Goal: Information Seeking & Learning: Learn about a topic

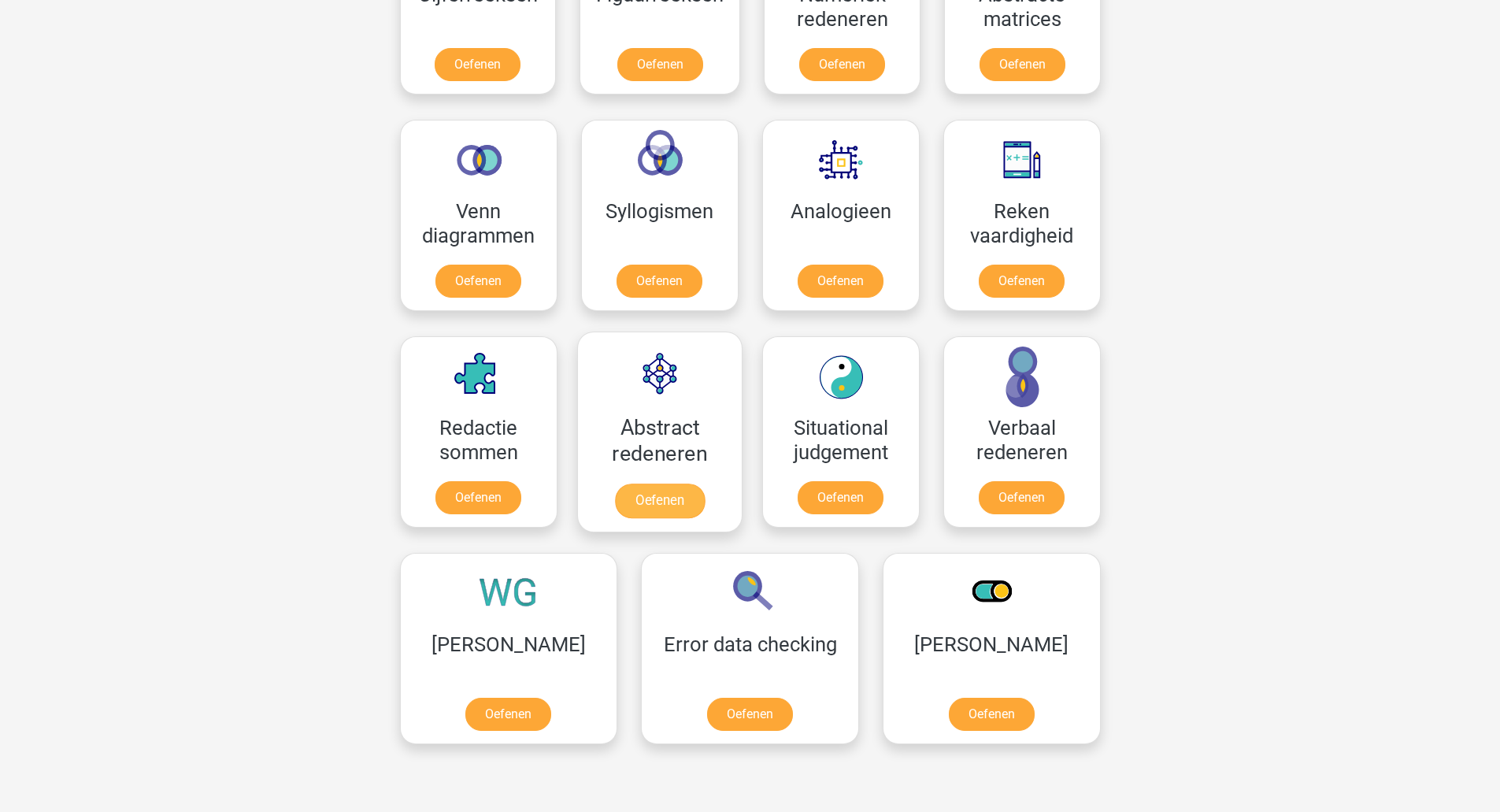
scroll to position [945, 0]
click at [947, 699] on link "Oefenen" at bounding box center [992, 716] width 90 height 34
click at [485, 699] on link "Oefenen" at bounding box center [509, 716] width 90 height 34
click at [1023, 495] on link "Oefenen" at bounding box center [1022, 500] width 90 height 34
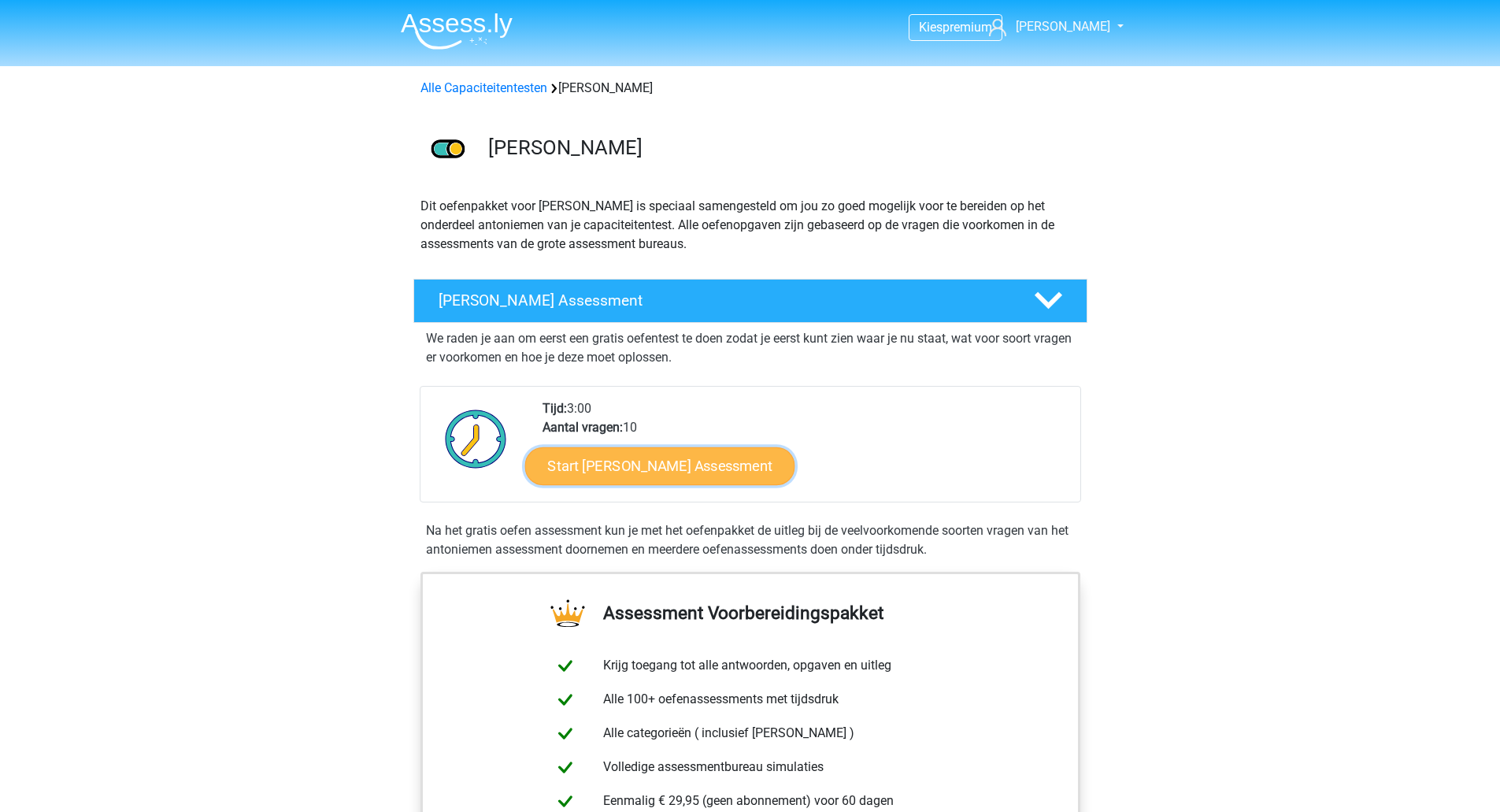
click at [703, 461] on link "Start Antoniemen Gratis Oefen Assessment" at bounding box center [660, 465] width 270 height 38
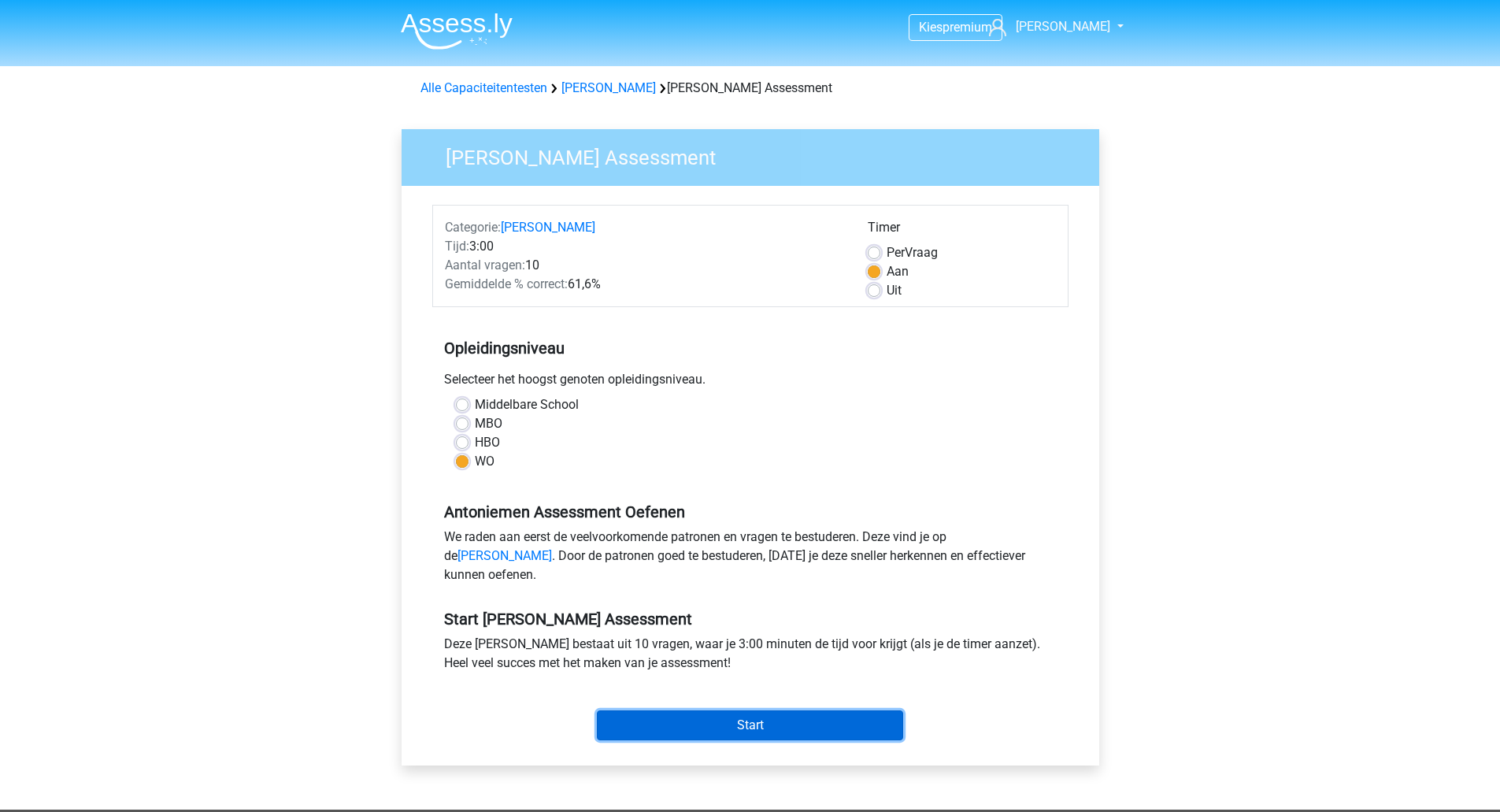
click at [750, 735] on input "Start" at bounding box center [750, 725] width 306 height 30
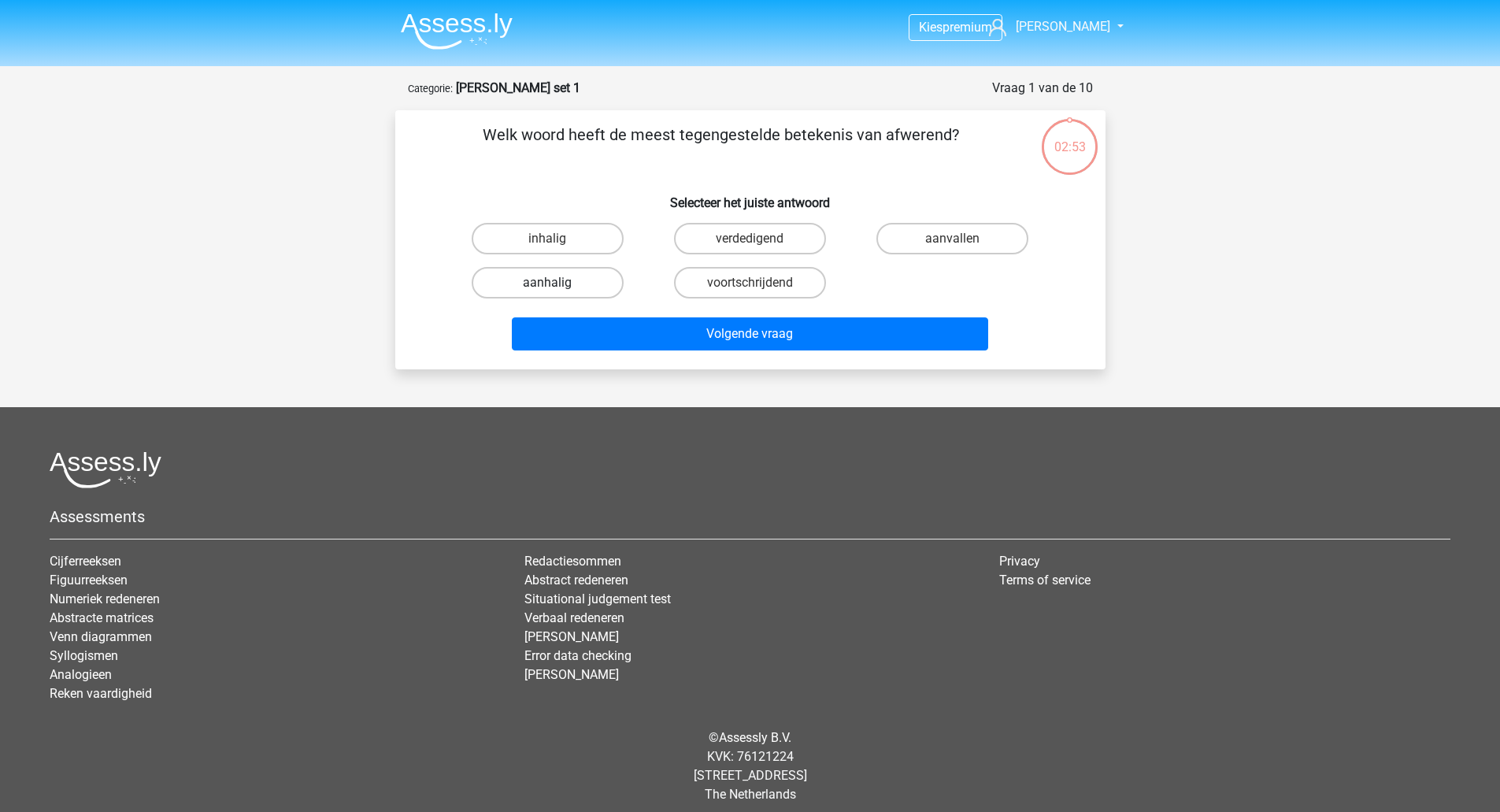
click at [551, 279] on label "aanhalig" at bounding box center [548, 282] width 152 height 31
click at [551, 282] on input "aanhalig" at bounding box center [553, 287] width 11 height 11
radio input "true"
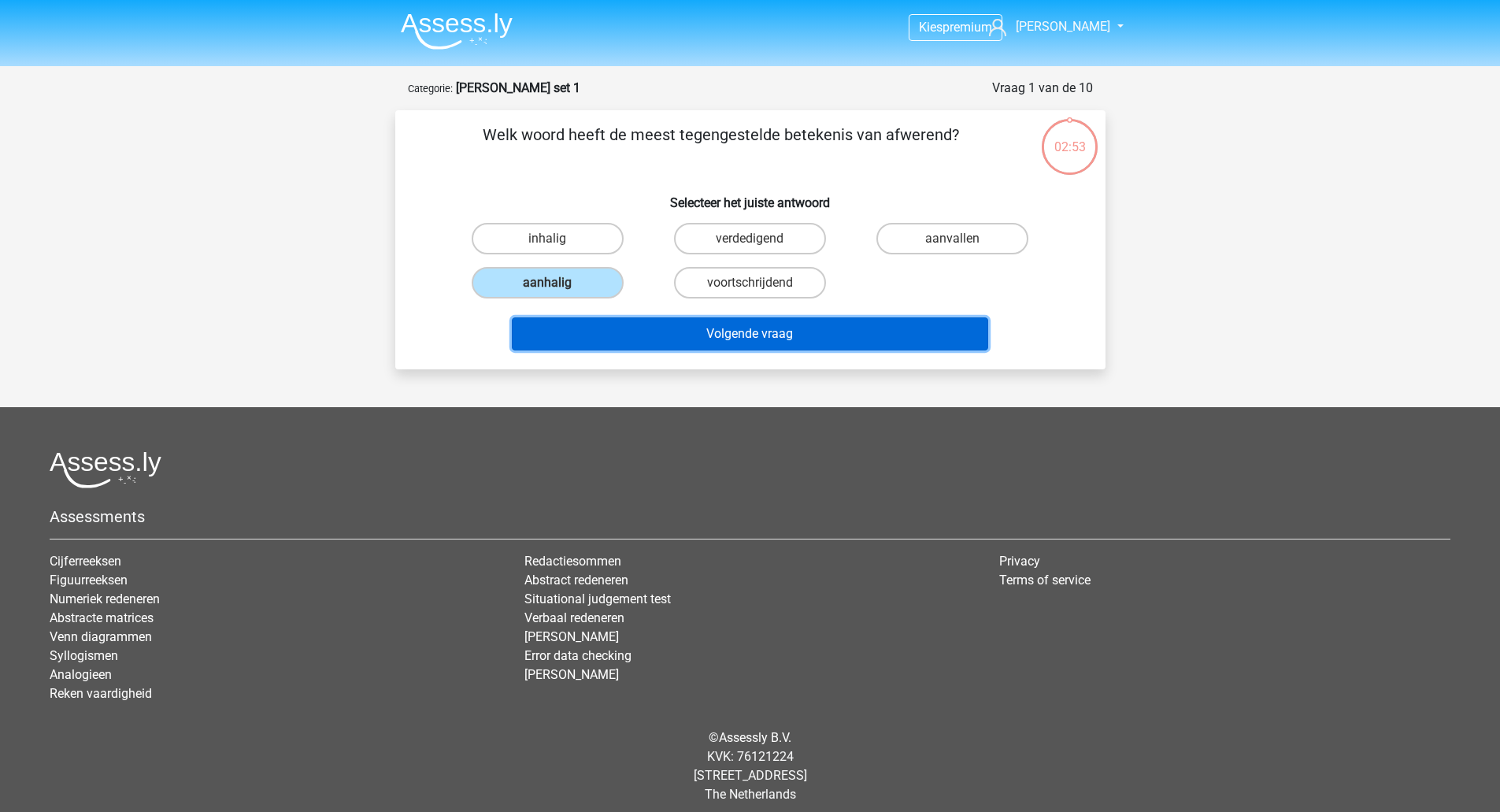
click at [674, 340] on button "Volgende vraag" at bounding box center [750, 334] width 477 height 33
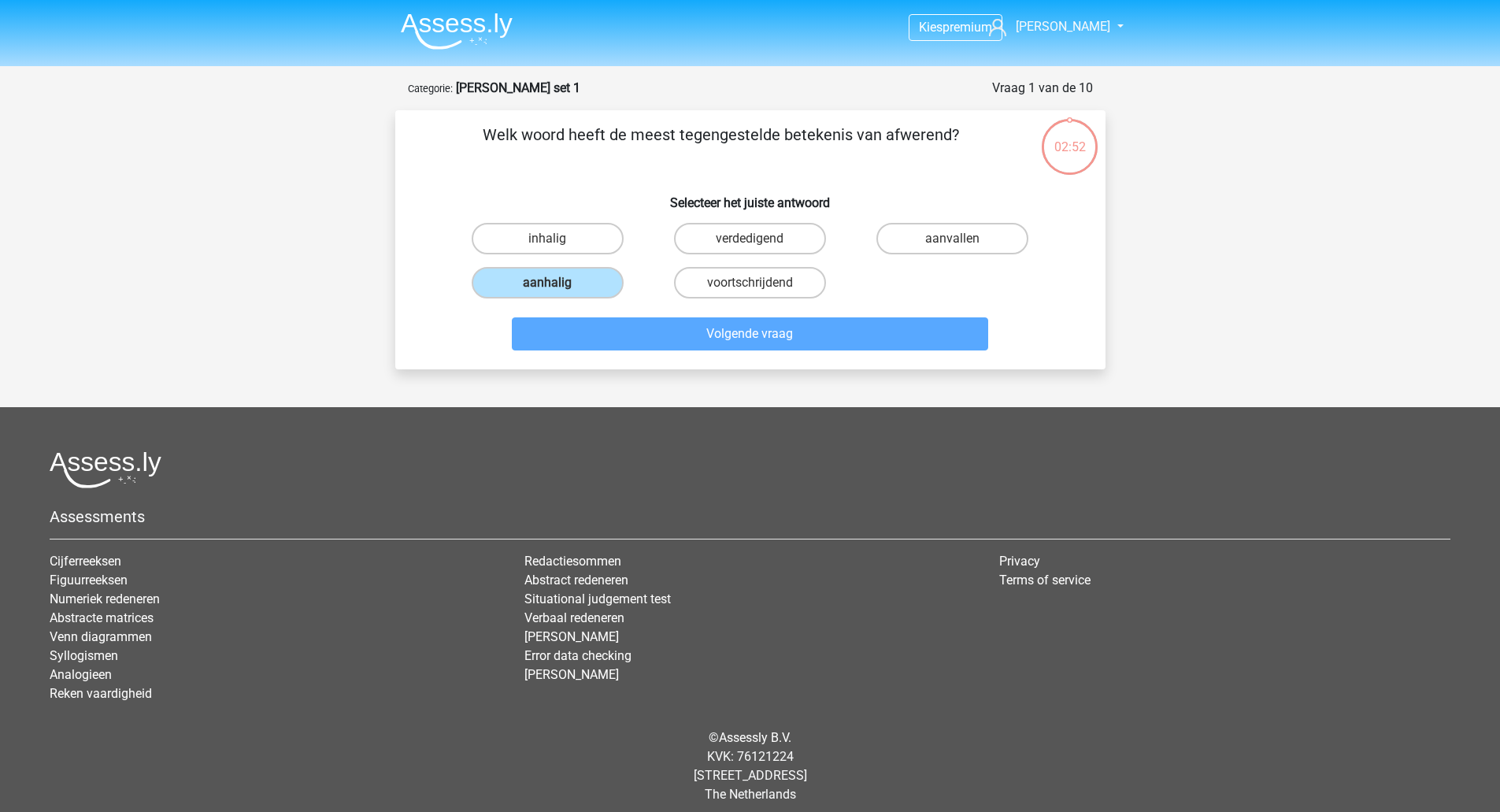
scroll to position [11, 0]
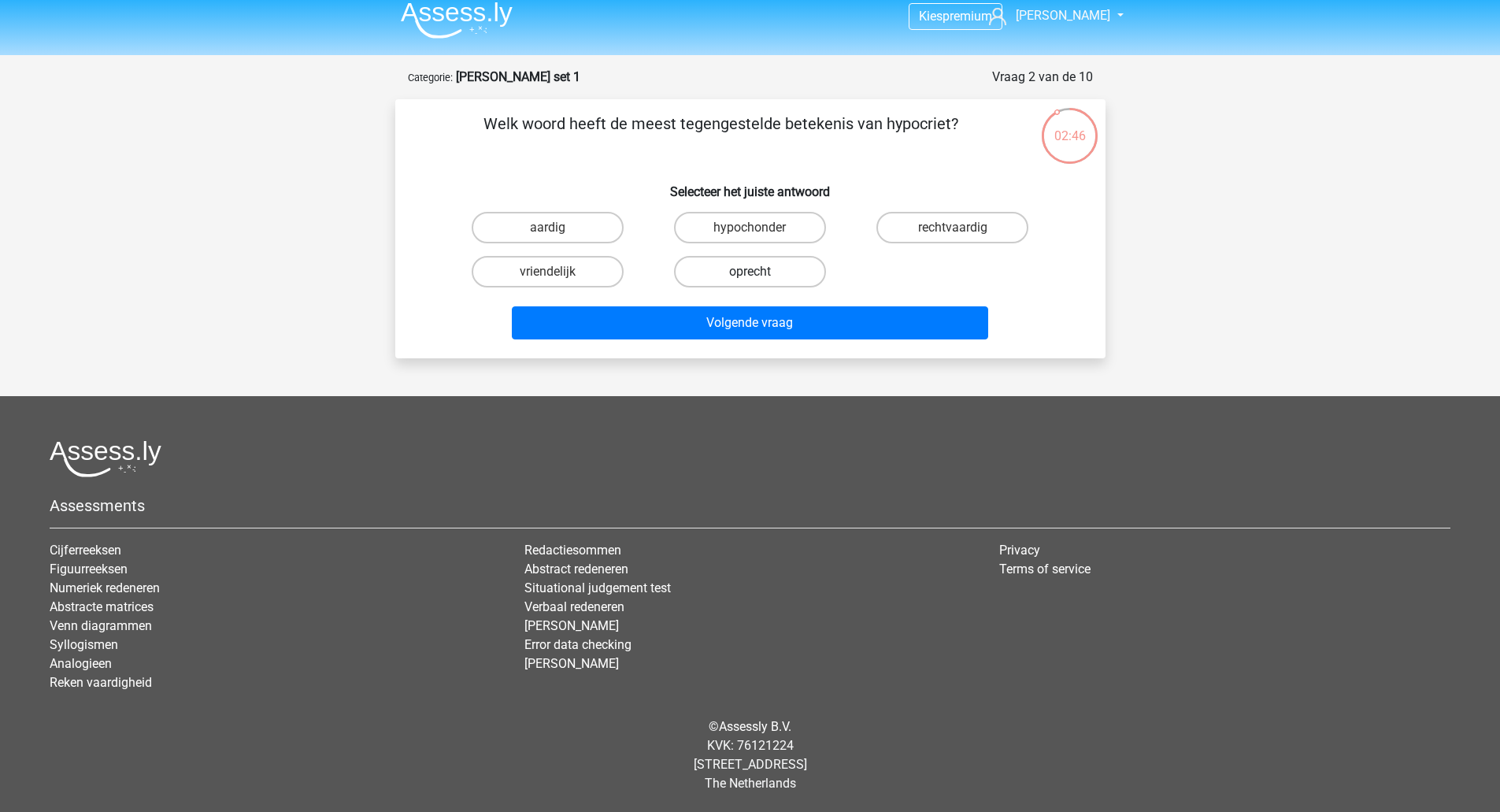
click at [753, 271] on label "oprecht" at bounding box center [750, 272] width 152 height 31
click at [753, 272] on input "oprecht" at bounding box center [755, 277] width 11 height 11
radio input "true"
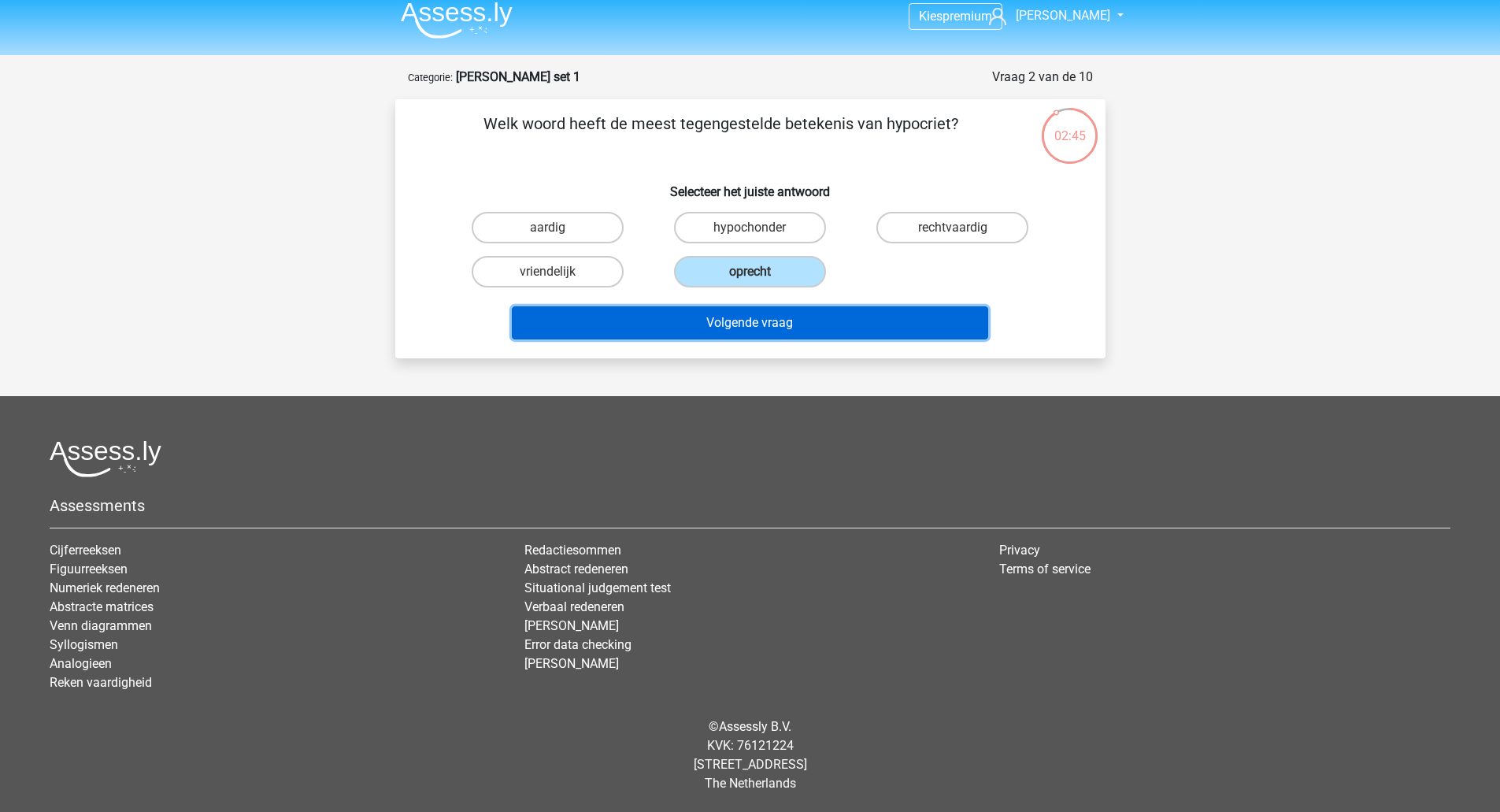
click at [726, 318] on button "Volgende vraag" at bounding box center [750, 323] width 477 height 33
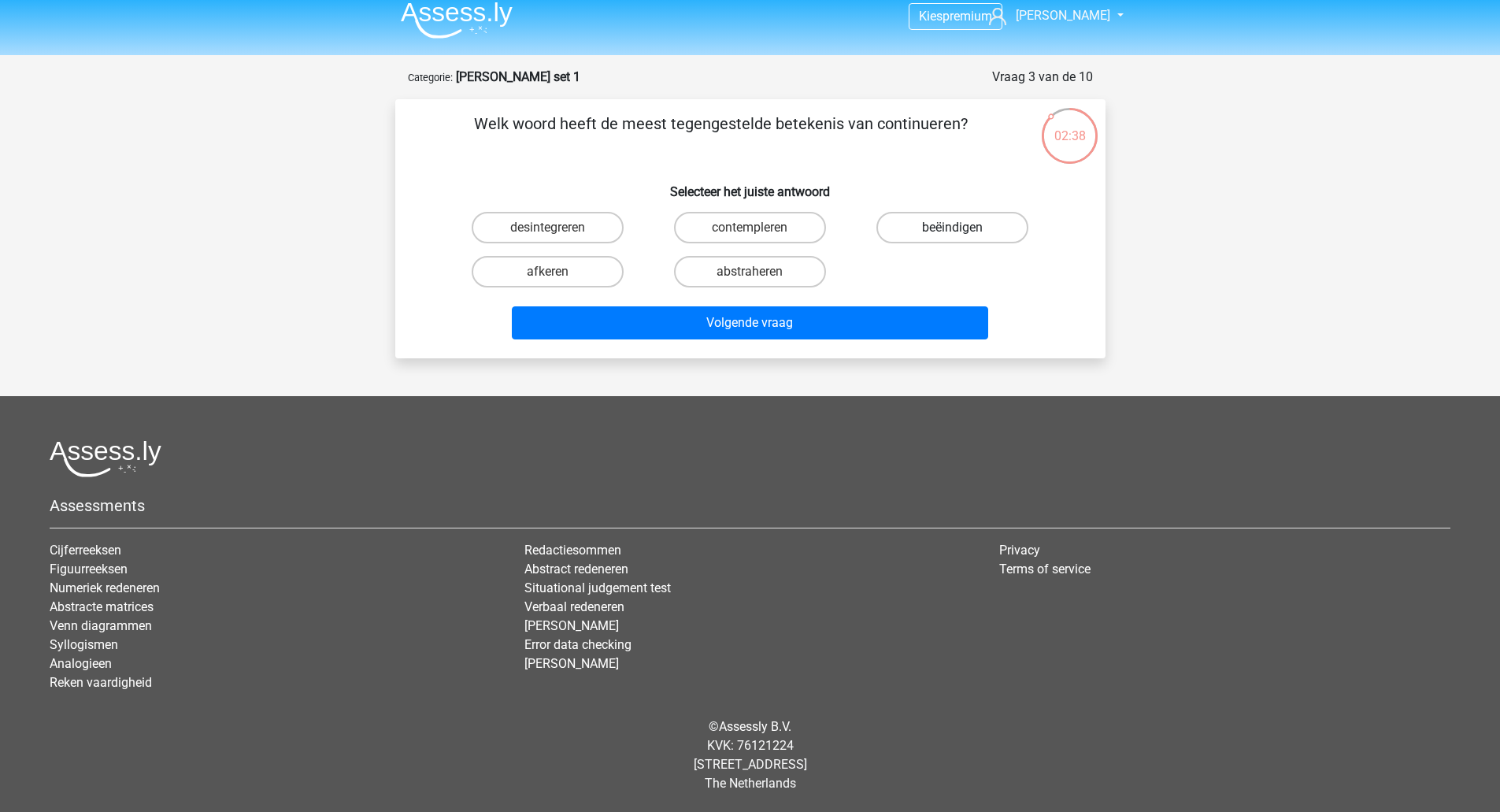
click at [931, 226] on label "beëindigen" at bounding box center [953, 228] width 152 height 31
click at [953, 228] on input "beëindigen" at bounding box center [958, 232] width 11 height 11
radio input "true"
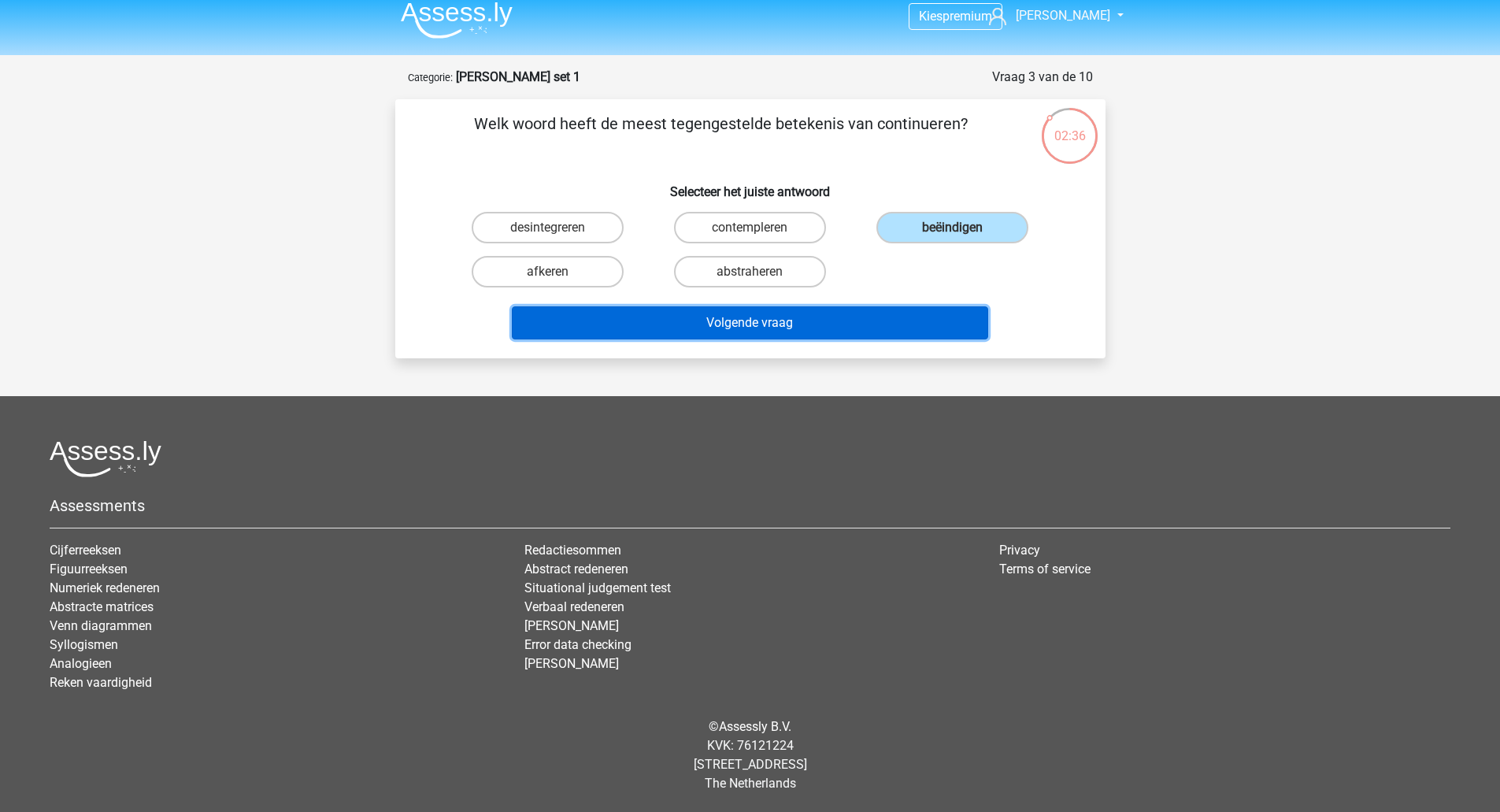
click at [739, 315] on button "Volgende vraag" at bounding box center [750, 323] width 477 height 33
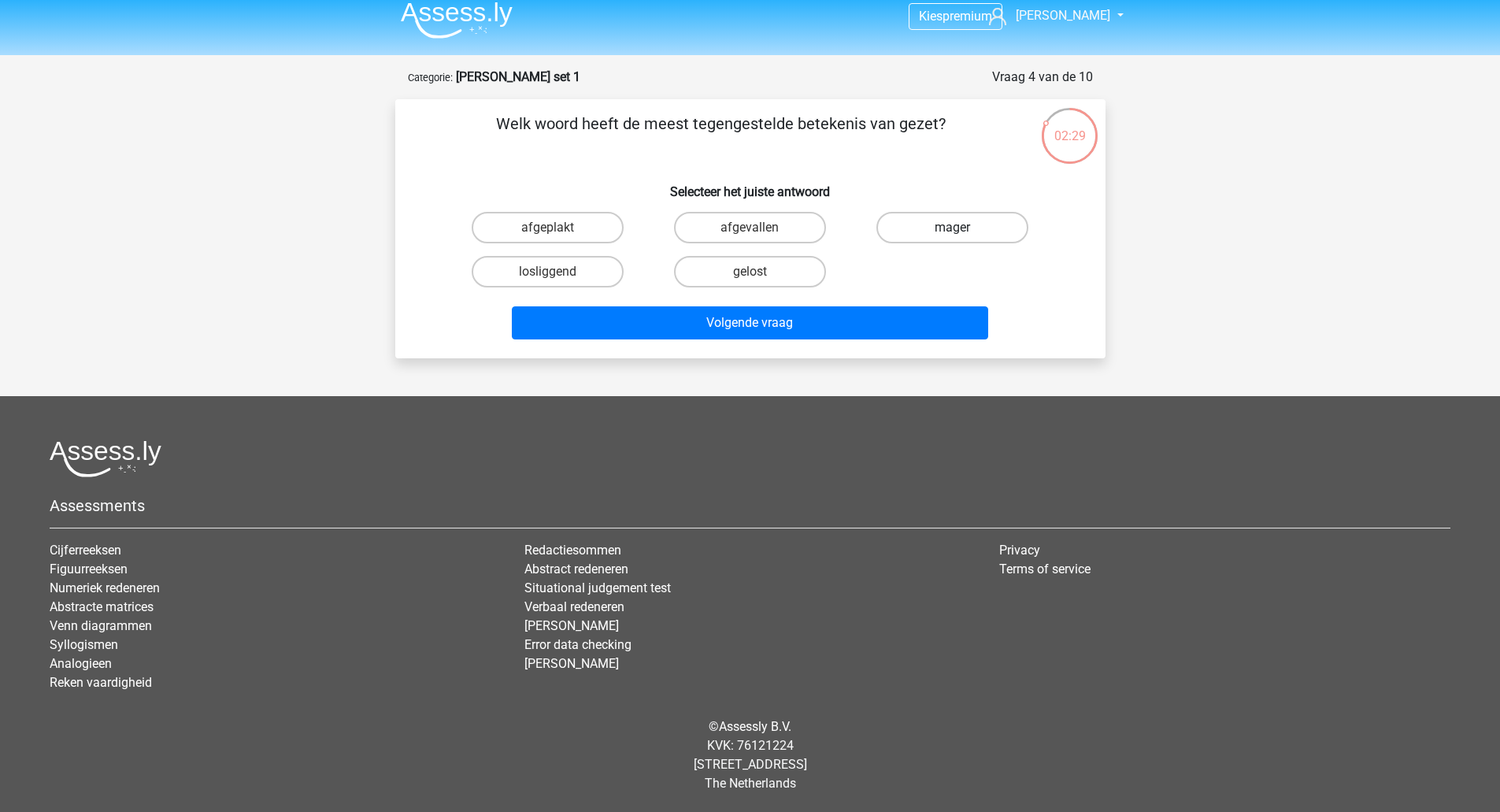
click at [946, 233] on label "mager" at bounding box center [953, 228] width 152 height 31
click at [953, 233] on input "mager" at bounding box center [958, 232] width 11 height 11
radio input "true"
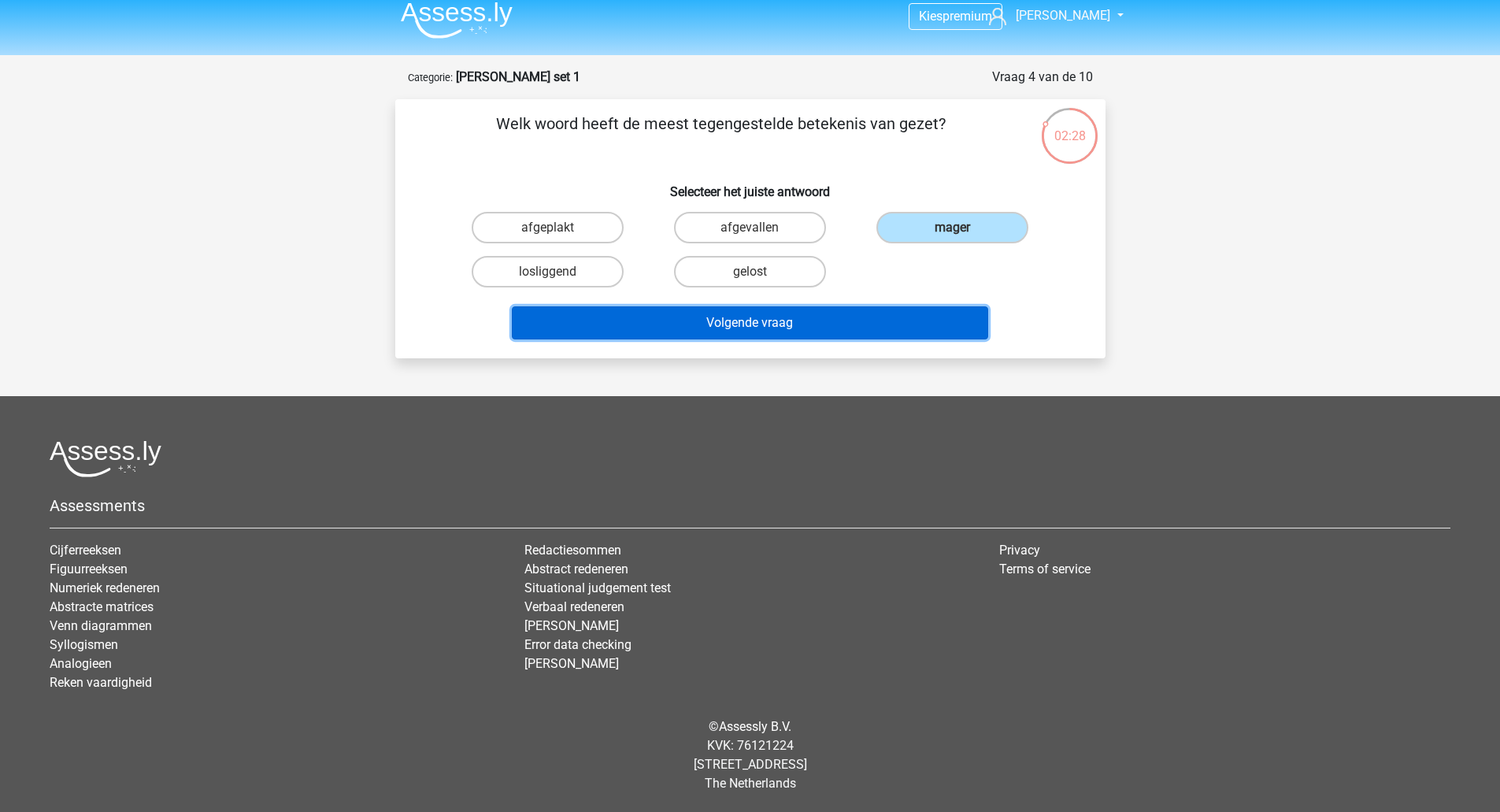
click at [798, 329] on button "Volgende vraag" at bounding box center [750, 323] width 477 height 33
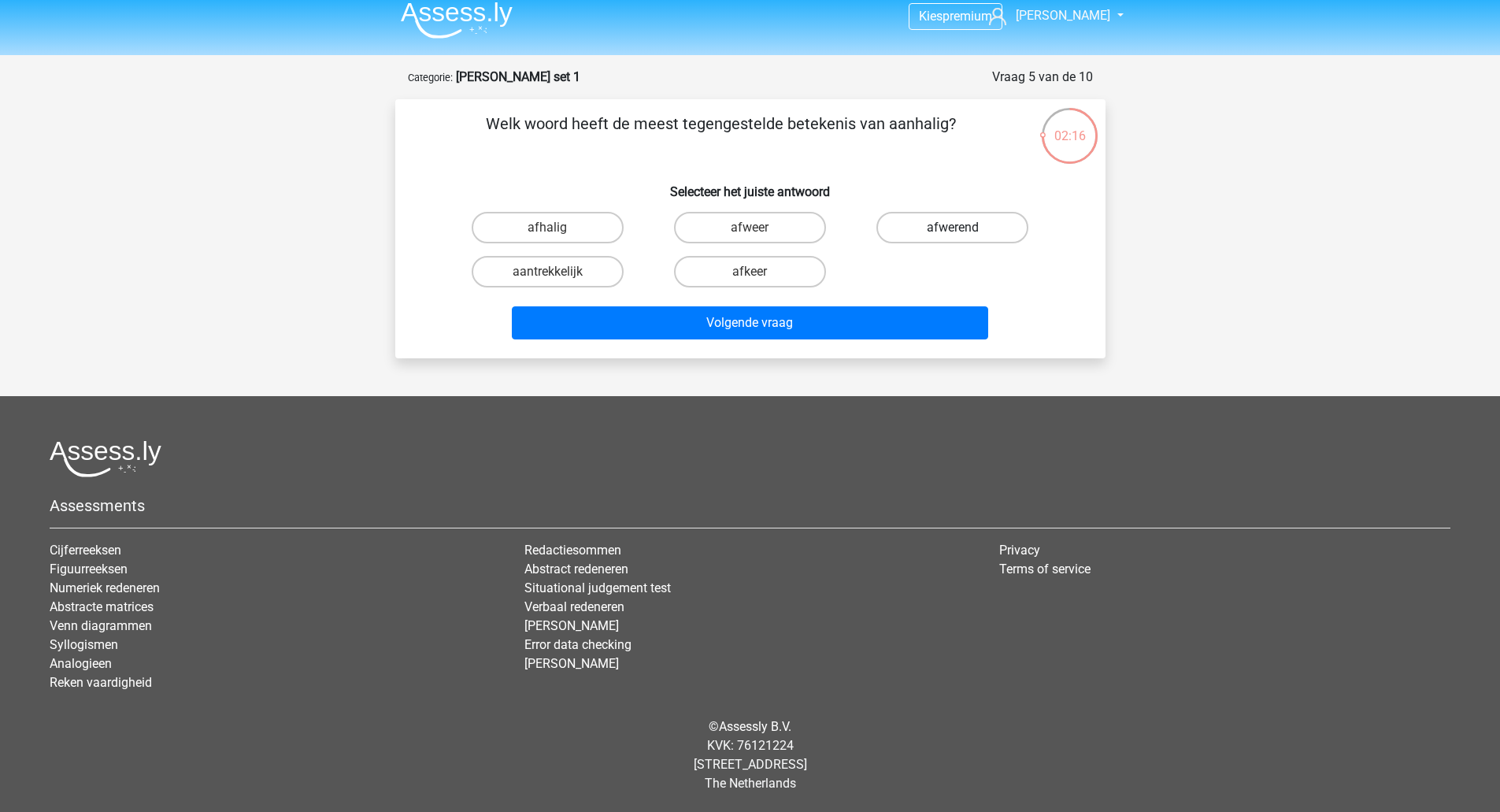
click at [949, 230] on label "afwerend" at bounding box center [953, 228] width 152 height 31
click at [953, 230] on input "afwerend" at bounding box center [958, 232] width 11 height 11
radio input "true"
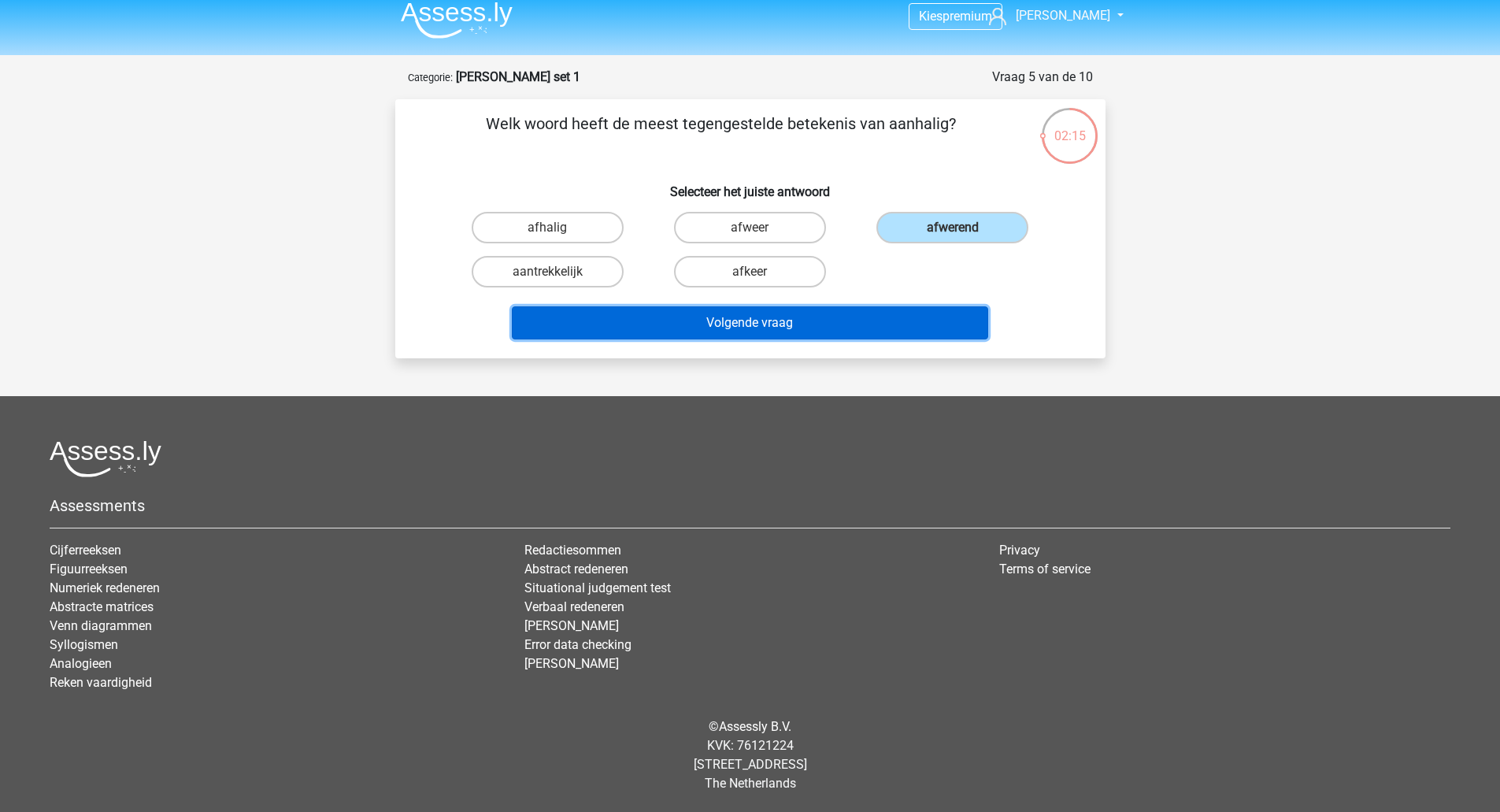
click at [752, 322] on button "Volgende vraag" at bounding box center [750, 323] width 477 height 33
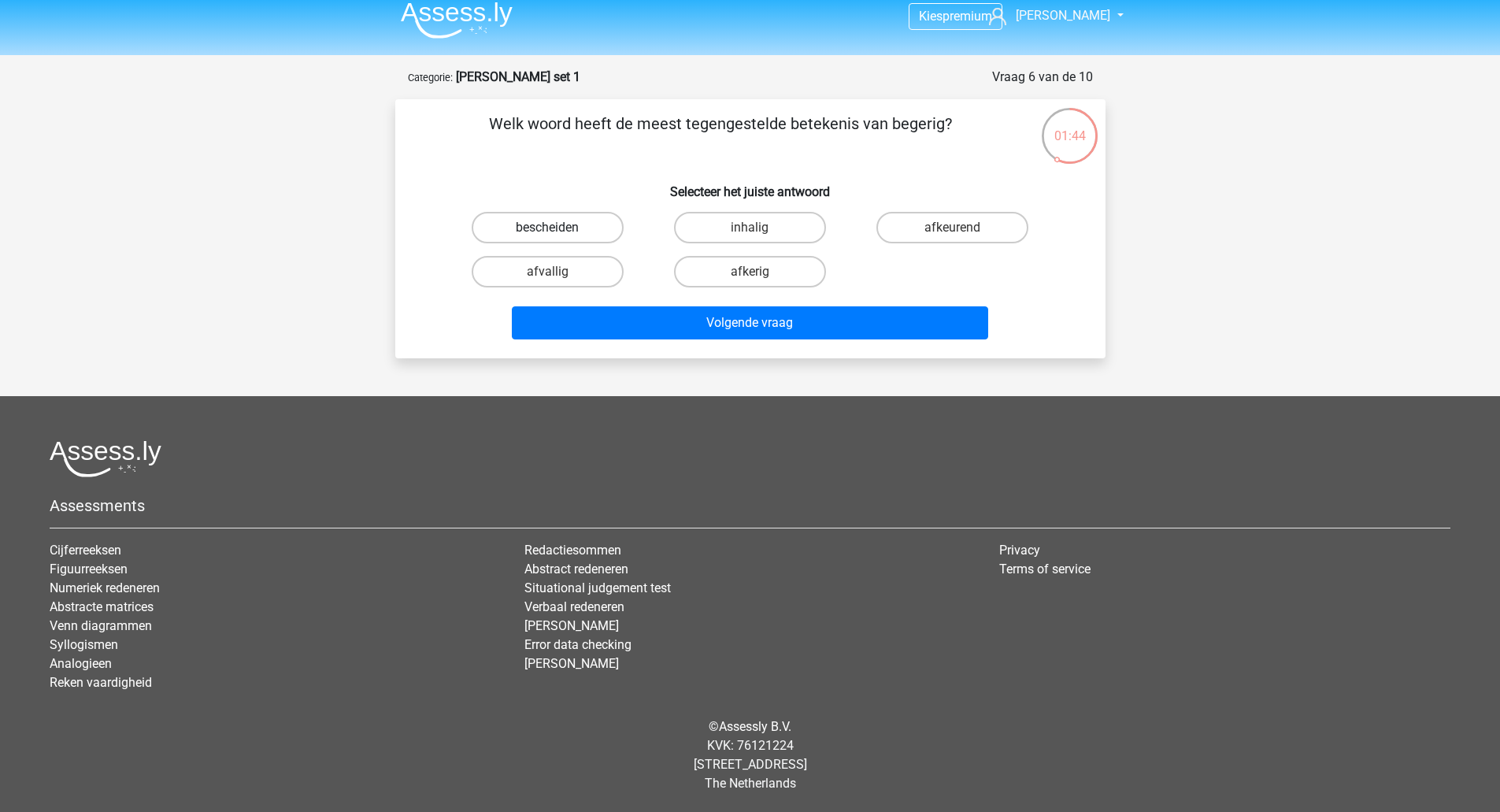
click at [544, 222] on label "bescheiden" at bounding box center [548, 228] width 152 height 31
click at [548, 228] on input "bescheiden" at bounding box center [553, 232] width 11 height 11
radio input "true"
click at [545, 222] on label "bescheiden" at bounding box center [548, 228] width 152 height 31
click at [548, 228] on input "bescheiden" at bounding box center [553, 232] width 11 height 11
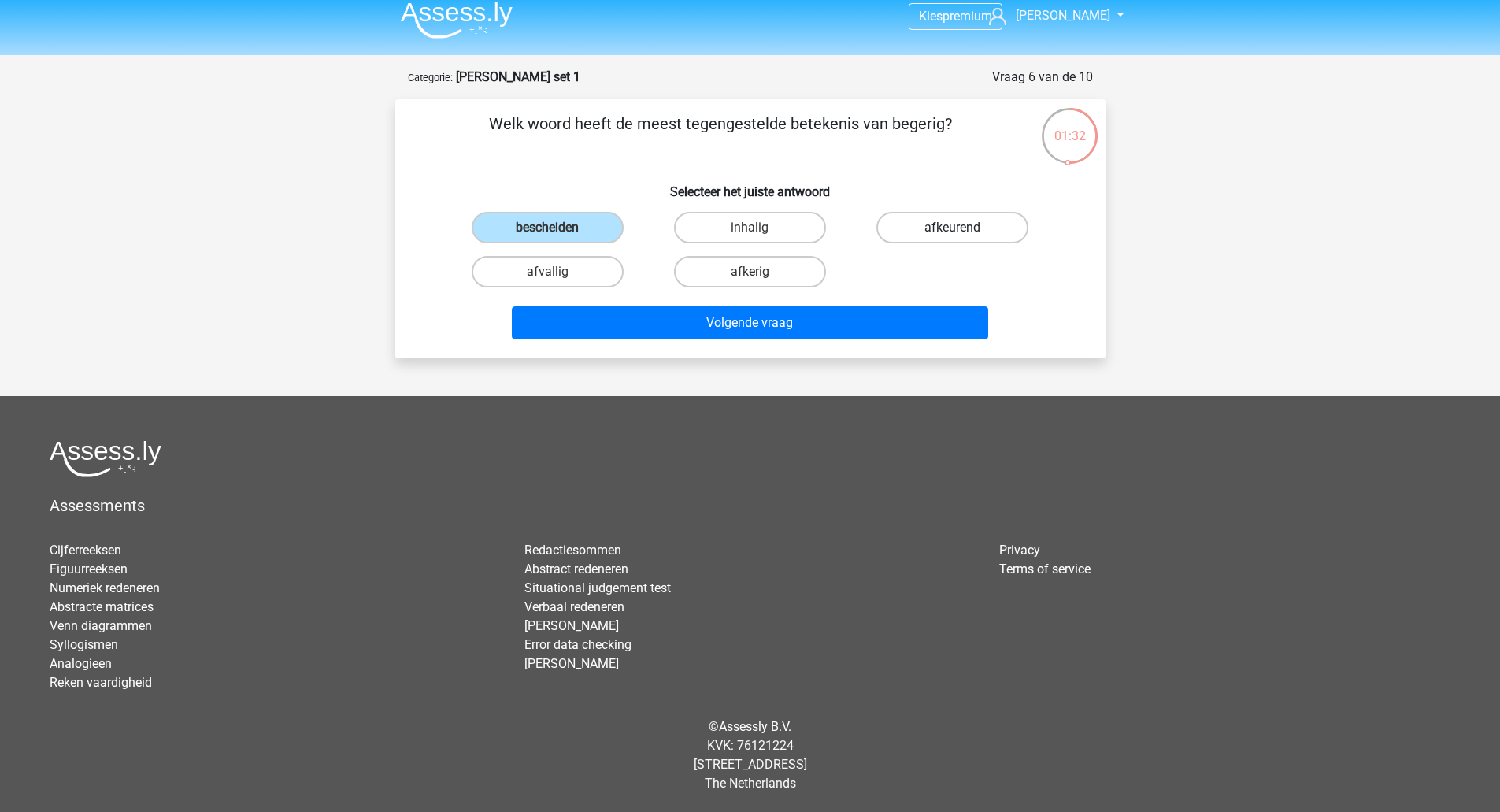
click at [948, 232] on label "afkeurend" at bounding box center [953, 228] width 152 height 31
click at [953, 232] on input "afkeurend" at bounding box center [958, 232] width 11 height 11
radio input "true"
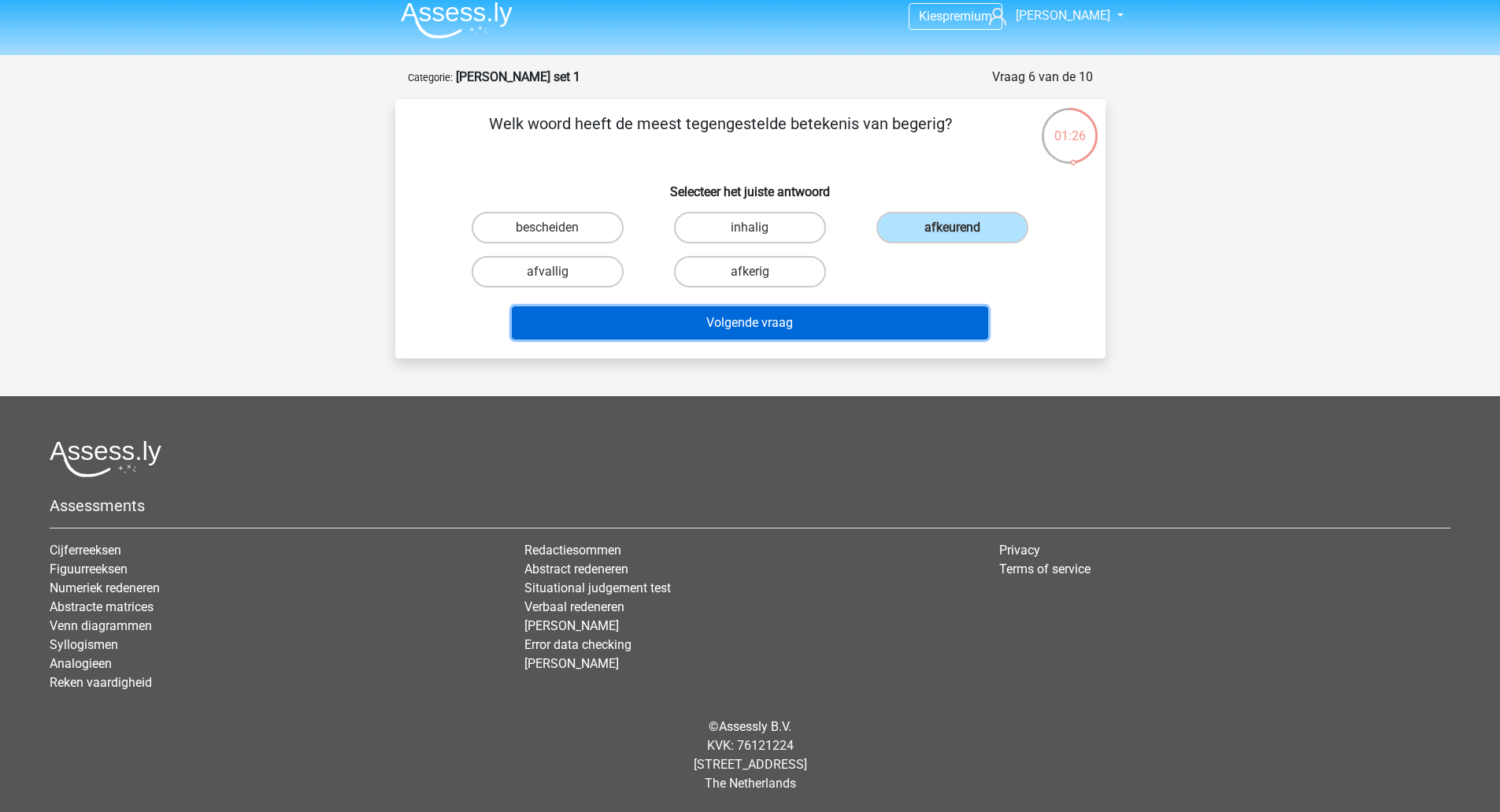
click at [743, 320] on button "Volgende vraag" at bounding box center [750, 323] width 477 height 33
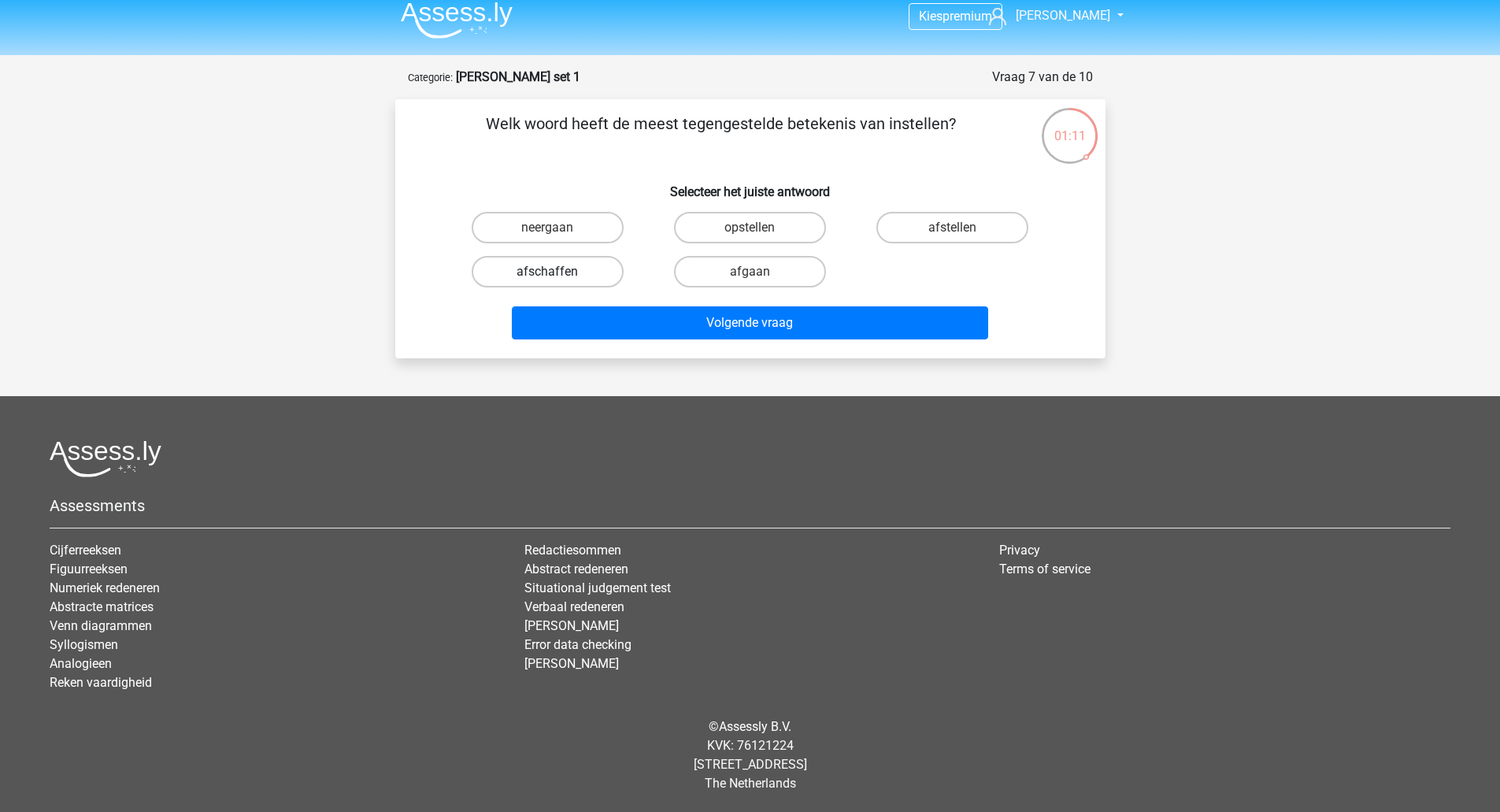
click at [572, 270] on label "afschaffen" at bounding box center [548, 272] width 152 height 31
click at [558, 272] on input "afschaffen" at bounding box center [553, 277] width 11 height 11
radio input "true"
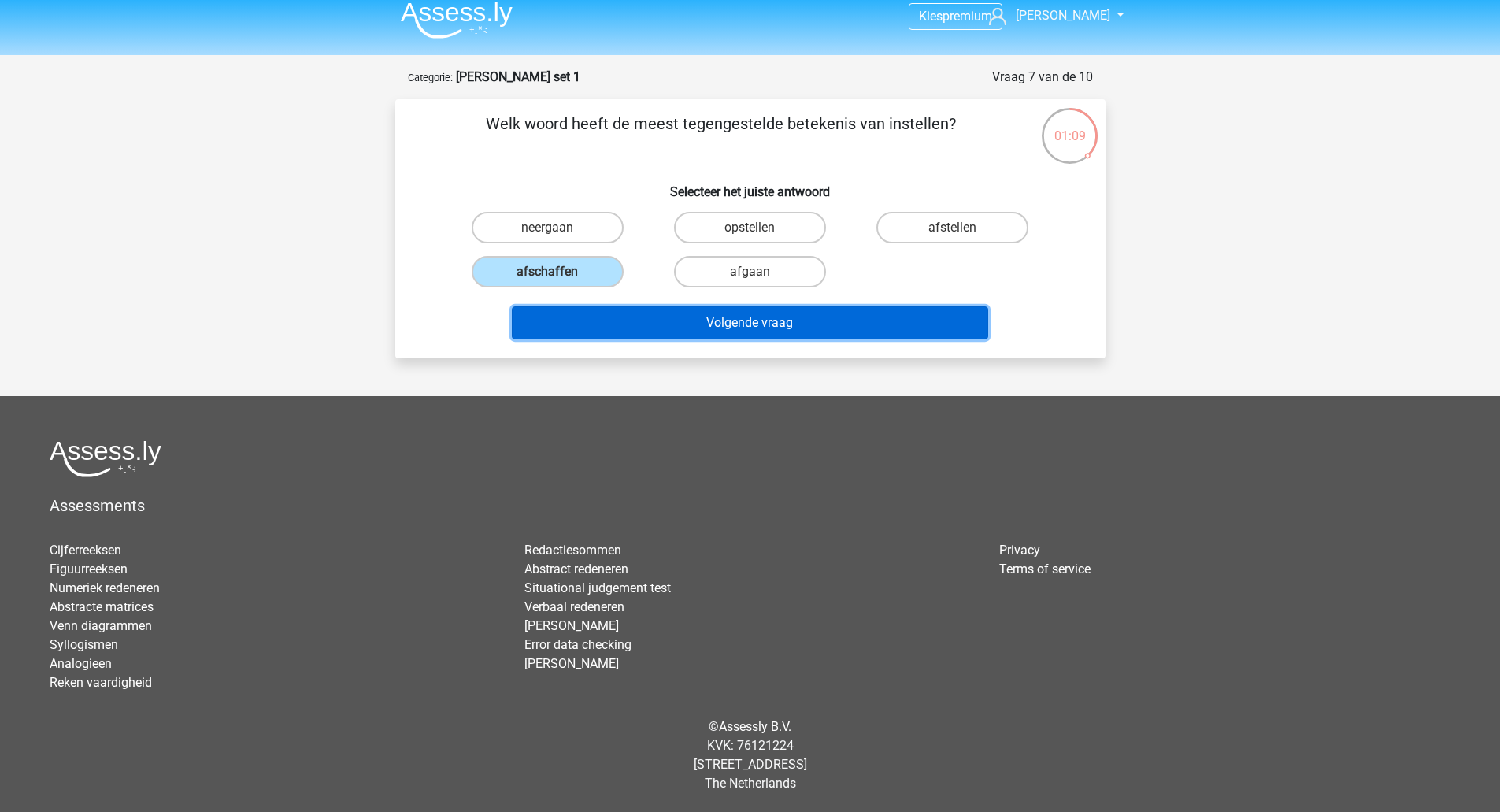
click at [662, 321] on button "Volgende vraag" at bounding box center [750, 323] width 477 height 33
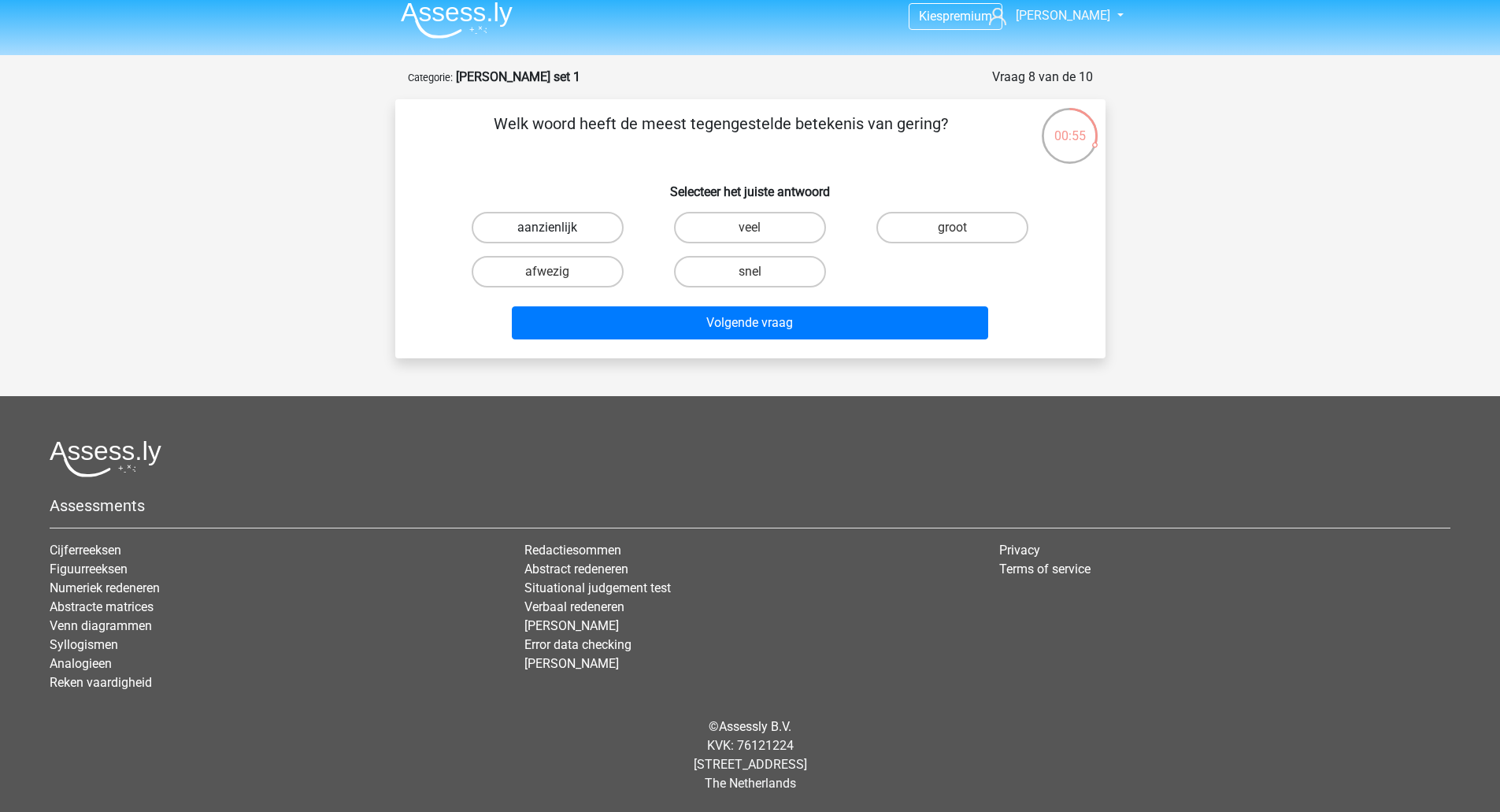
click at [550, 223] on label "aanzienlijk" at bounding box center [548, 228] width 152 height 31
click at [550, 228] on input "aanzienlijk" at bounding box center [553, 232] width 11 height 11
radio input "true"
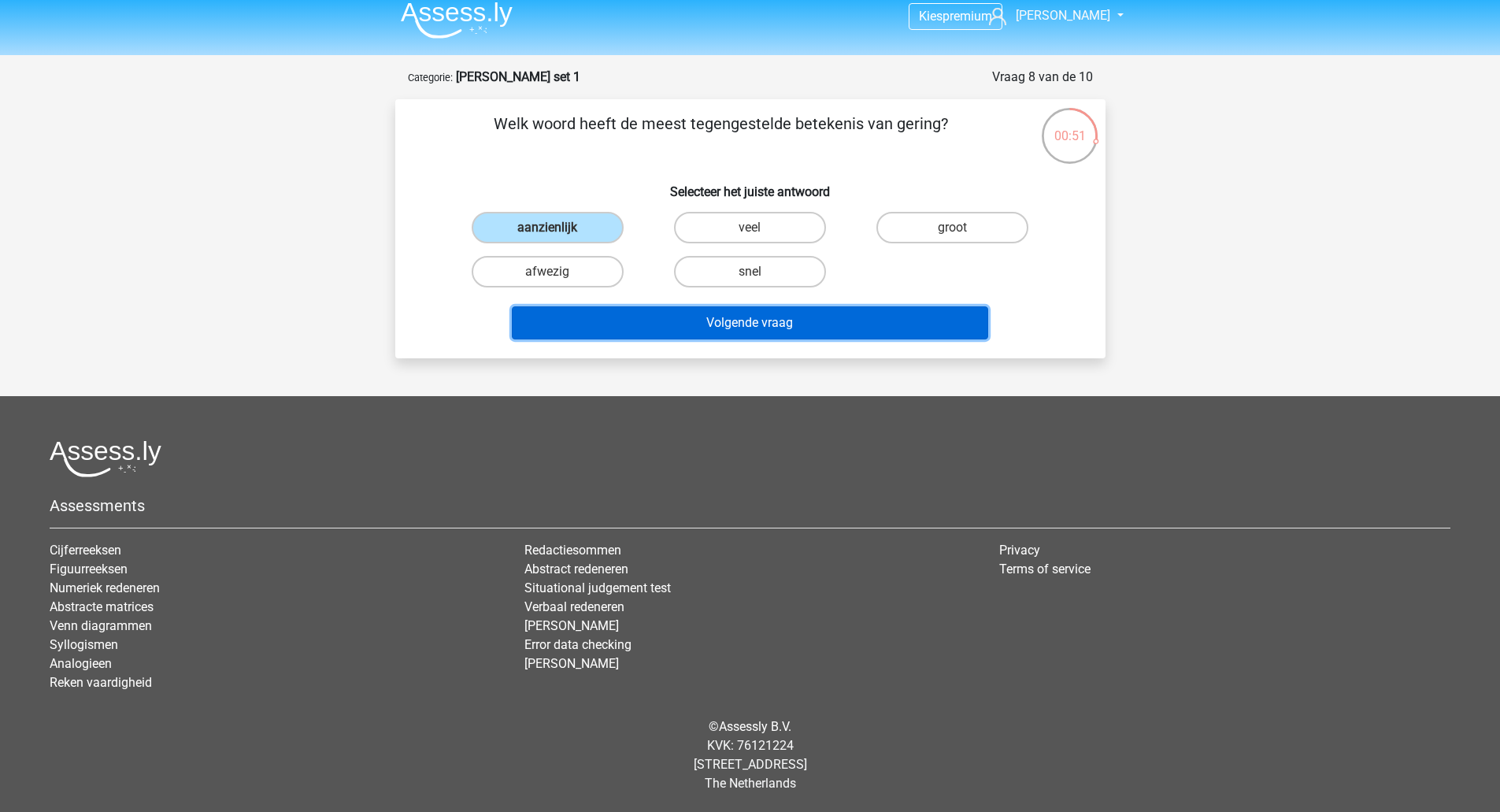
click at [689, 323] on button "Volgende vraag" at bounding box center [750, 323] width 477 height 33
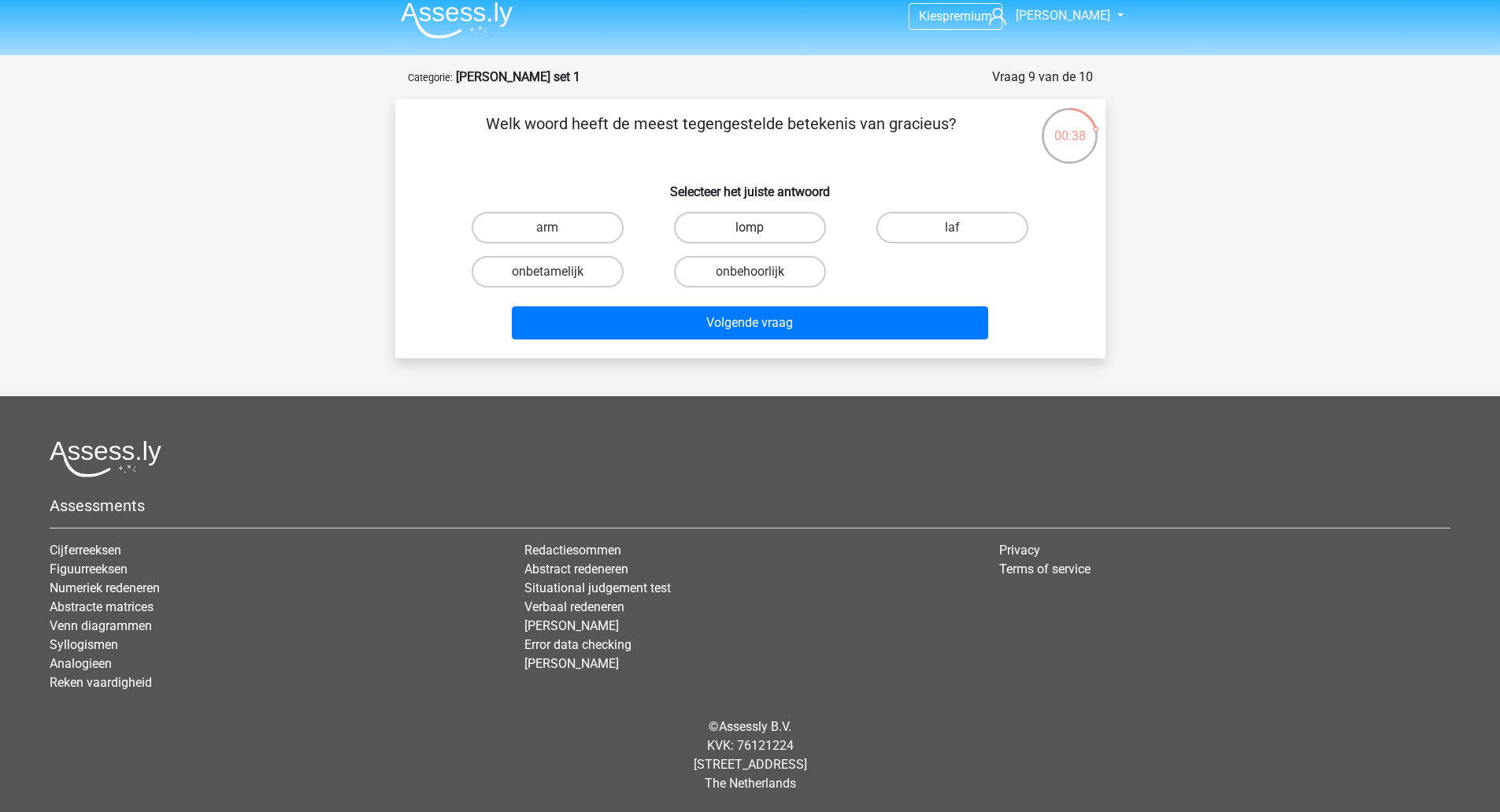
click at [763, 219] on label "lomp" at bounding box center [750, 228] width 152 height 31
click at [760, 228] on input "lomp" at bounding box center [755, 232] width 11 height 11
radio input "true"
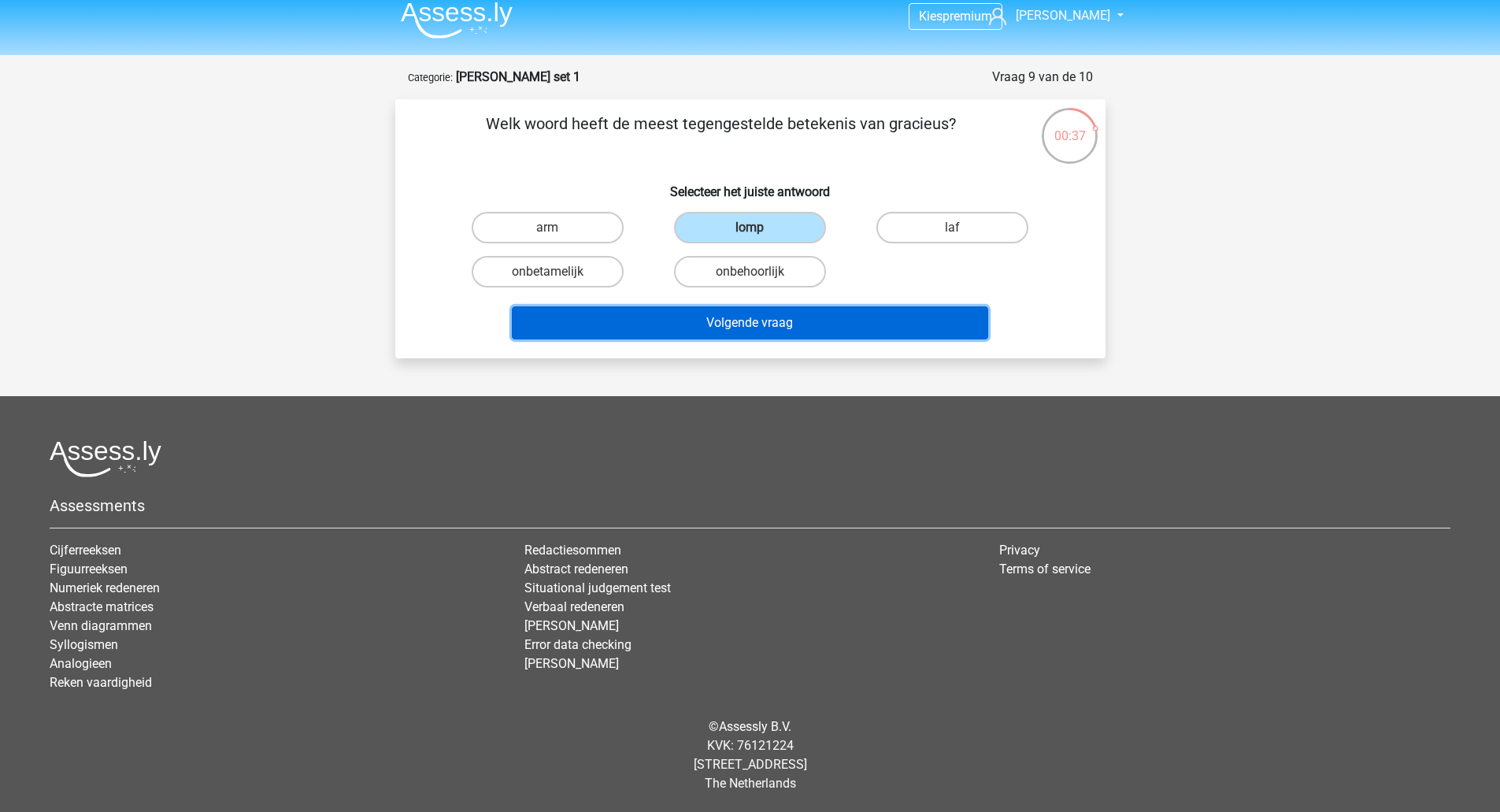
click at [760, 323] on button "Volgende vraag" at bounding box center [750, 323] width 477 height 33
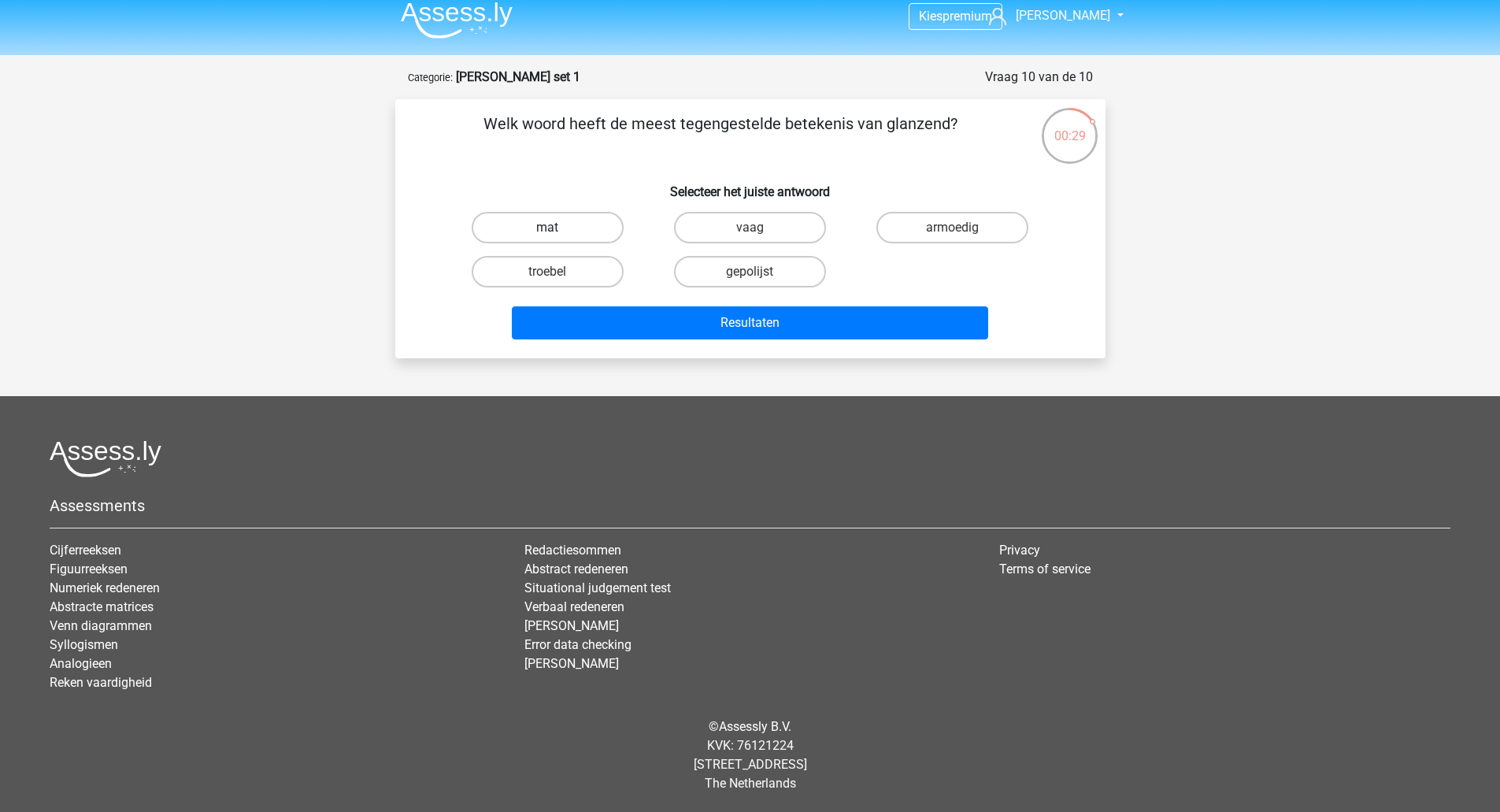
click at [560, 229] on label "mat" at bounding box center [548, 228] width 152 height 31
click at [558, 229] on input "mat" at bounding box center [553, 232] width 11 height 11
radio input "true"
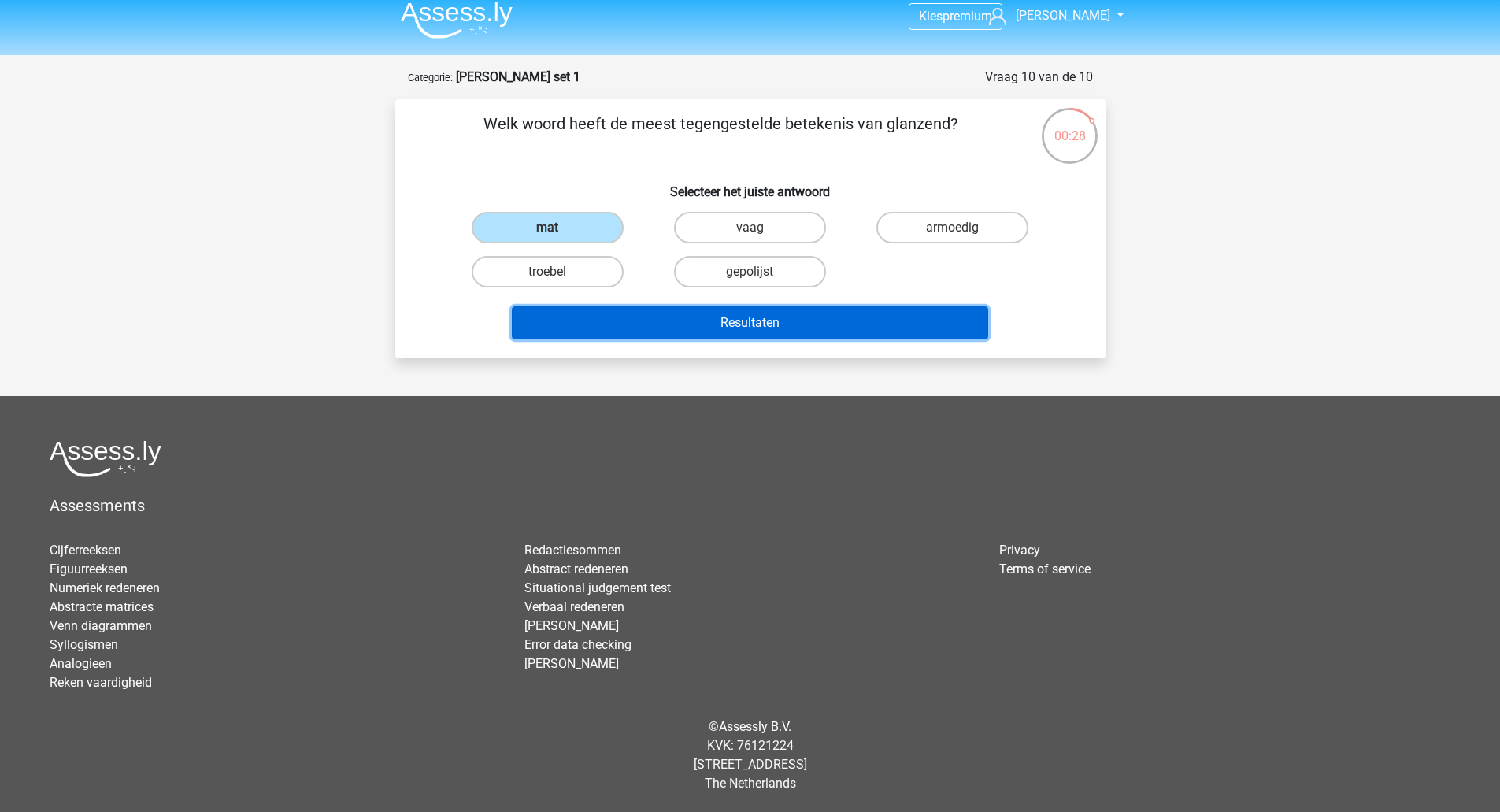
click at [640, 322] on button "Resultaten" at bounding box center [750, 323] width 477 height 33
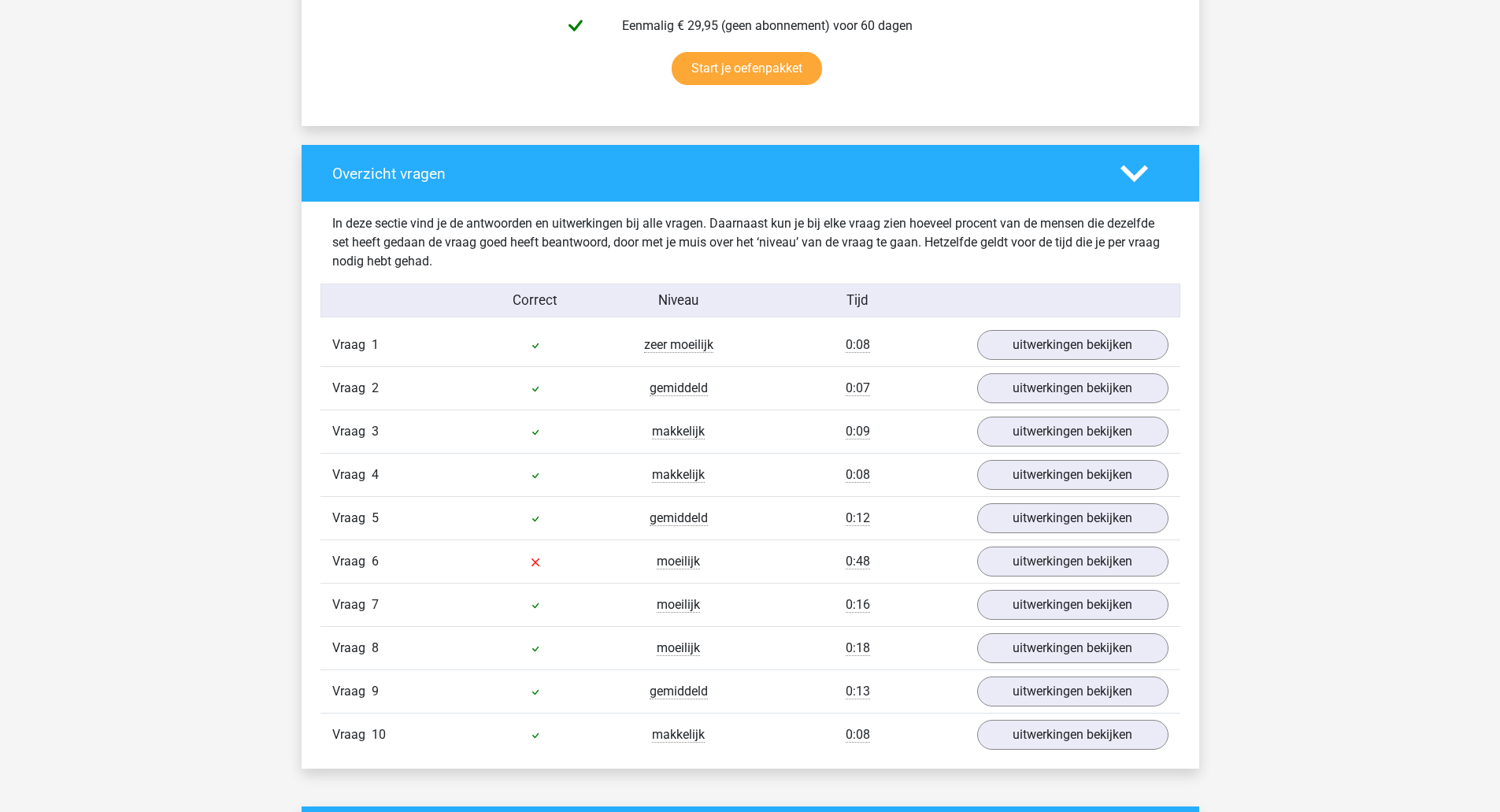
scroll to position [1049, 0]
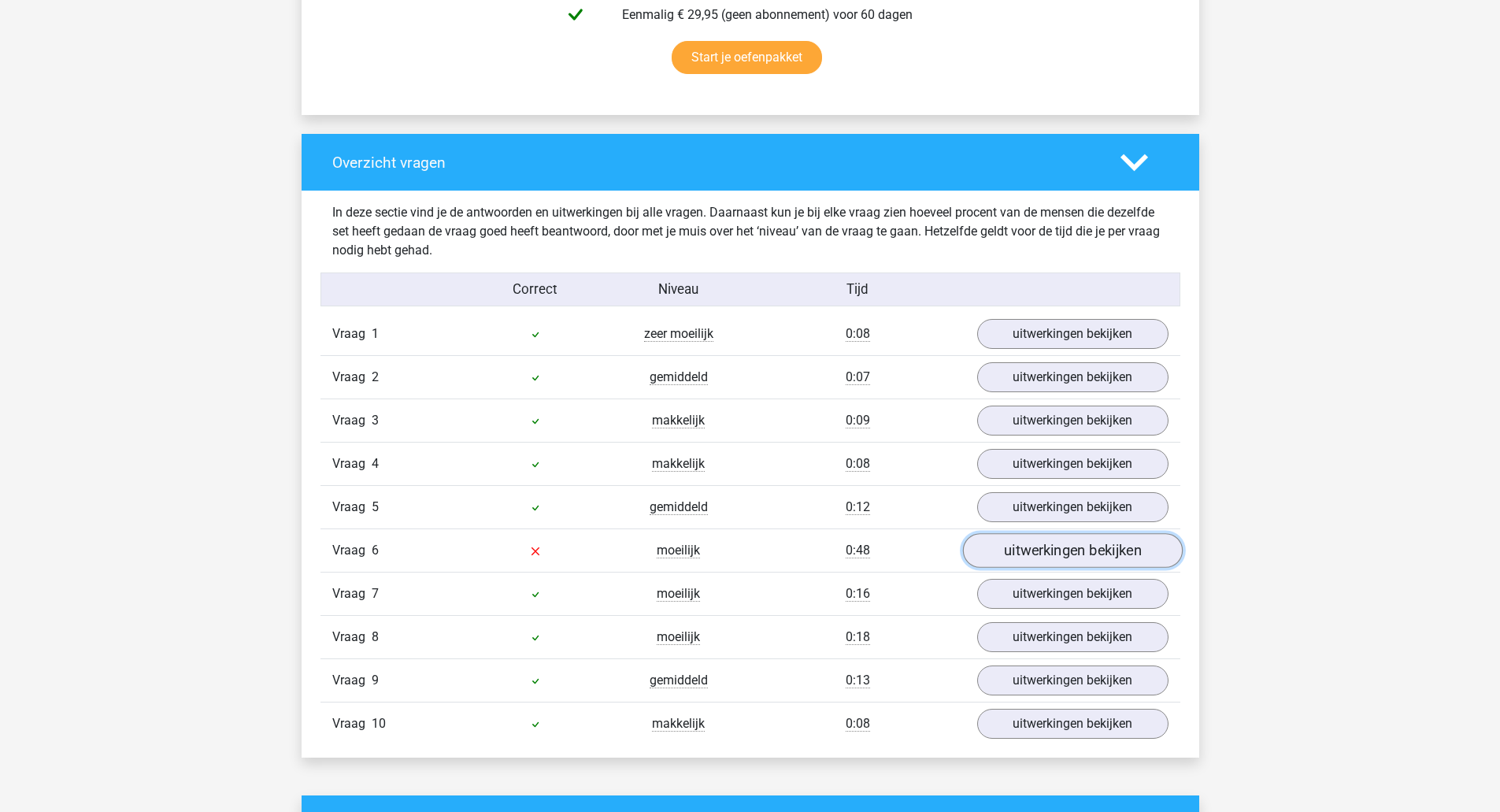
click at [1091, 536] on link "uitwerkingen bekijken" at bounding box center [1072, 551] width 219 height 34
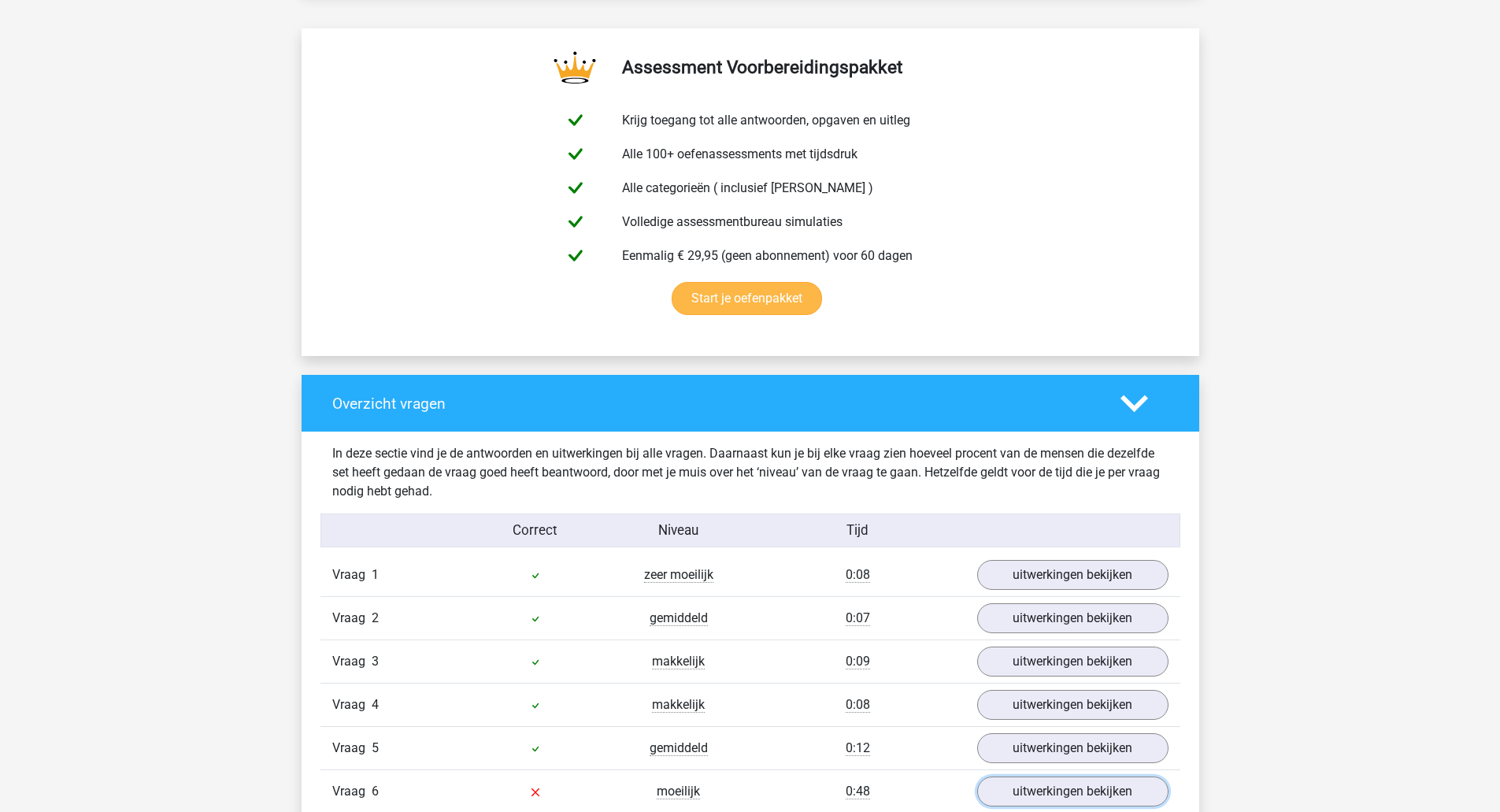
scroll to position [734, 0]
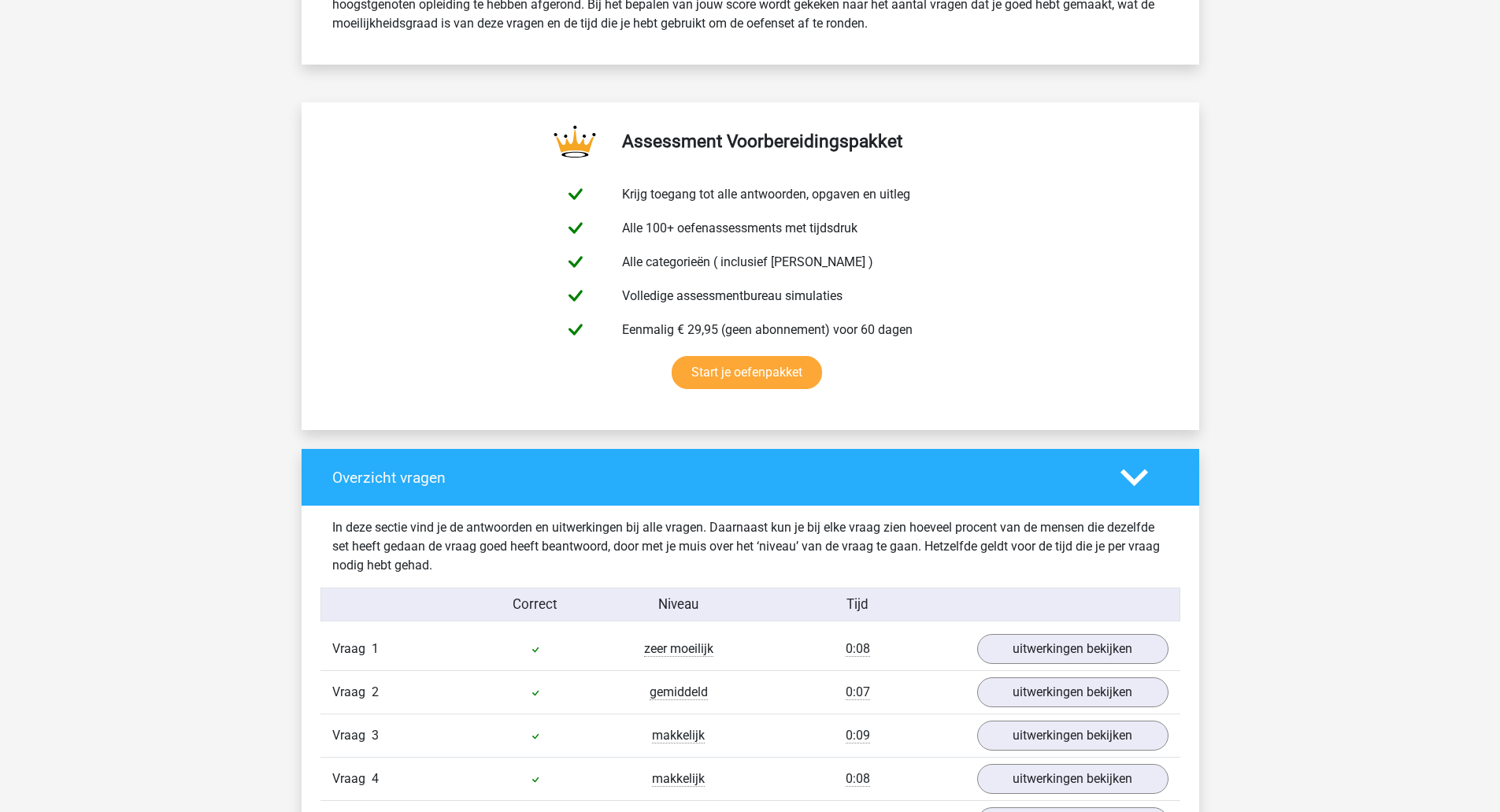
click at [1137, 471] on icon at bounding box center [1135, 478] width 28 height 28
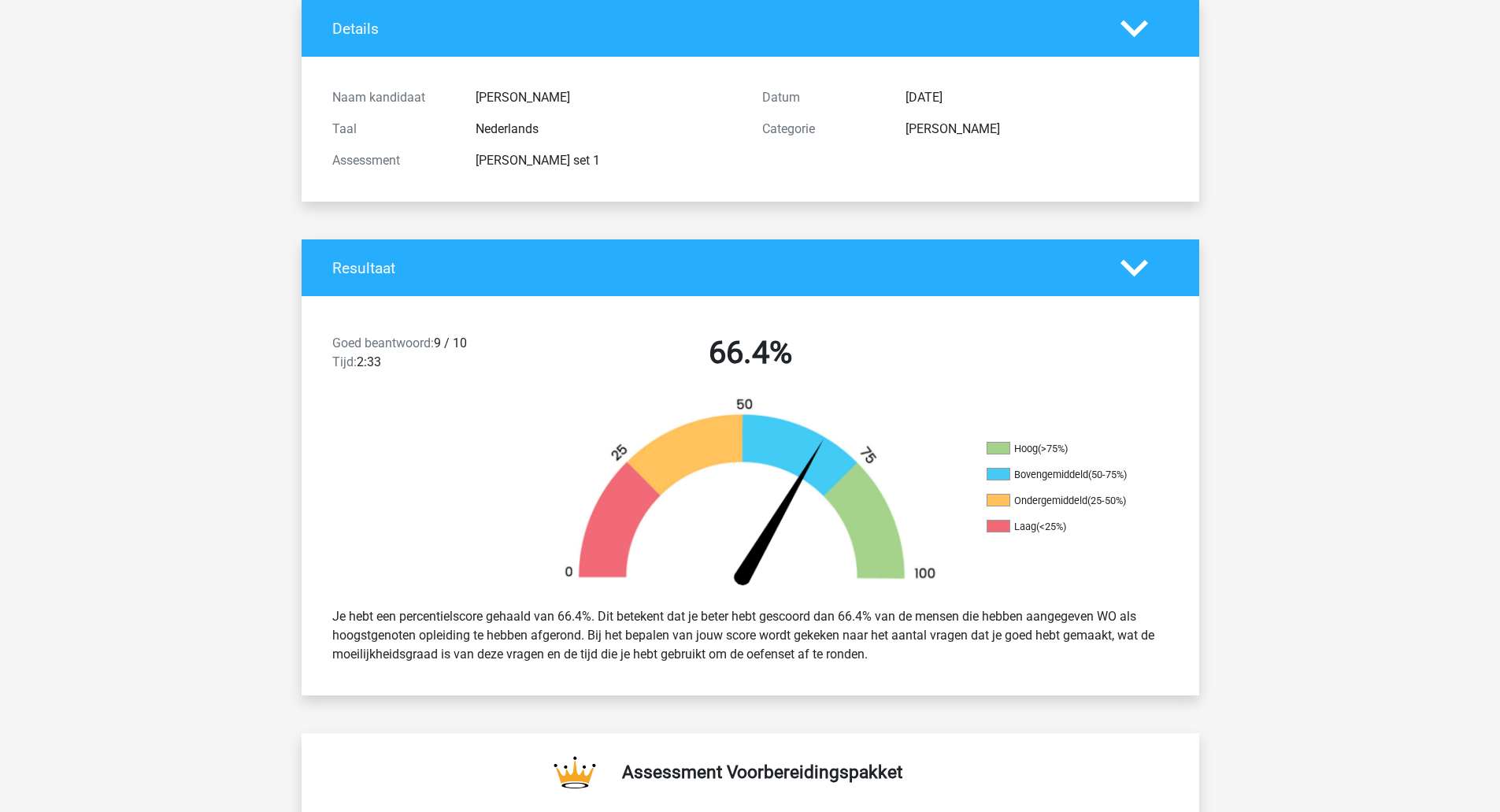
scroll to position [0, 0]
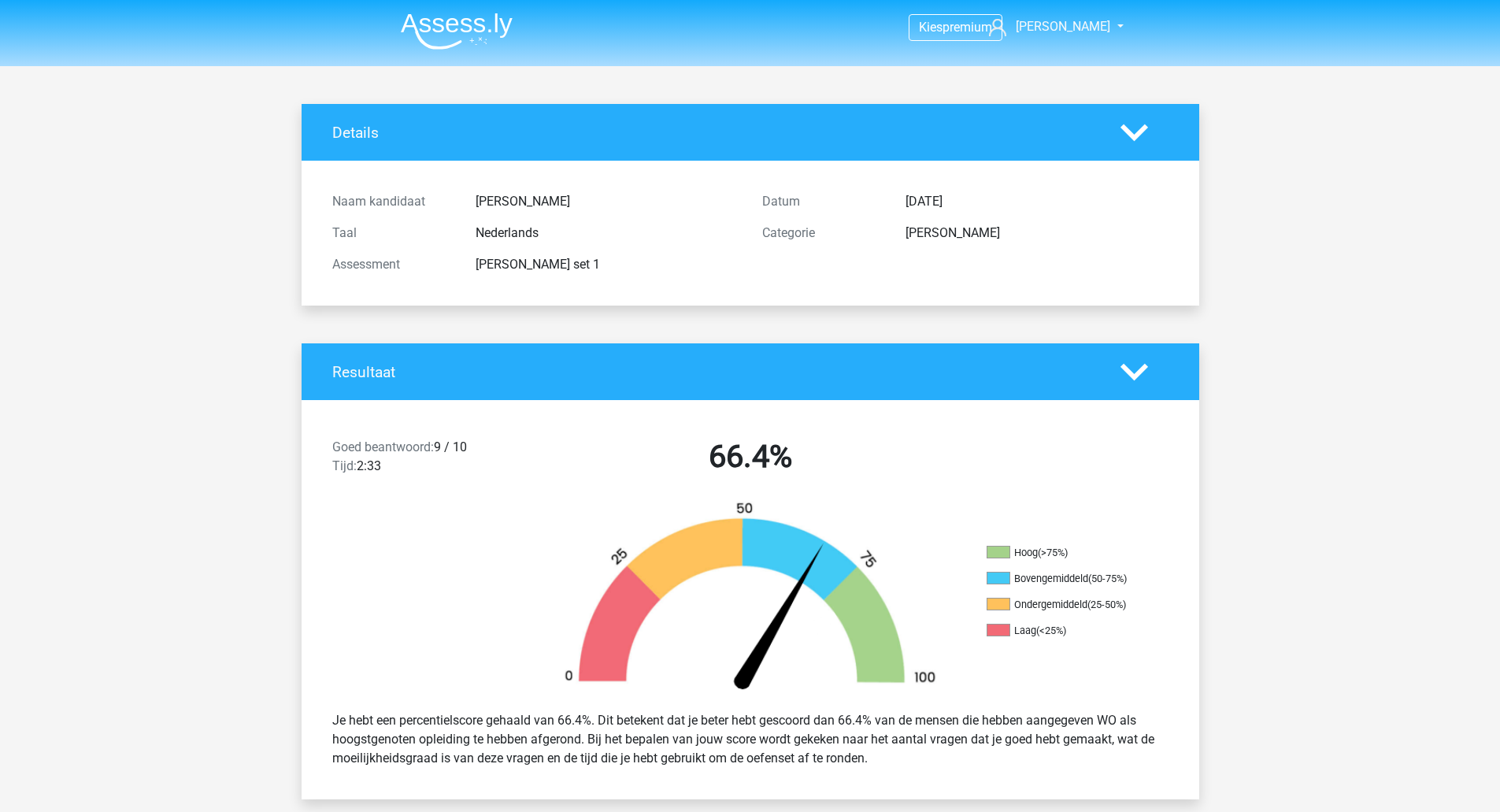
click at [1114, 372] on div at bounding box center [1145, 372] width 72 height 28
click at [1129, 376] on polygon at bounding box center [1135, 371] width 28 height 17
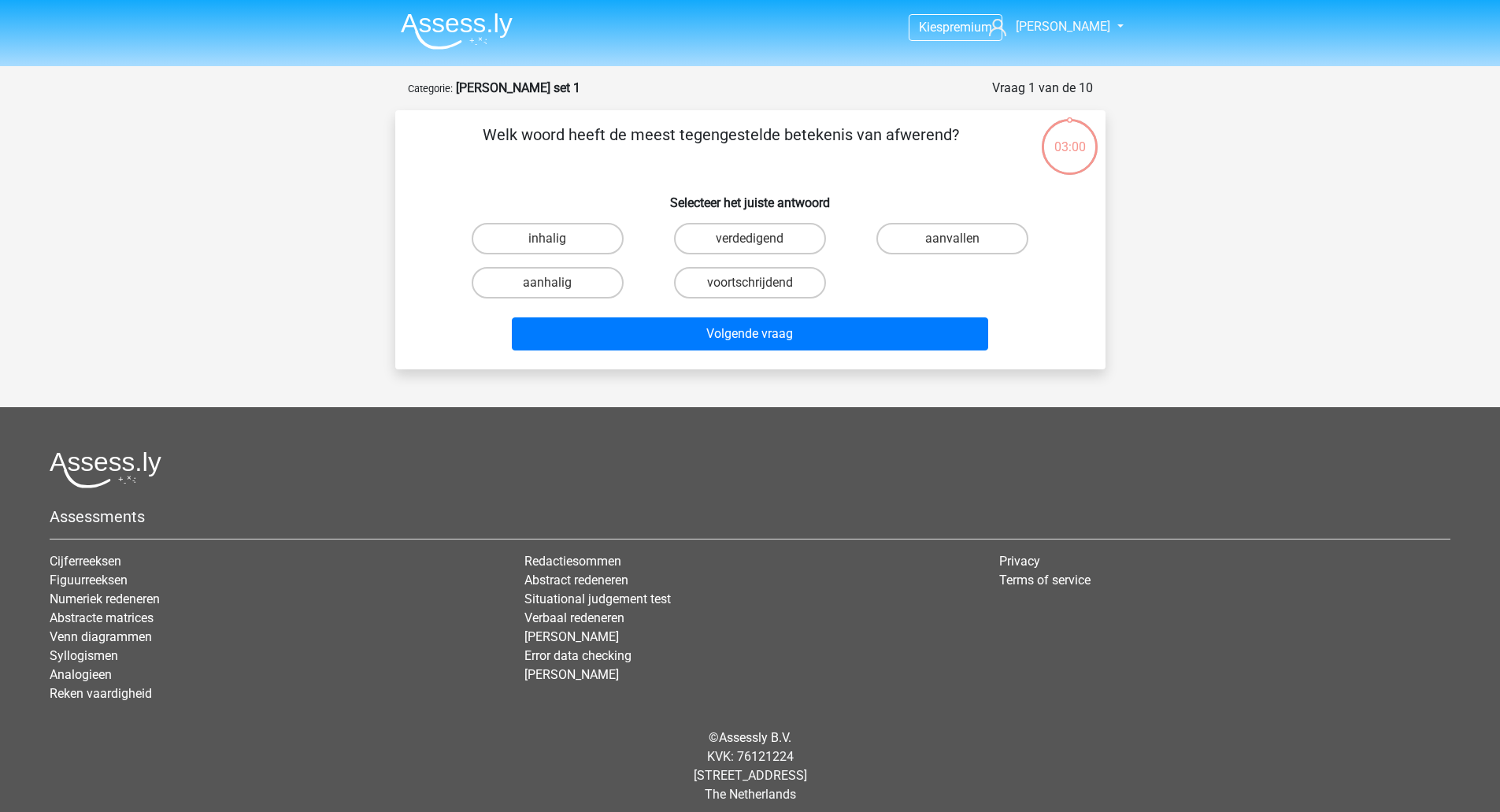
scroll to position [11, 0]
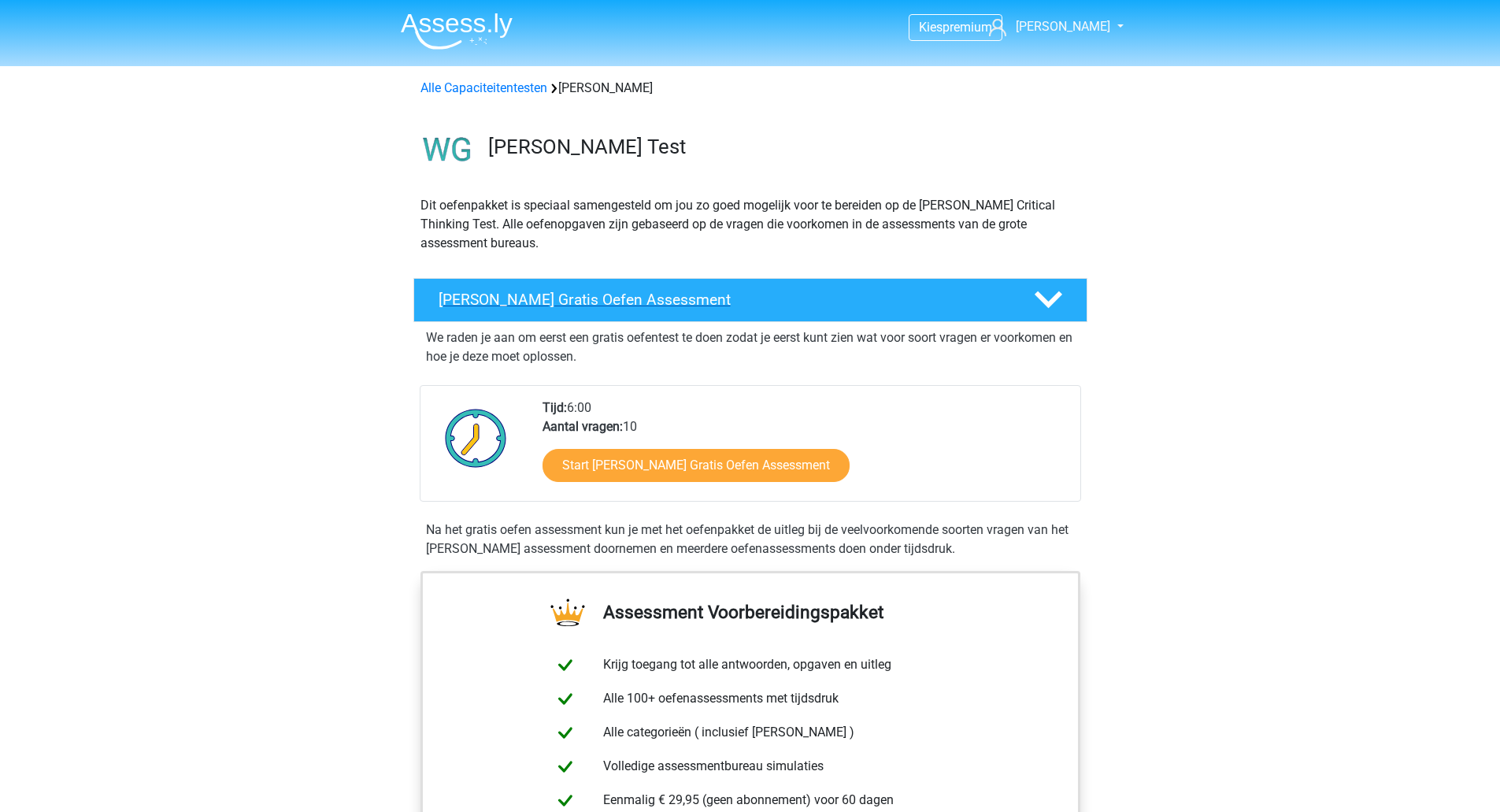
click at [618, 295] on h4 "Watson Glaser Gratis Oefen Assessment" at bounding box center [724, 300] width 570 height 18
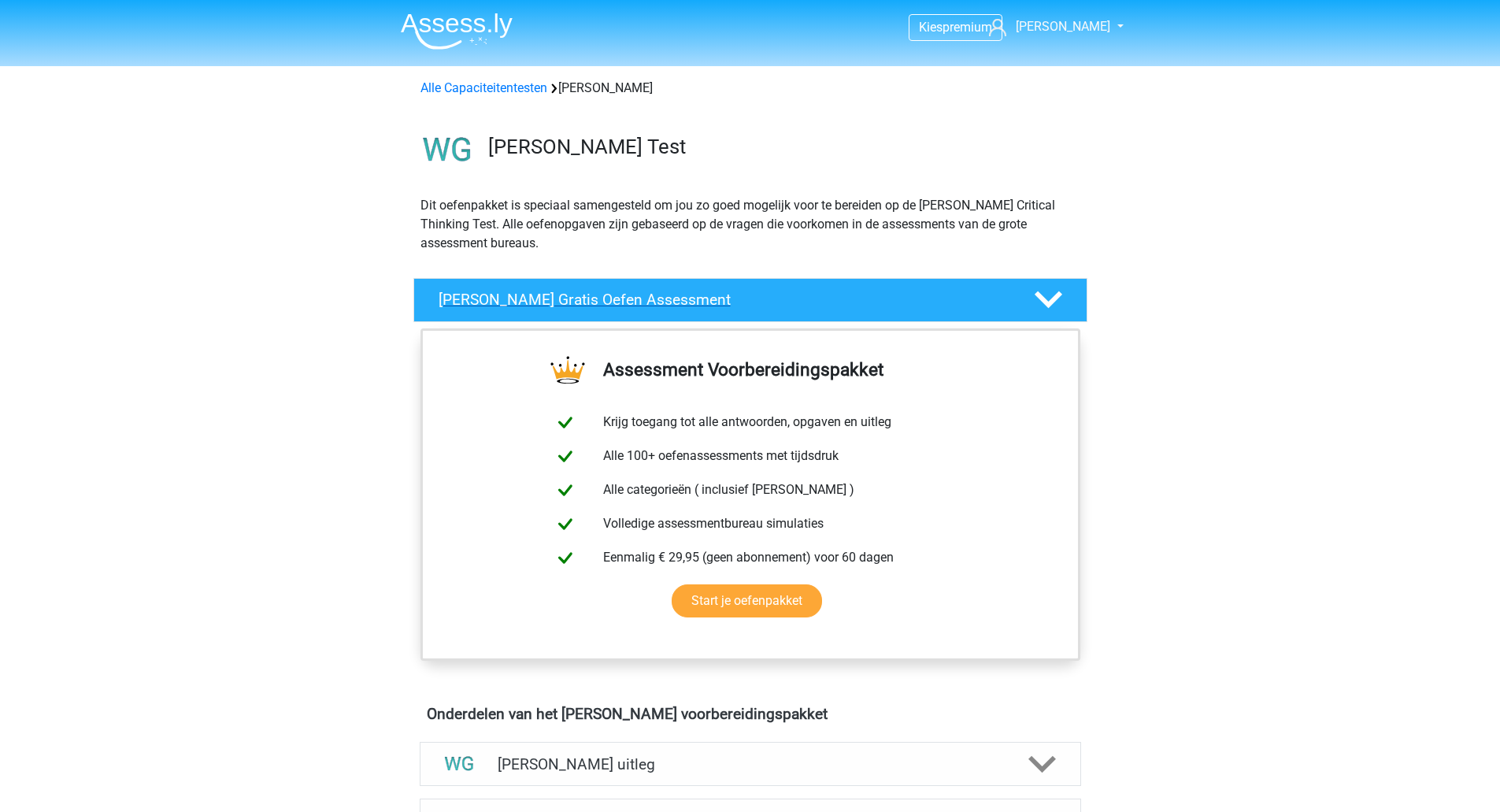
click at [617, 295] on h4 "Watson Glaser Gratis Oefen Assessment" at bounding box center [724, 300] width 570 height 18
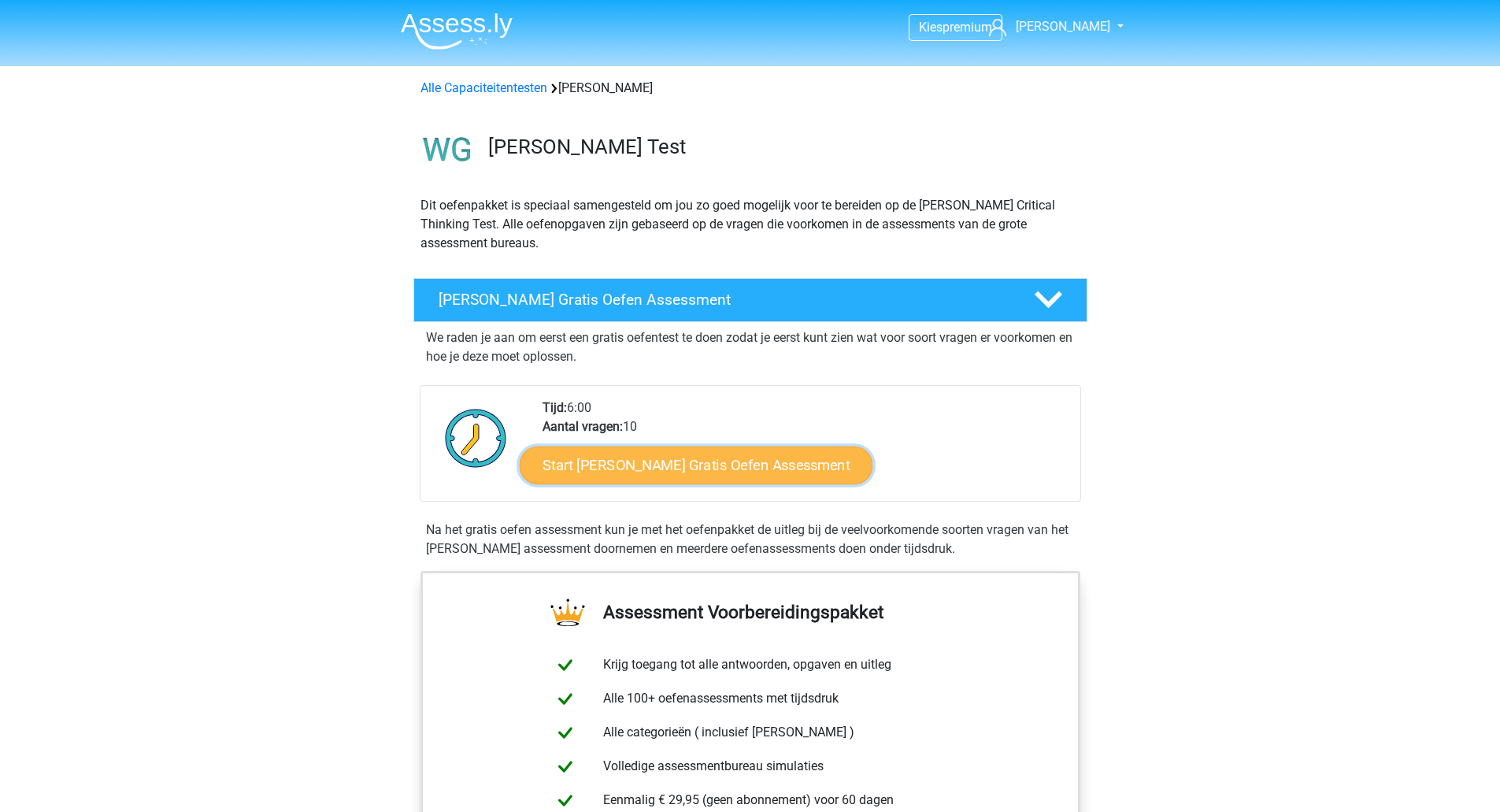
click at [672, 462] on link "Start Watson Glaser Gratis Oefen Assessment" at bounding box center [697, 465] width 354 height 38
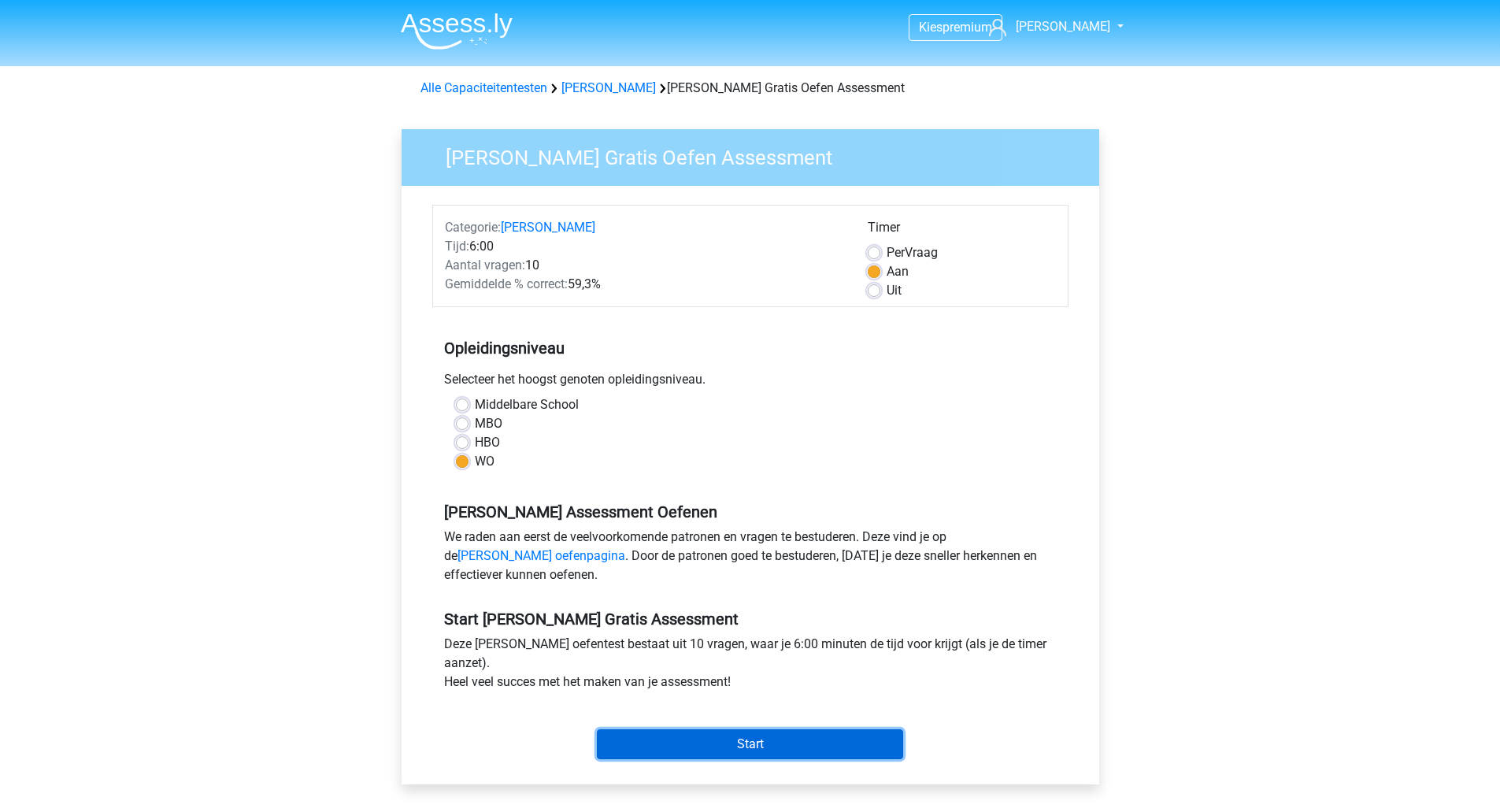
click at [768, 743] on input "Start" at bounding box center [750, 744] width 306 height 30
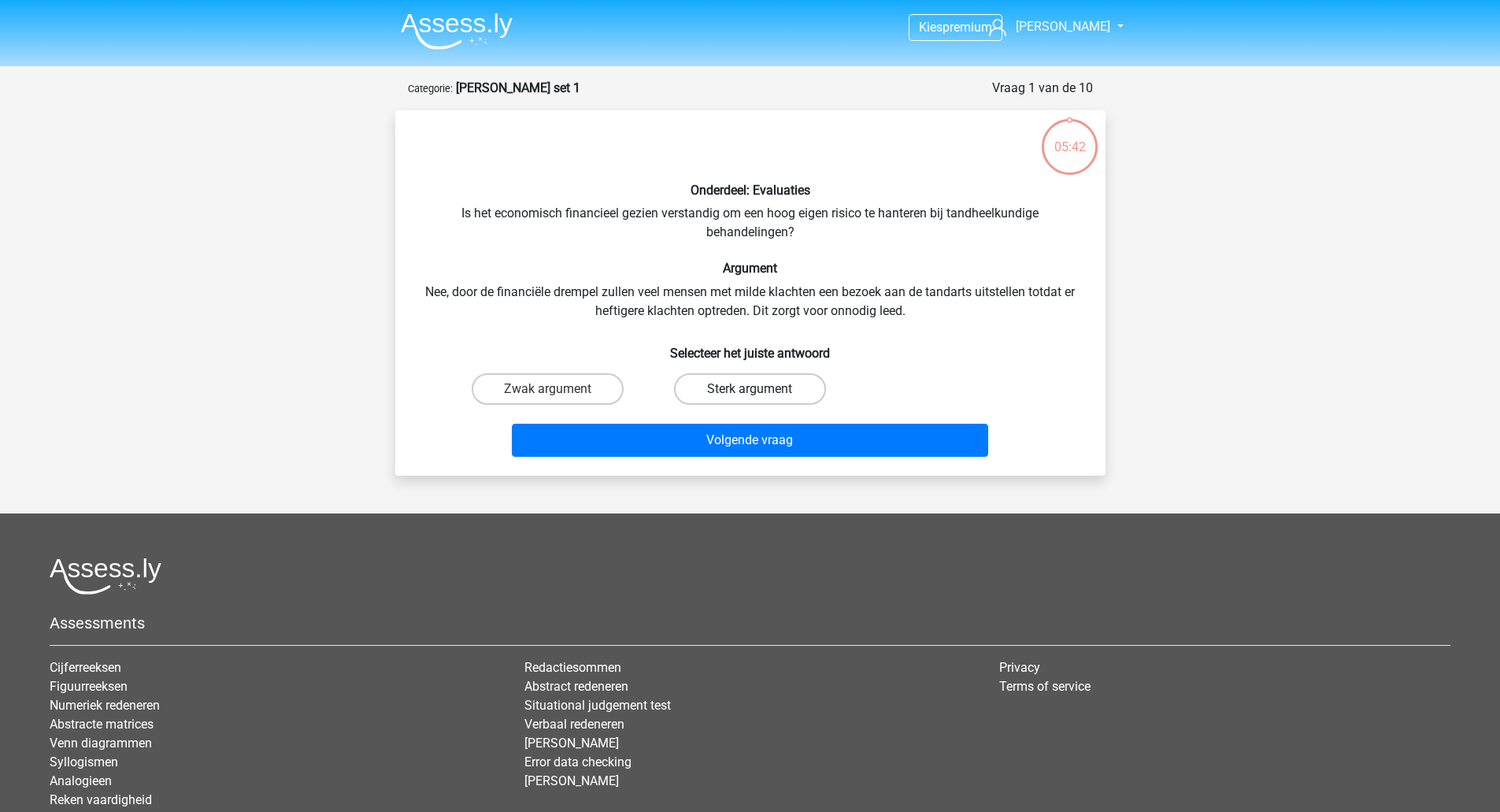
click at [751, 382] on label "Sterk argument" at bounding box center [750, 389] width 152 height 31
click at [751, 389] on input "Sterk argument" at bounding box center [755, 394] width 11 height 11
radio input "true"
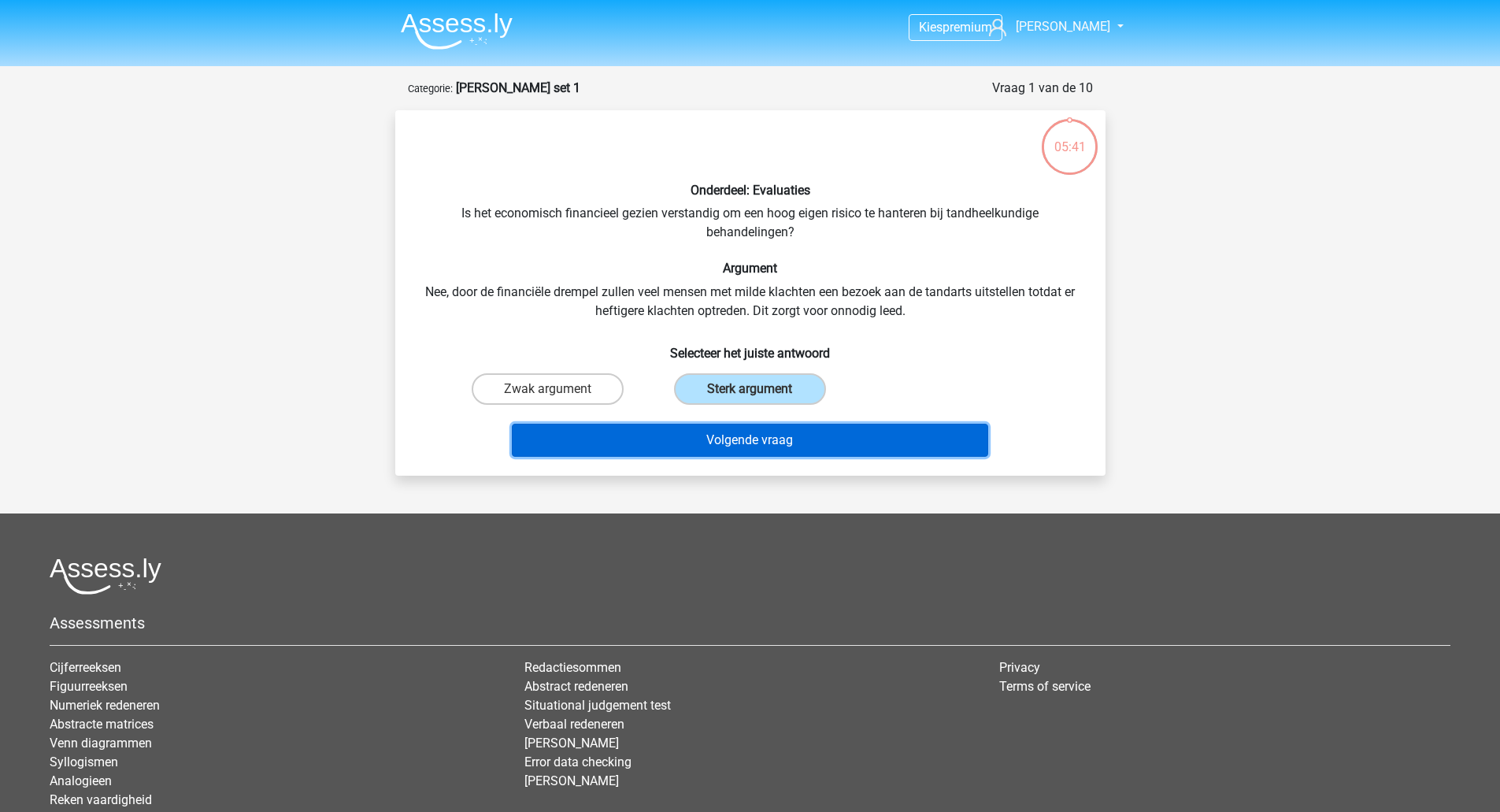
click at [790, 444] on button "Volgende vraag" at bounding box center [750, 440] width 477 height 33
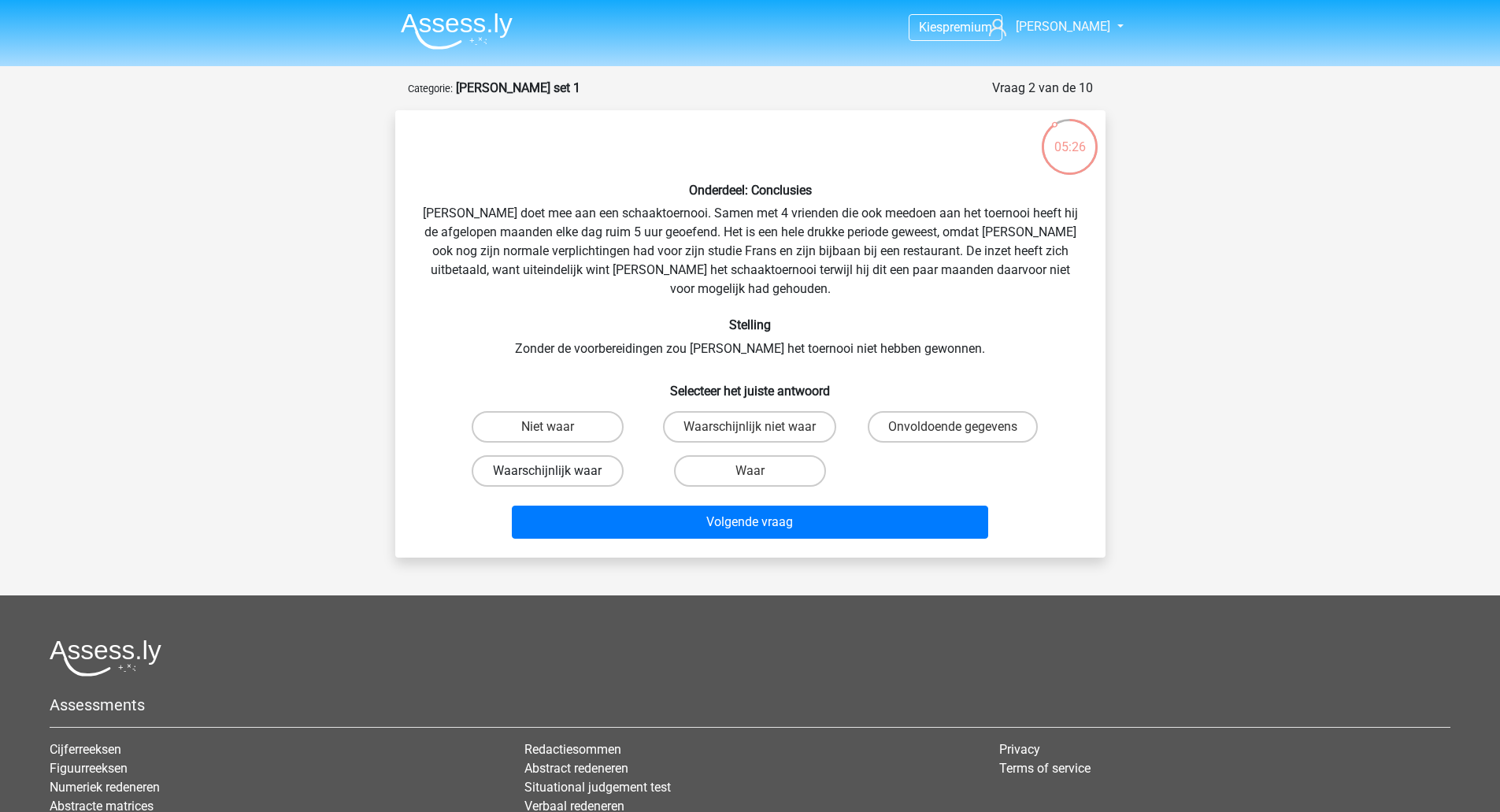
click at [569, 455] on label "Waarschijnlijk waar" at bounding box center [548, 471] width 152 height 31
click at [558, 471] on input "Waarschijnlijk waar" at bounding box center [553, 476] width 11 height 11
radio input "true"
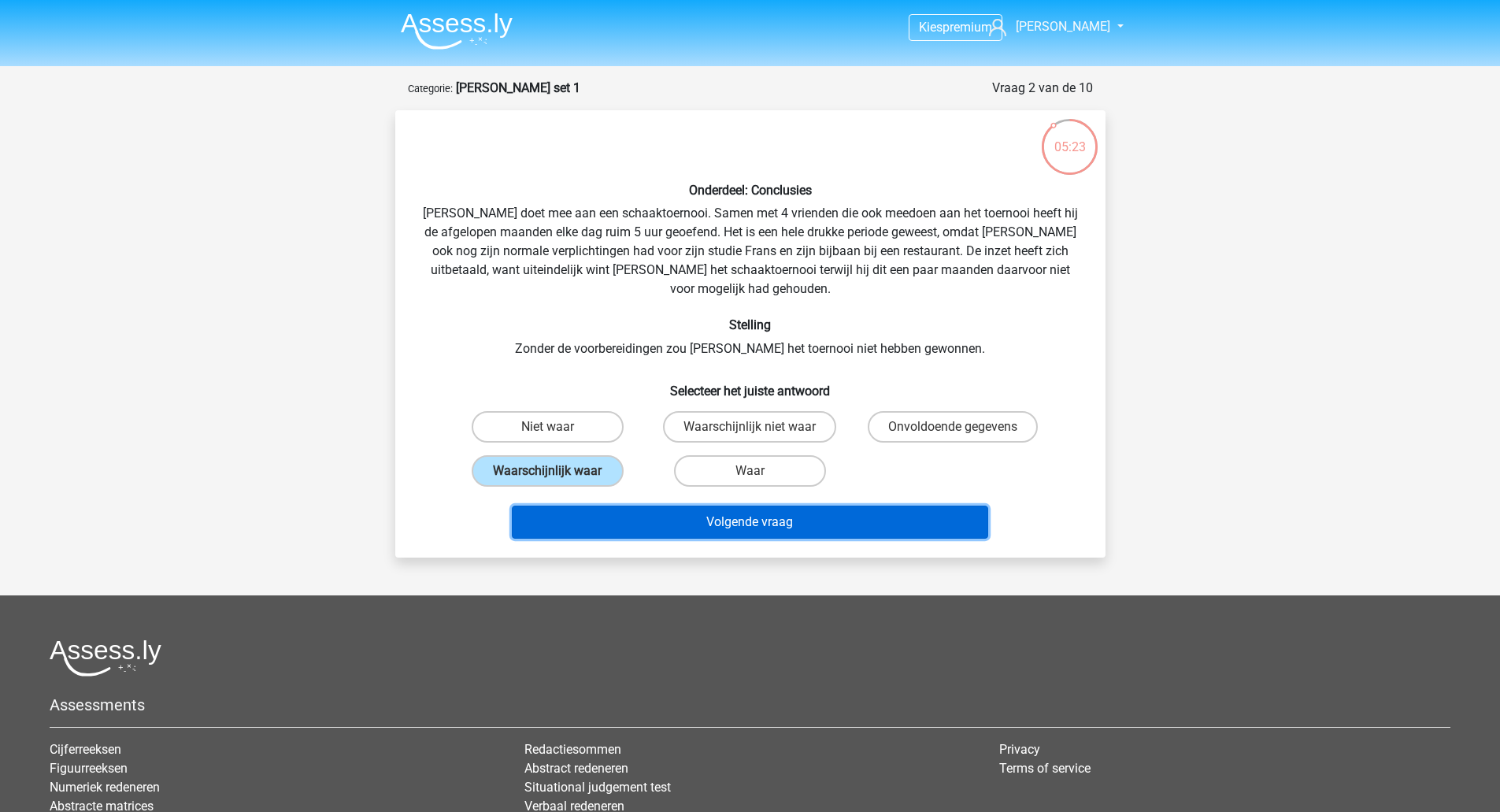
click at [766, 506] on button "Volgende vraag" at bounding box center [750, 522] width 477 height 33
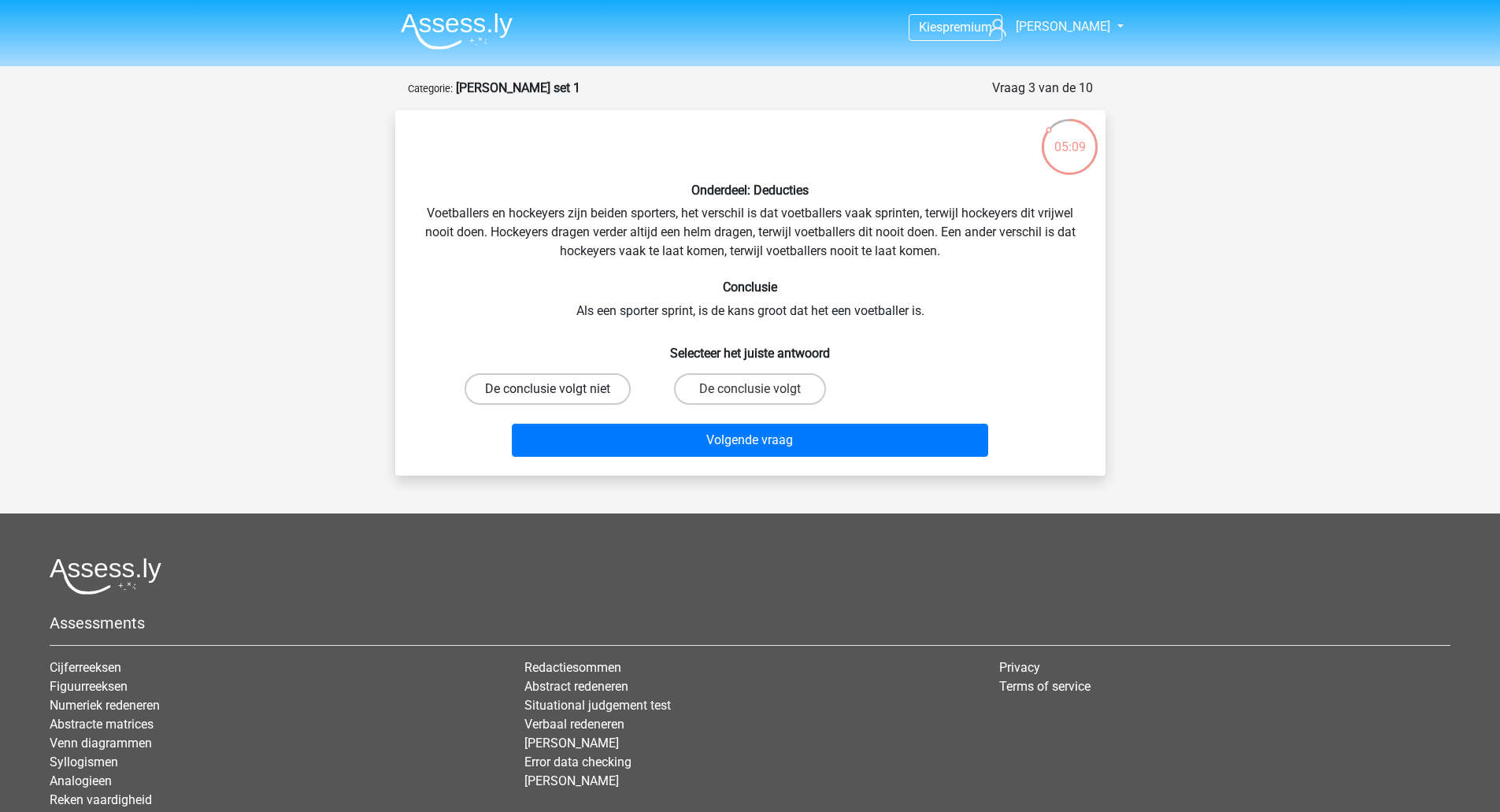
click at [572, 389] on label "De conclusie volgt niet" at bounding box center [548, 389] width 166 height 31
click at [558, 389] on input "De conclusie volgt niet" at bounding box center [553, 394] width 11 height 11
radio input "true"
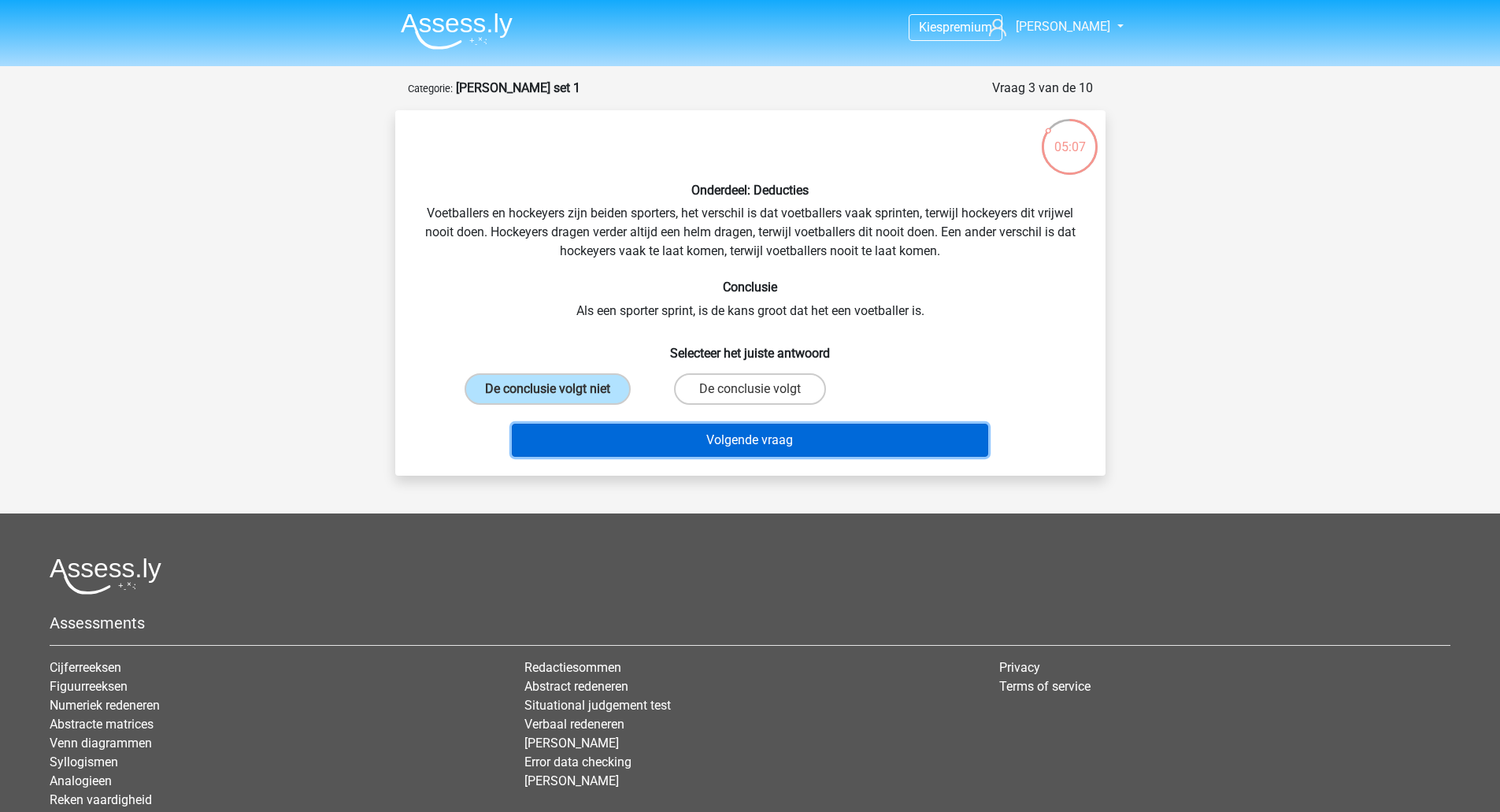
click at [703, 440] on button "Volgende vraag" at bounding box center [750, 440] width 477 height 33
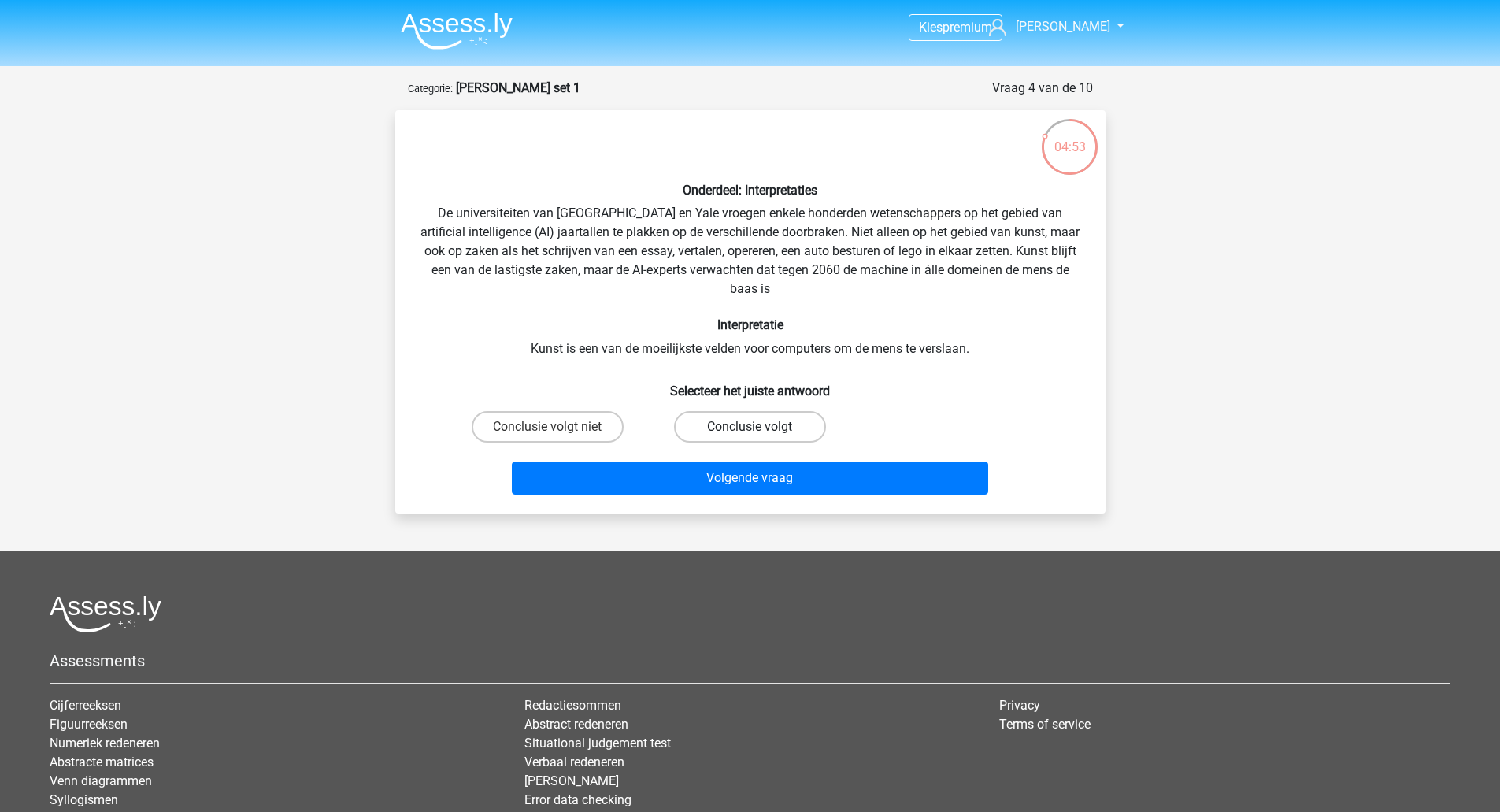
click at [725, 426] on label "Conclusie volgt" at bounding box center [750, 426] width 152 height 31
click at [750, 426] on input "Conclusie volgt" at bounding box center [755, 431] width 11 height 11
radio input "true"
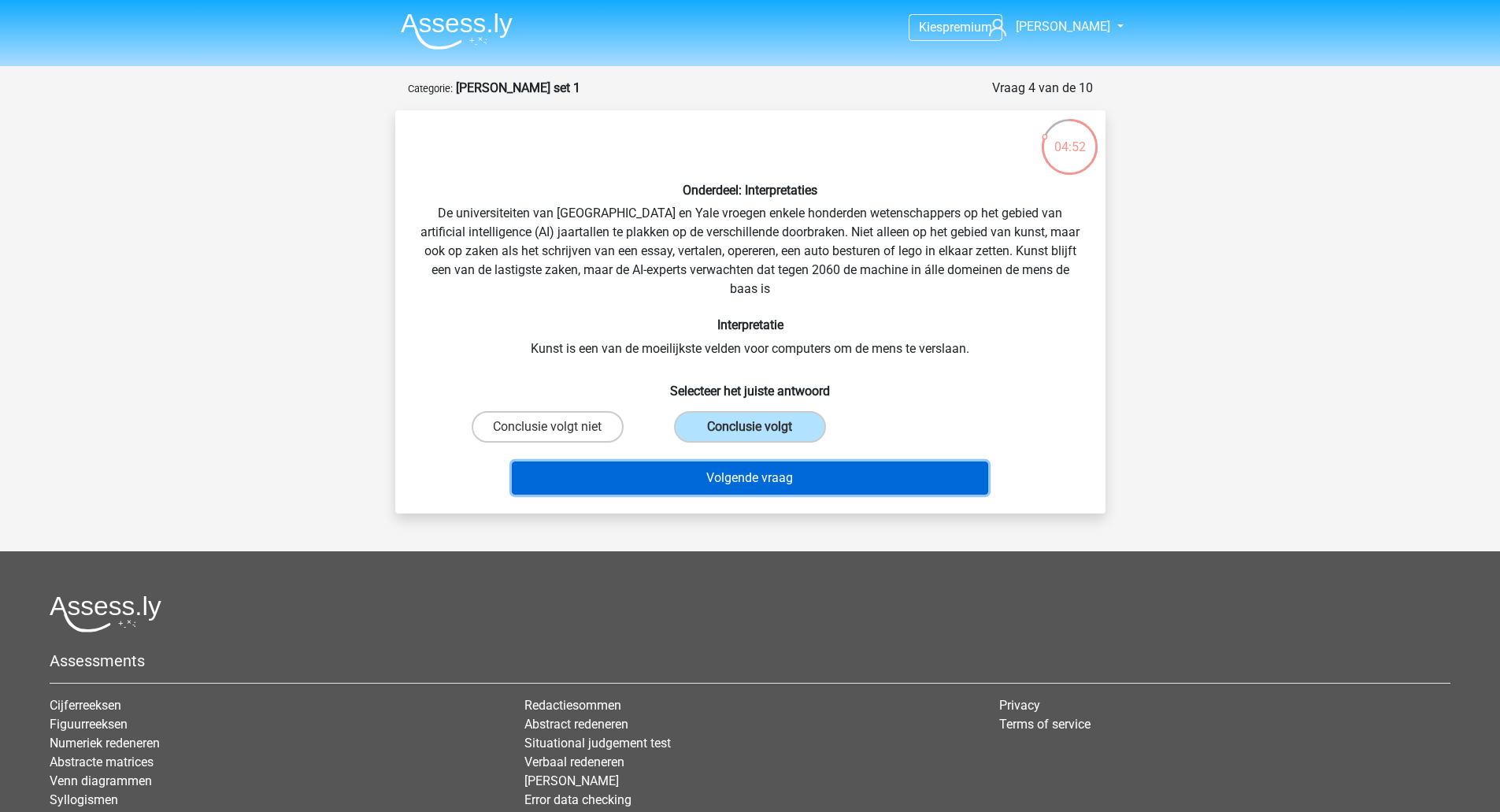
click at [749, 481] on button "Volgende vraag" at bounding box center [750, 478] width 477 height 33
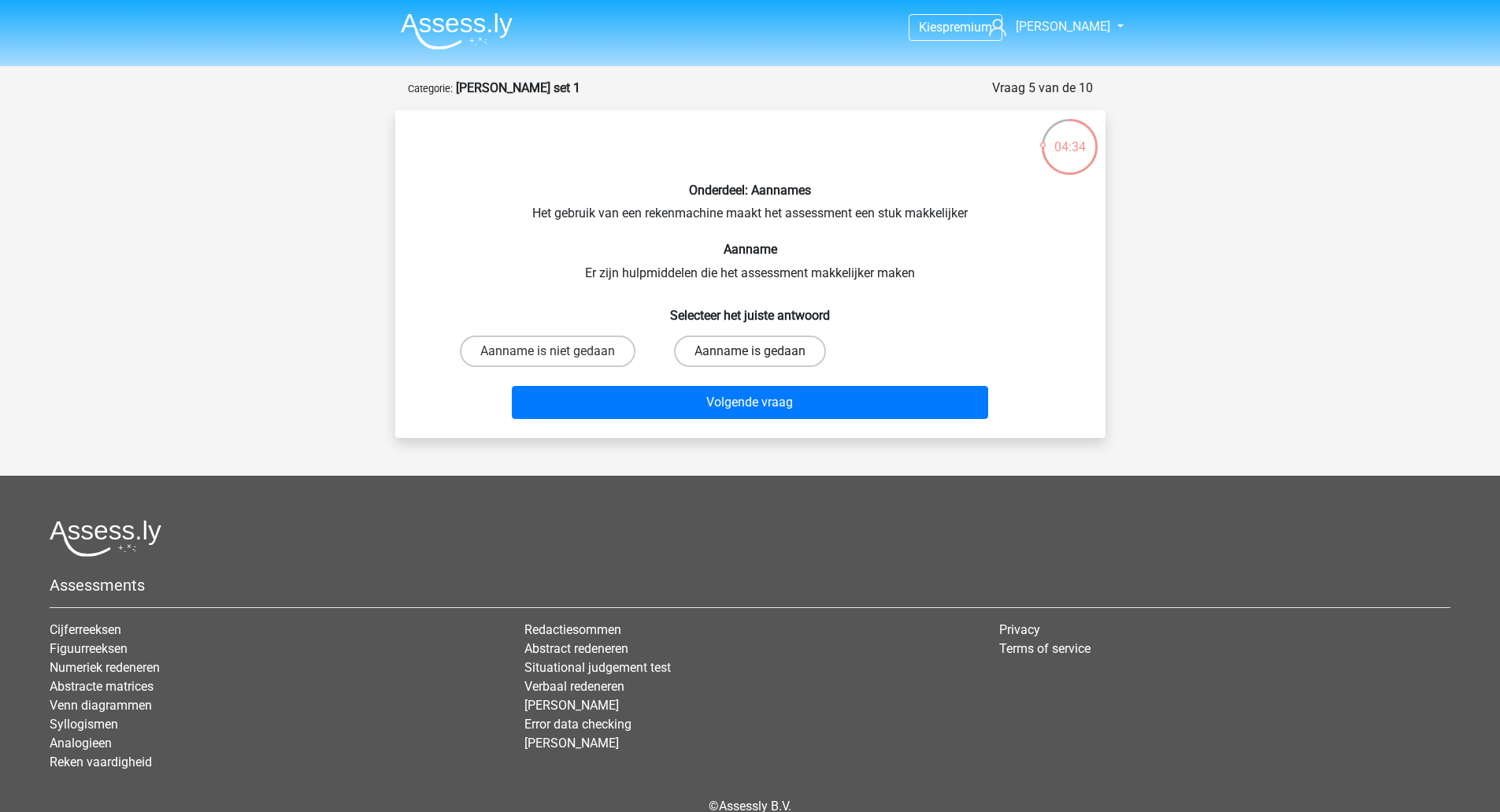
click at [810, 341] on label "Aanname is gedaan" at bounding box center [750, 351] width 152 height 31
click at [760, 351] on input "Aanname is gedaan" at bounding box center [755, 356] width 11 height 11
radio input "true"
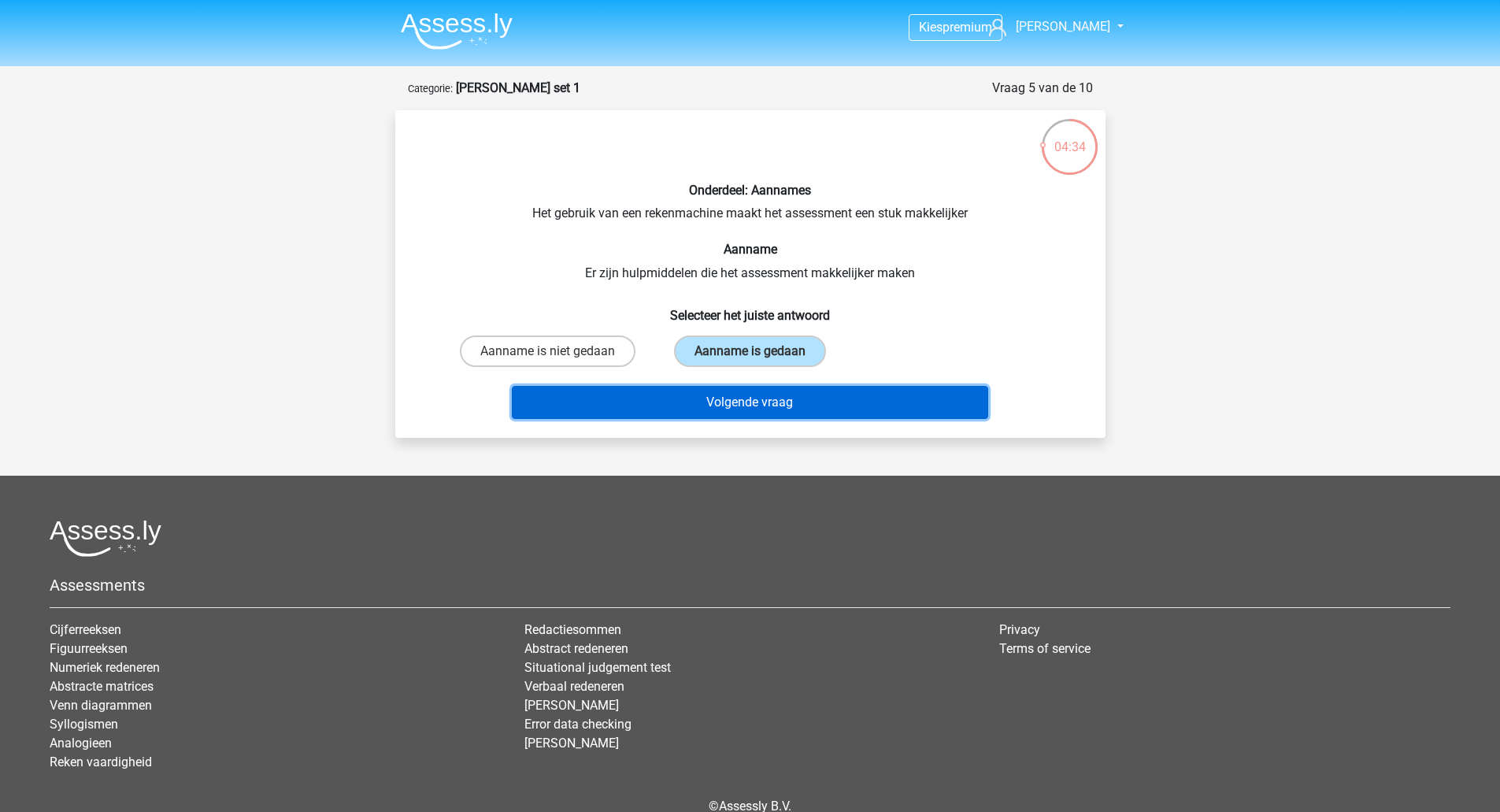
click at [799, 404] on button "Volgende vraag" at bounding box center [750, 402] width 477 height 33
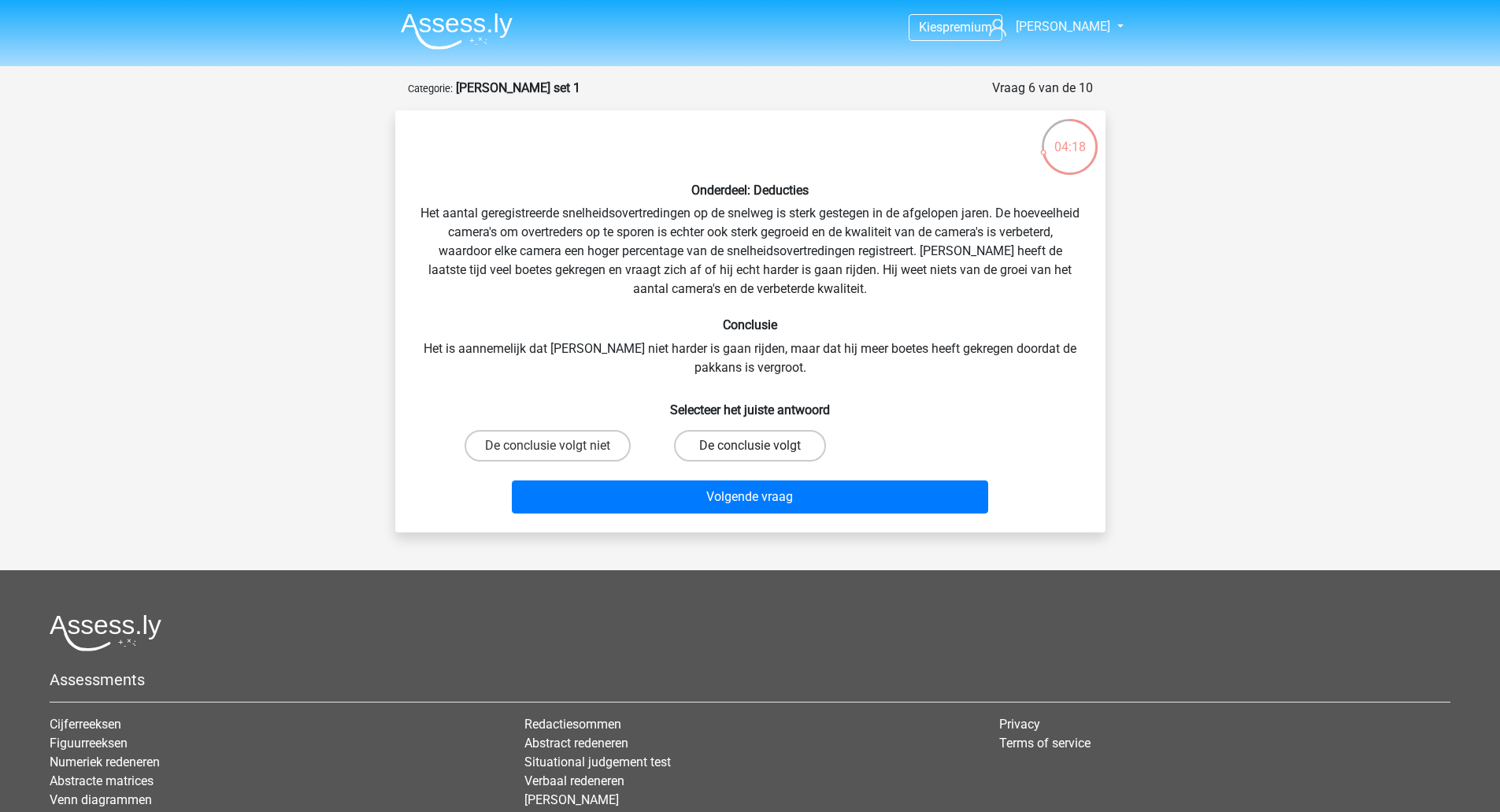
click at [746, 452] on label "De conclusie volgt" at bounding box center [750, 445] width 152 height 31
click at [750, 452] on input "De conclusie volgt" at bounding box center [755, 450] width 11 height 11
radio input "true"
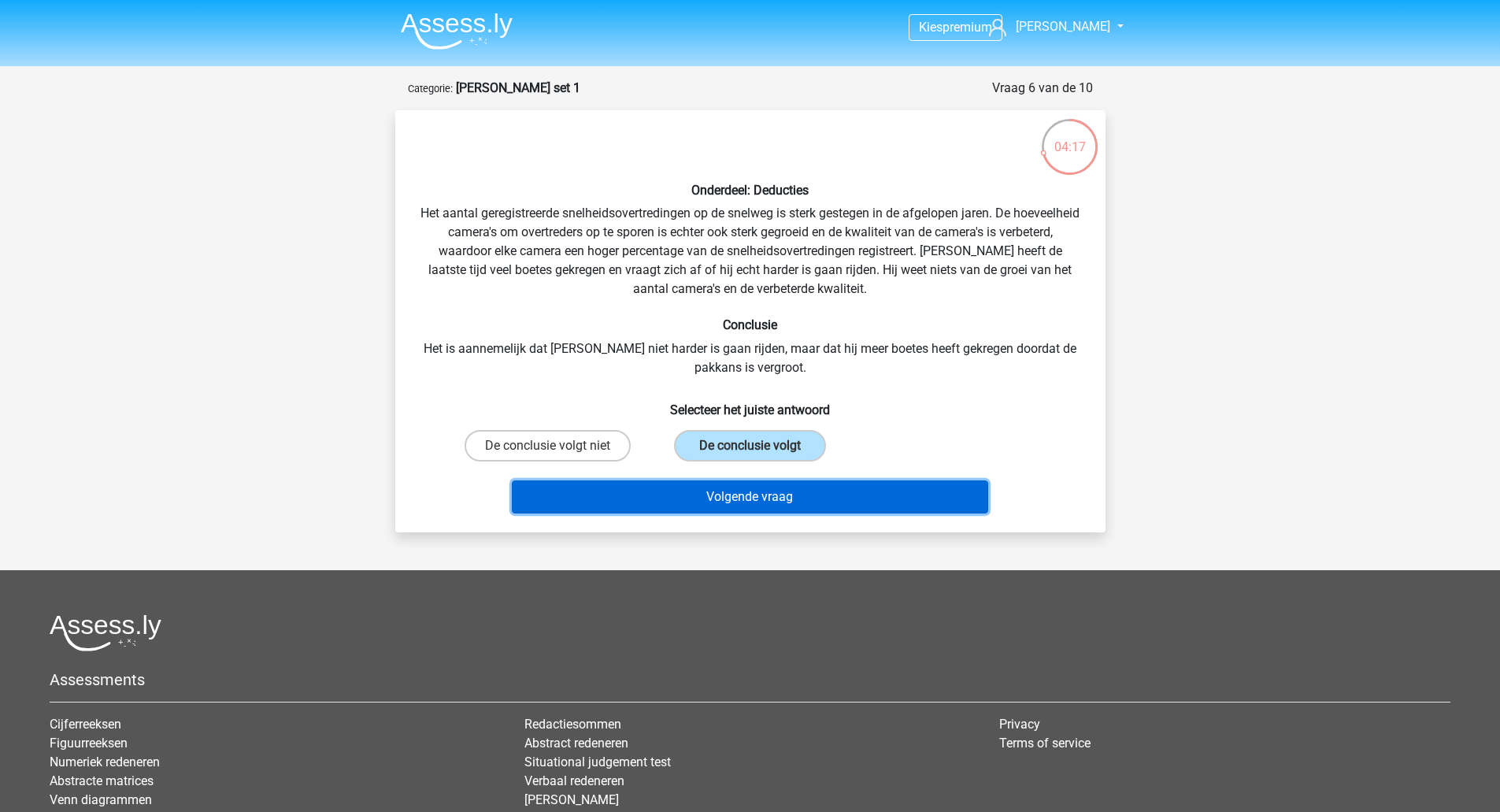
click at [758, 502] on button "Volgende vraag" at bounding box center [750, 497] width 477 height 33
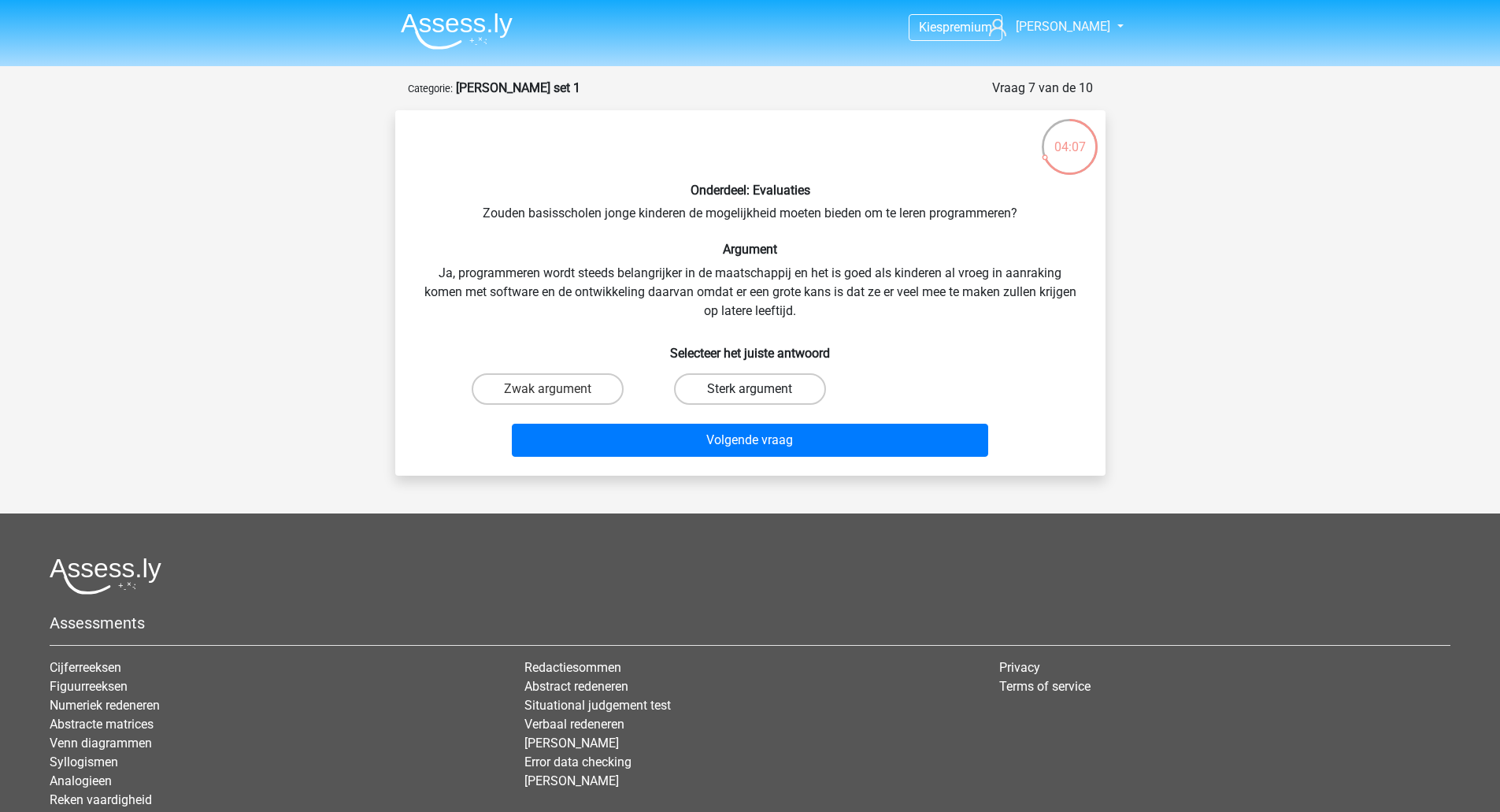
click at [770, 377] on label "Sterk argument" at bounding box center [750, 389] width 152 height 31
click at [760, 389] on input "Sterk argument" at bounding box center [755, 394] width 11 height 11
radio input "true"
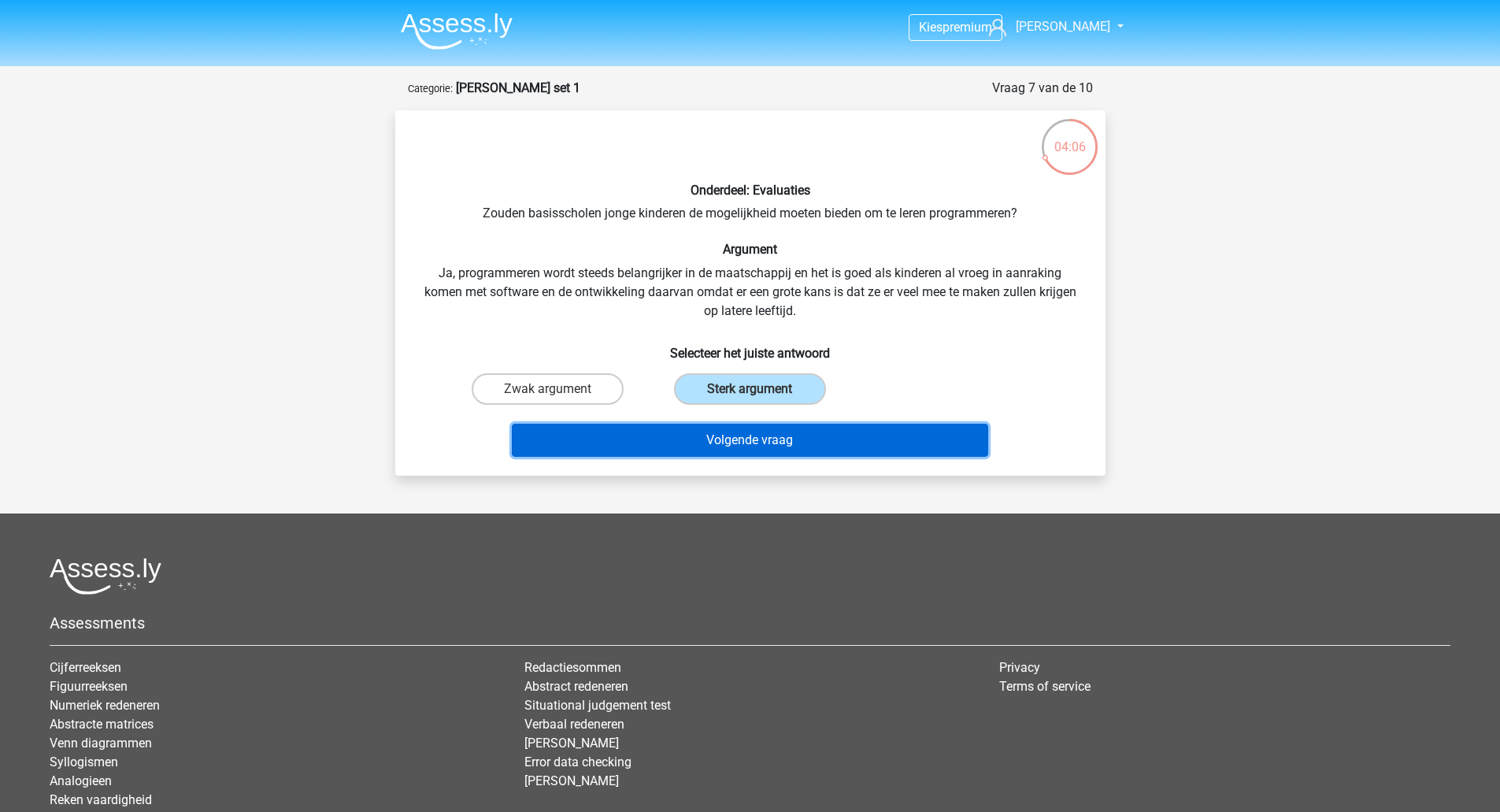
click at [765, 435] on button "Volgende vraag" at bounding box center [750, 440] width 477 height 33
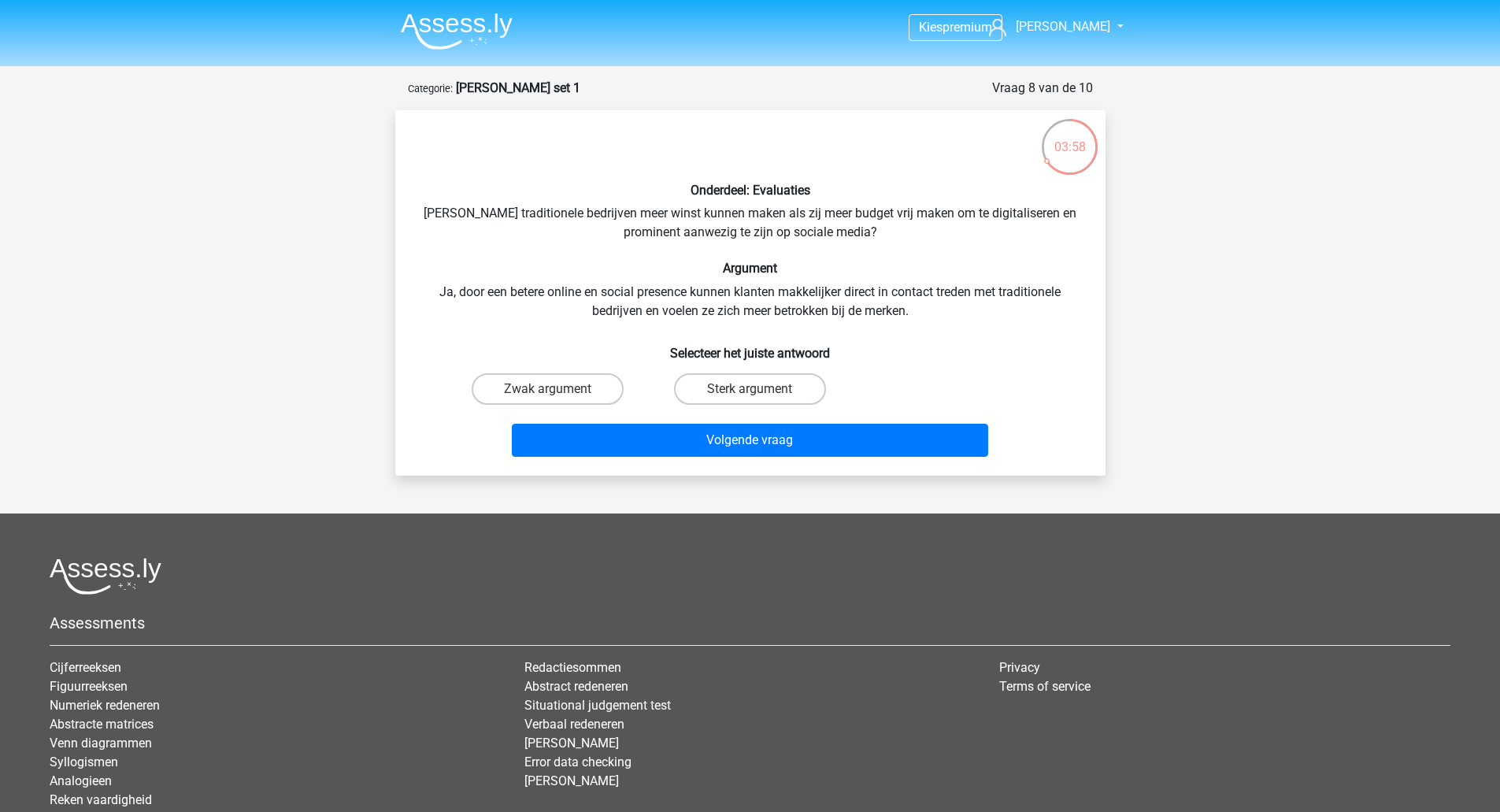
click at [752, 390] on input "Sterk argument" at bounding box center [755, 394] width 11 height 11
radio input "true"
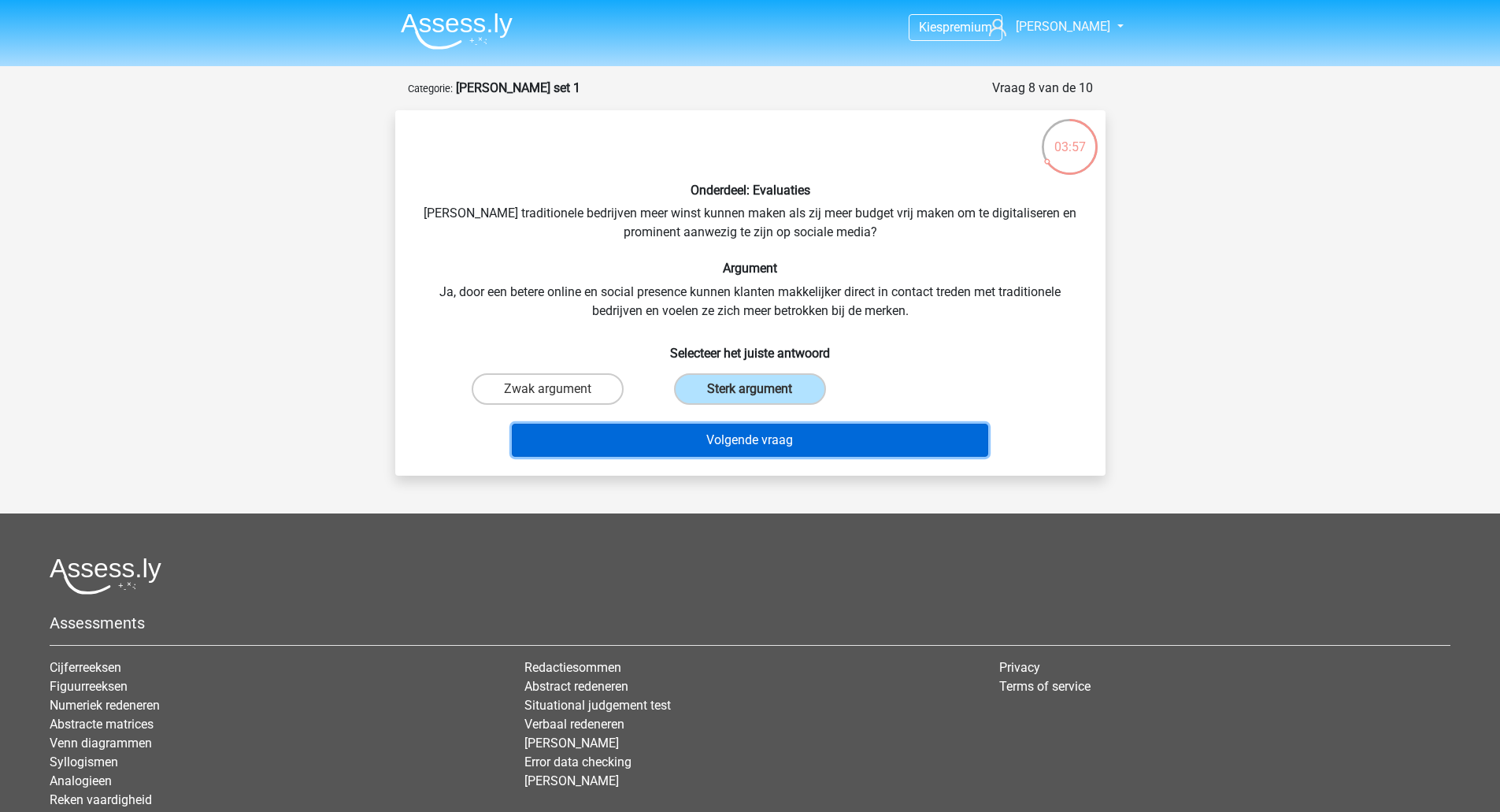
click at [739, 440] on button "Volgende vraag" at bounding box center [750, 440] width 477 height 33
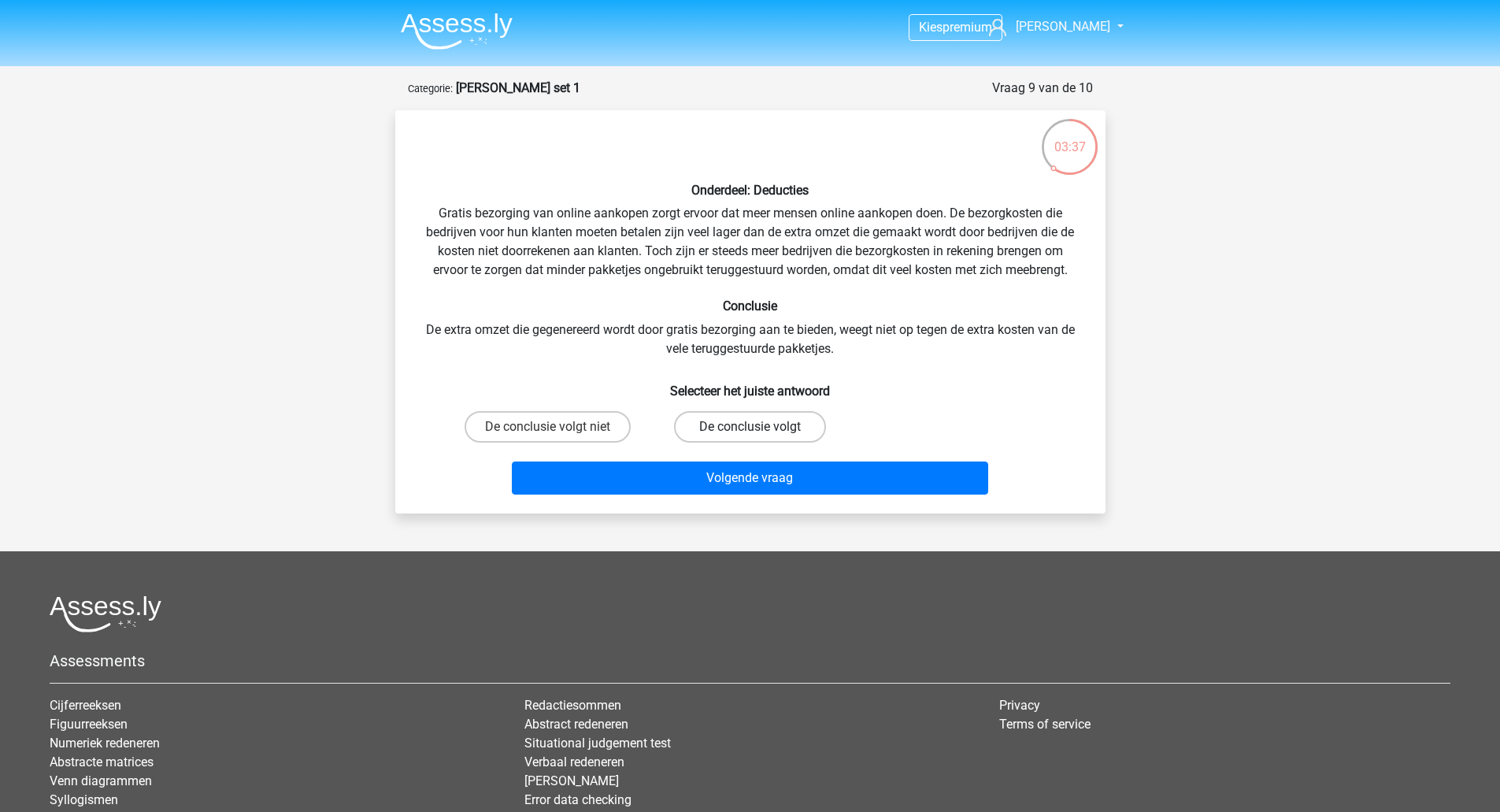
click at [734, 423] on label "De conclusie volgt" at bounding box center [750, 426] width 152 height 31
click at [750, 426] on input "De conclusie volgt" at bounding box center [755, 431] width 11 height 11
radio input "true"
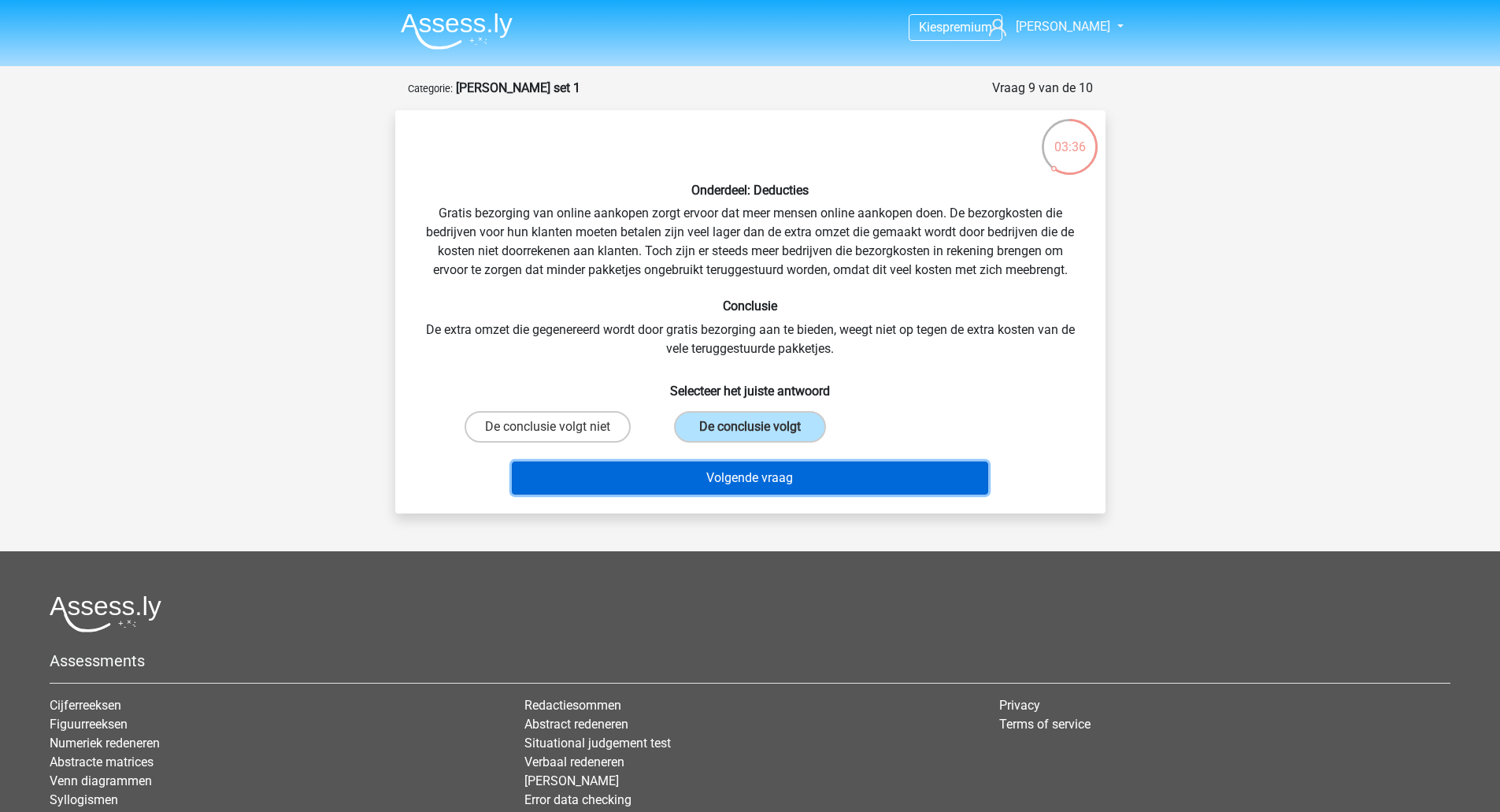
click at [734, 476] on button "Volgende vraag" at bounding box center [750, 478] width 477 height 33
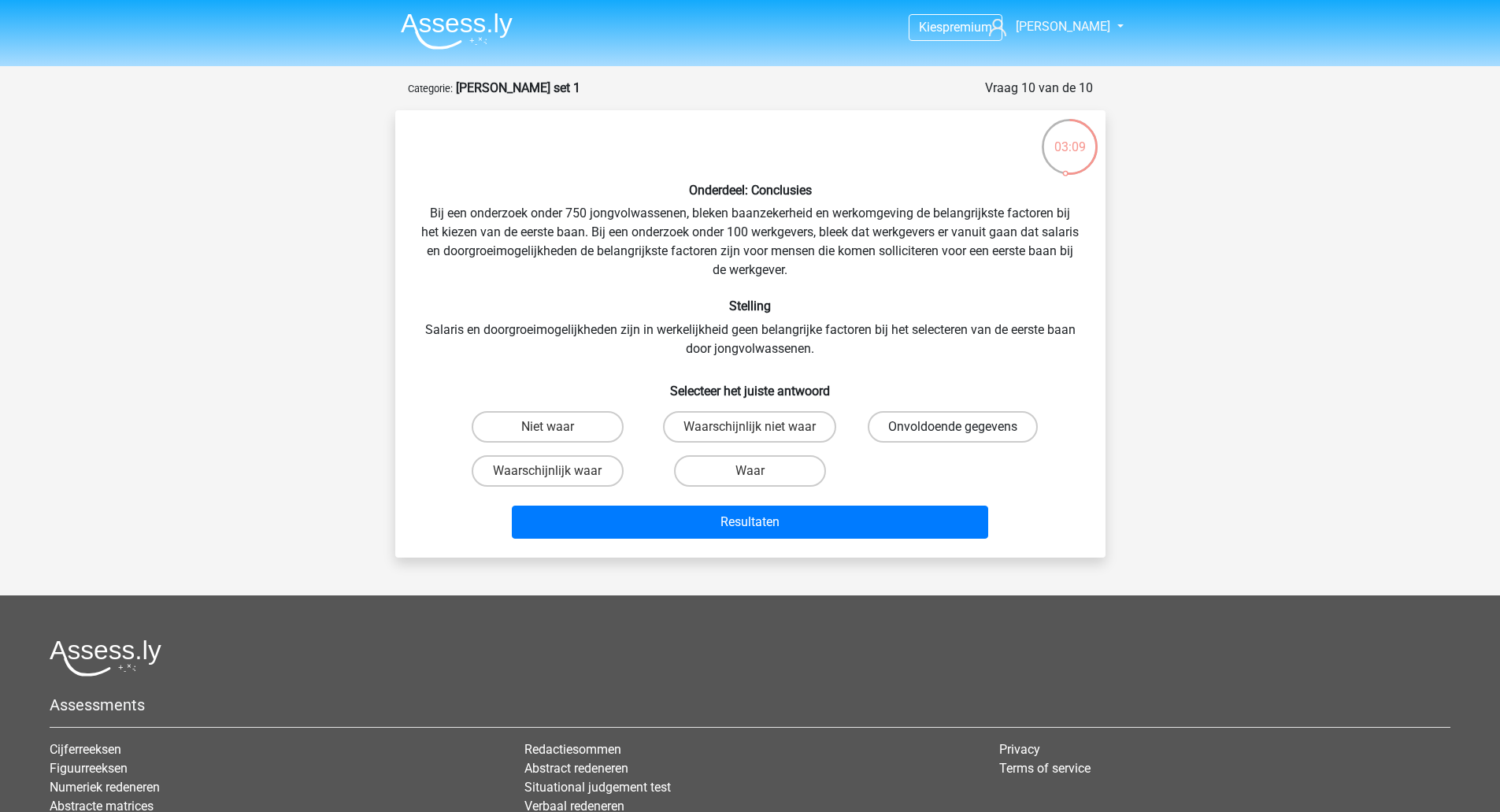
click at [936, 425] on label "Onvoldoende gegevens" at bounding box center [953, 426] width 170 height 31
click at [953, 426] on input "Onvoldoende gegevens" at bounding box center [958, 431] width 11 height 11
radio input "true"
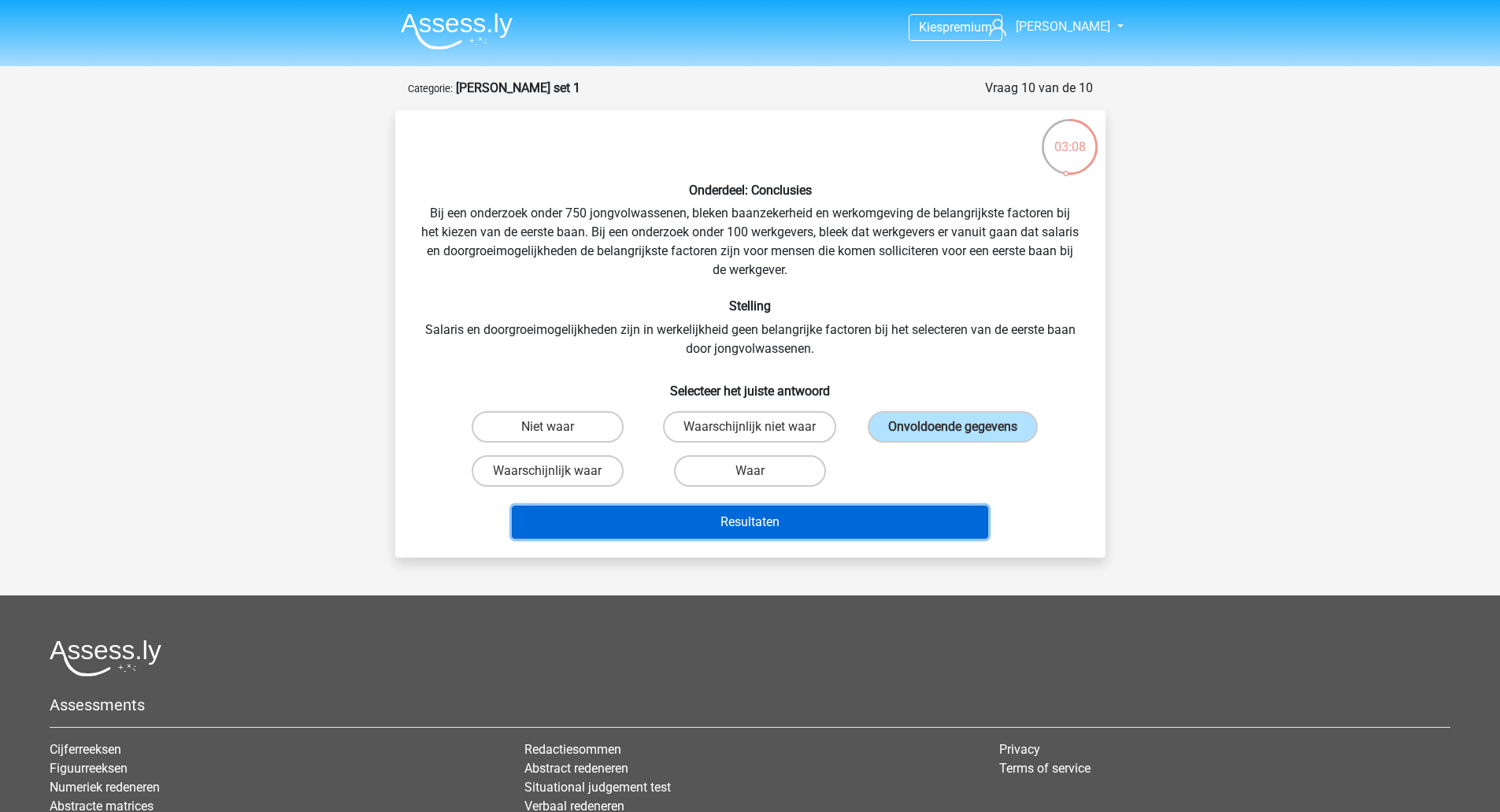
click at [780, 530] on button "Resultaten" at bounding box center [750, 522] width 477 height 33
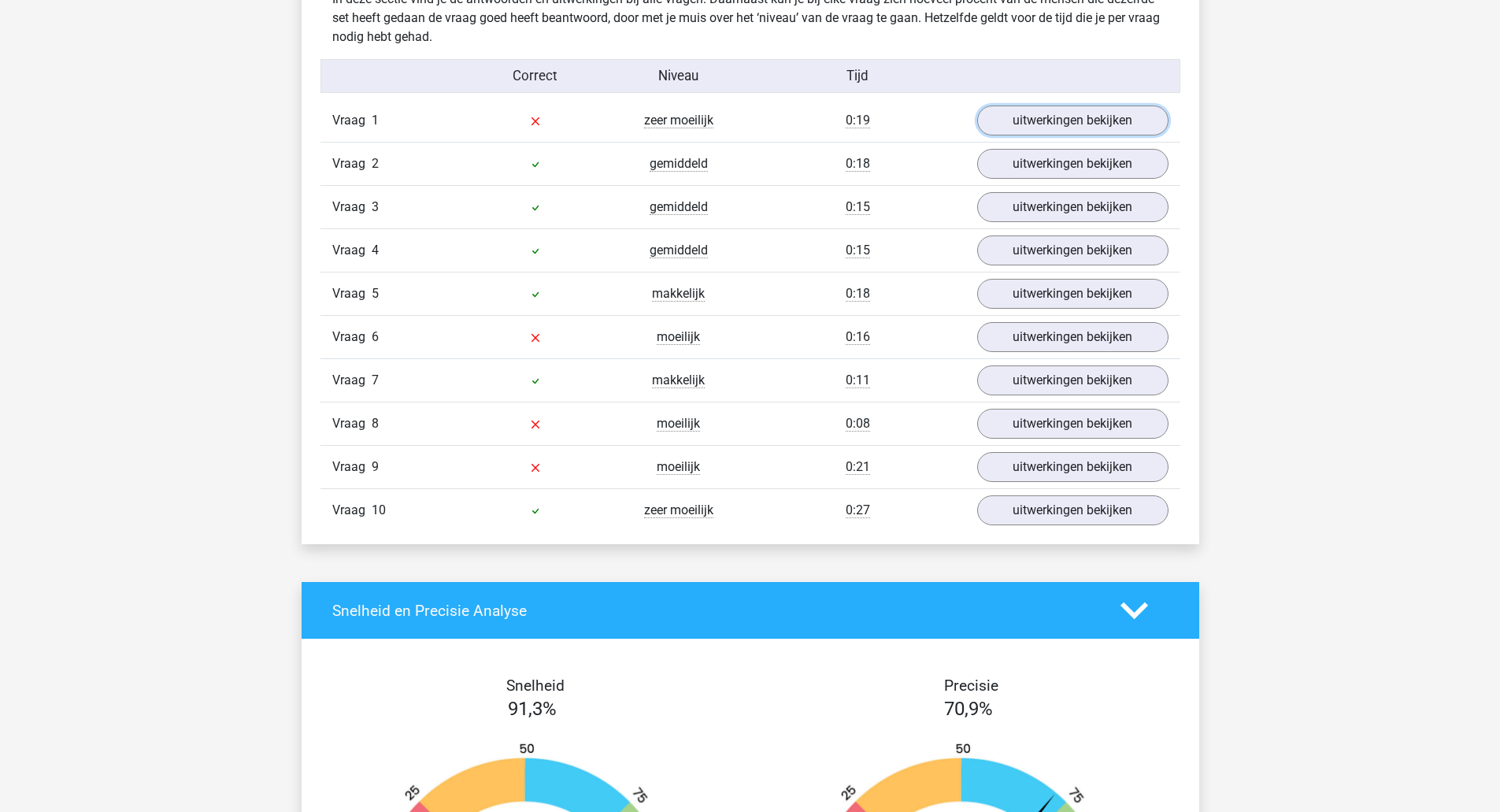
scroll to position [1049, 0]
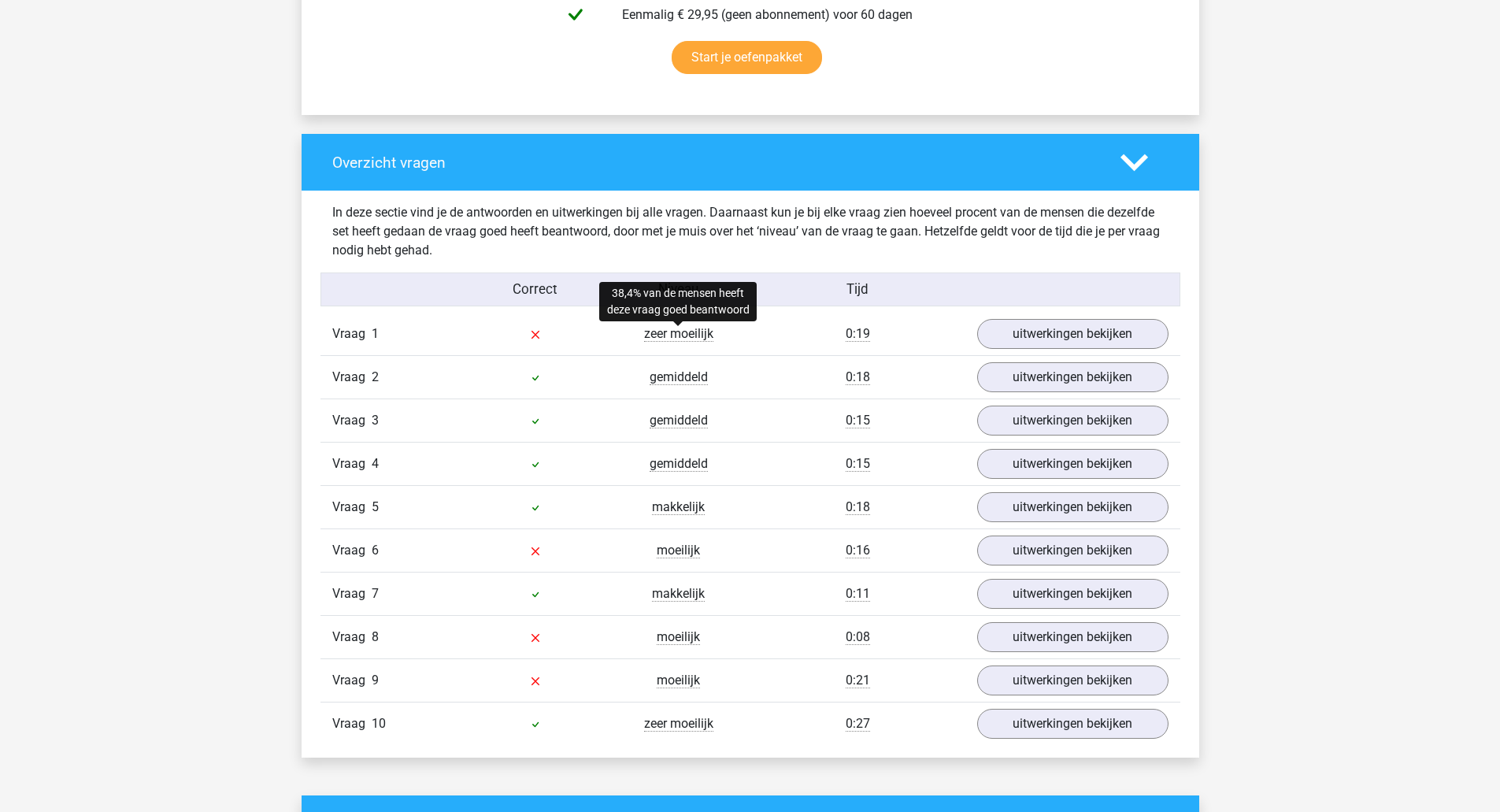
click at [679, 333] on span "zeer moeilijk" at bounding box center [679, 333] width 70 height 16
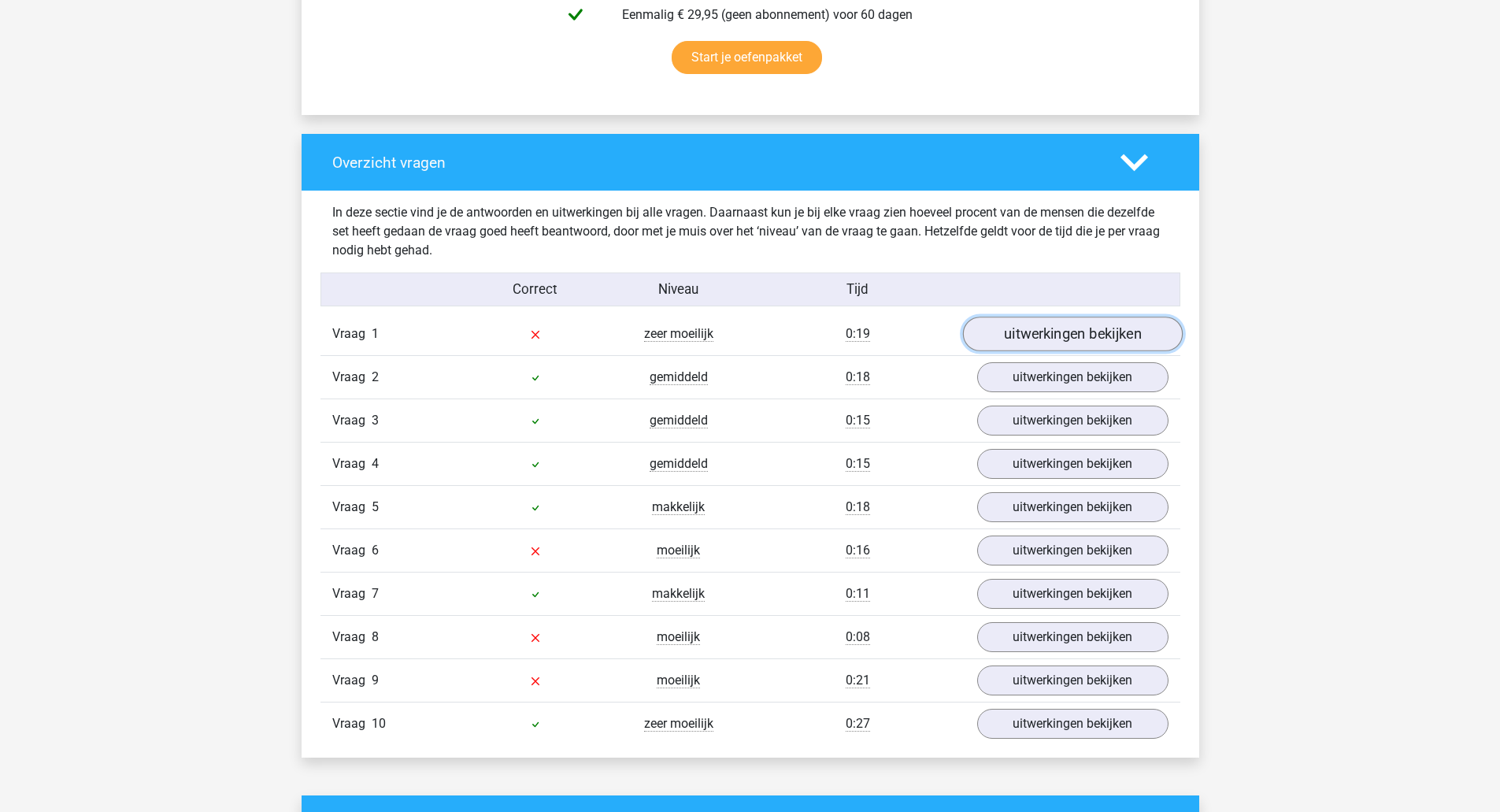
click at [1046, 332] on link "uitwerkingen bekijken" at bounding box center [1072, 335] width 219 height 34
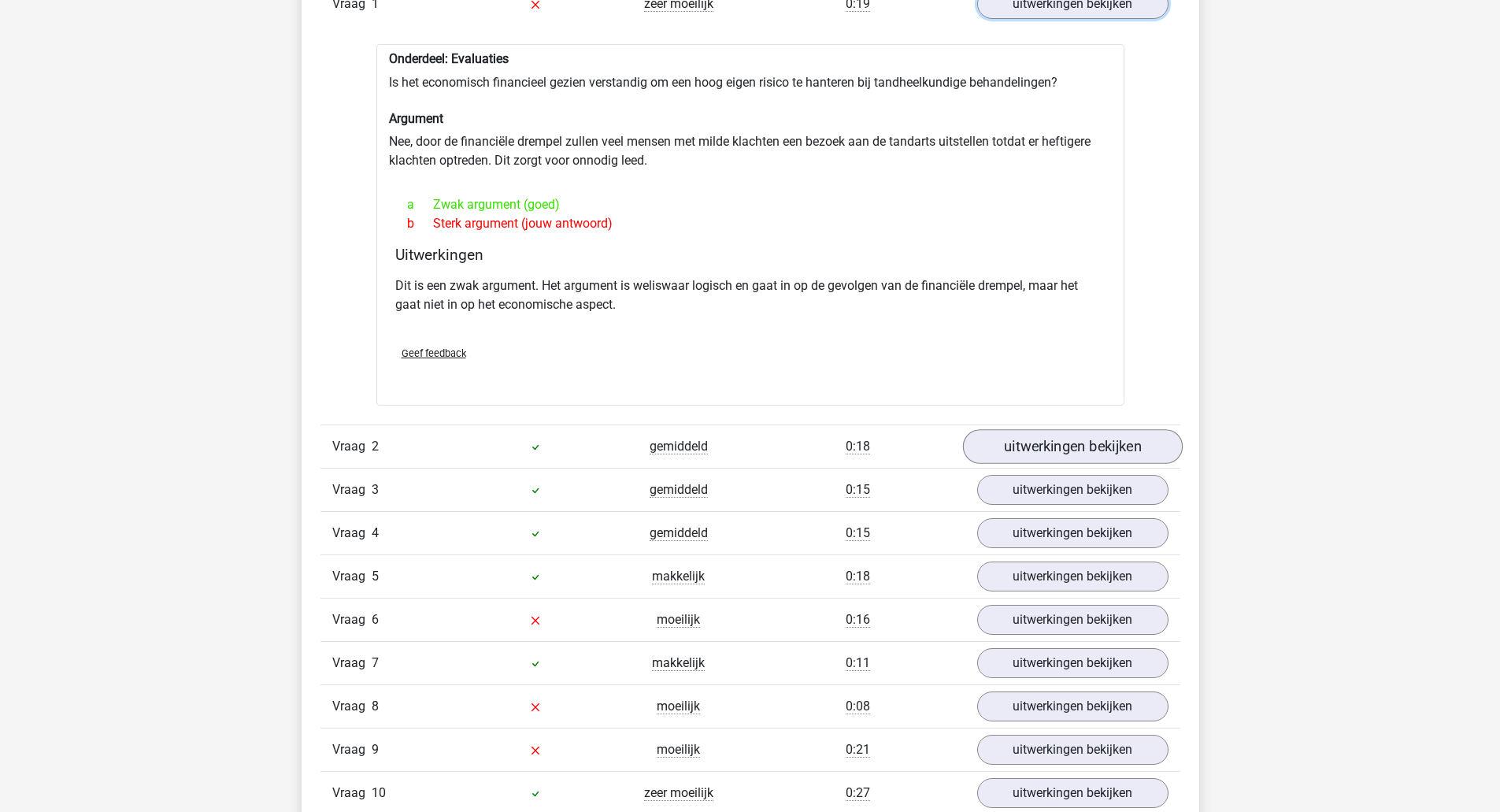
scroll to position [1155, 0]
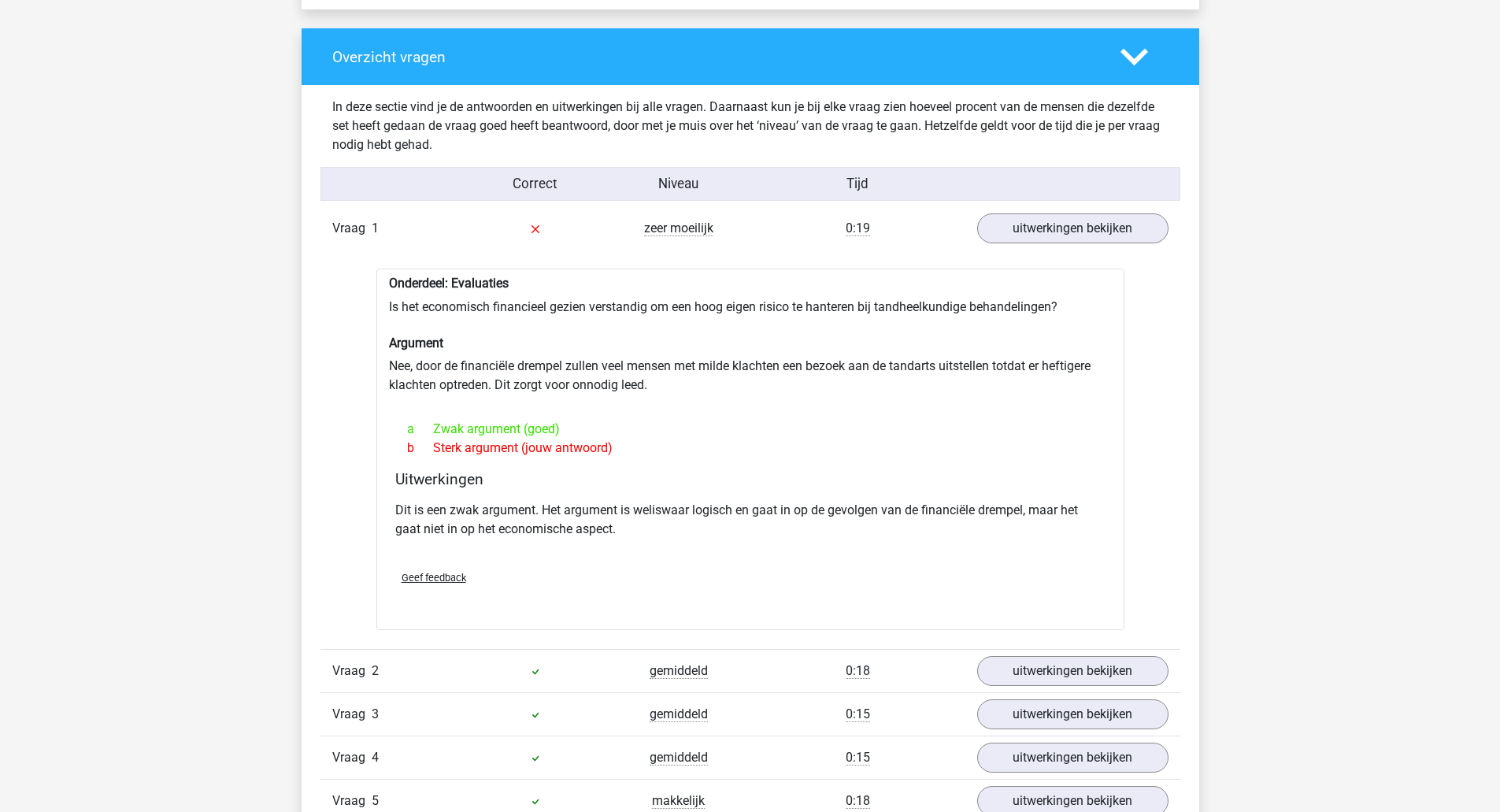
click at [1135, 42] on div "Overzicht vragen" at bounding box center [750, 56] width 898 height 56
click at [1134, 52] on icon at bounding box center [1135, 57] width 28 height 28
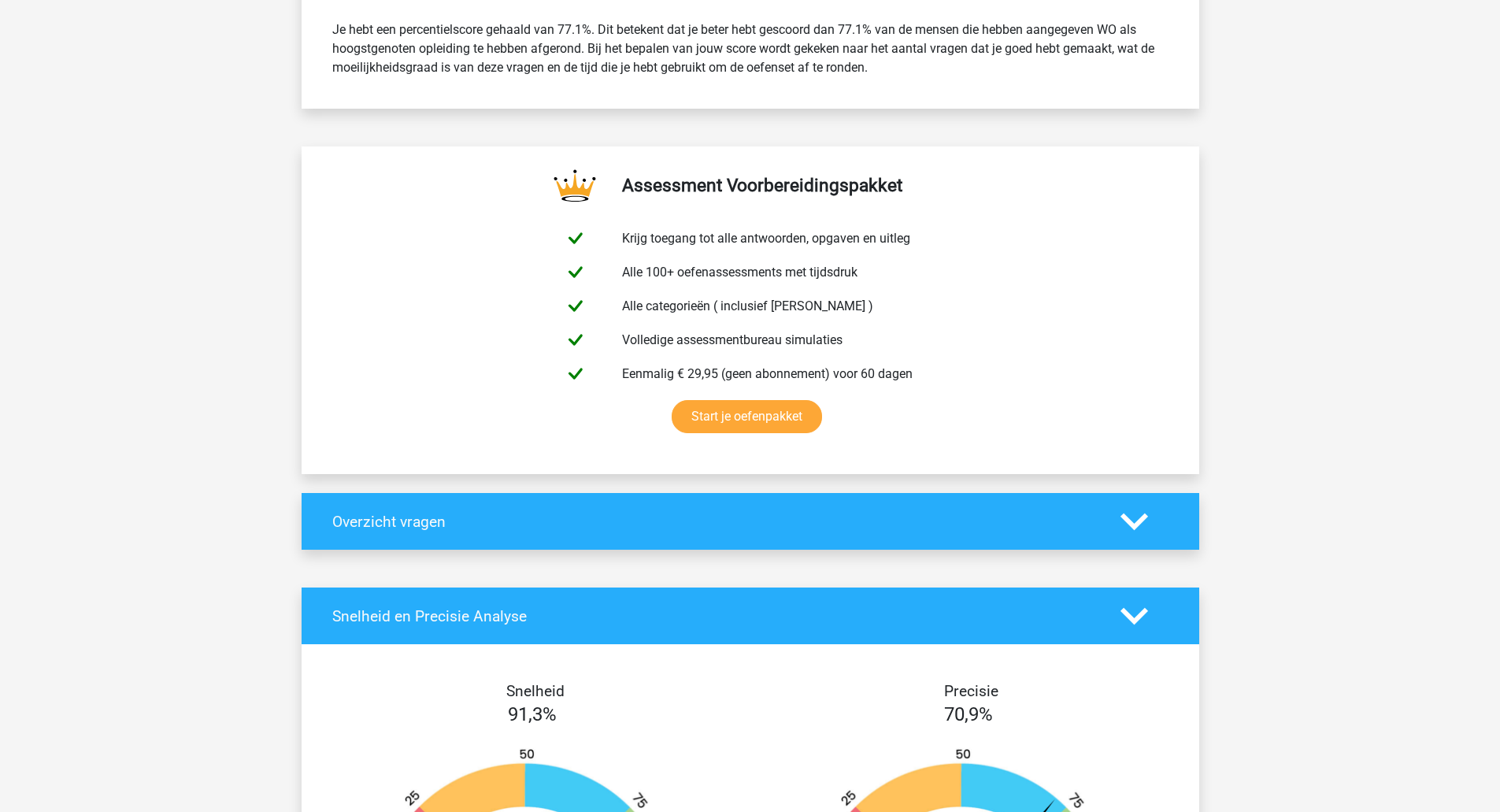
scroll to position [1049, 0]
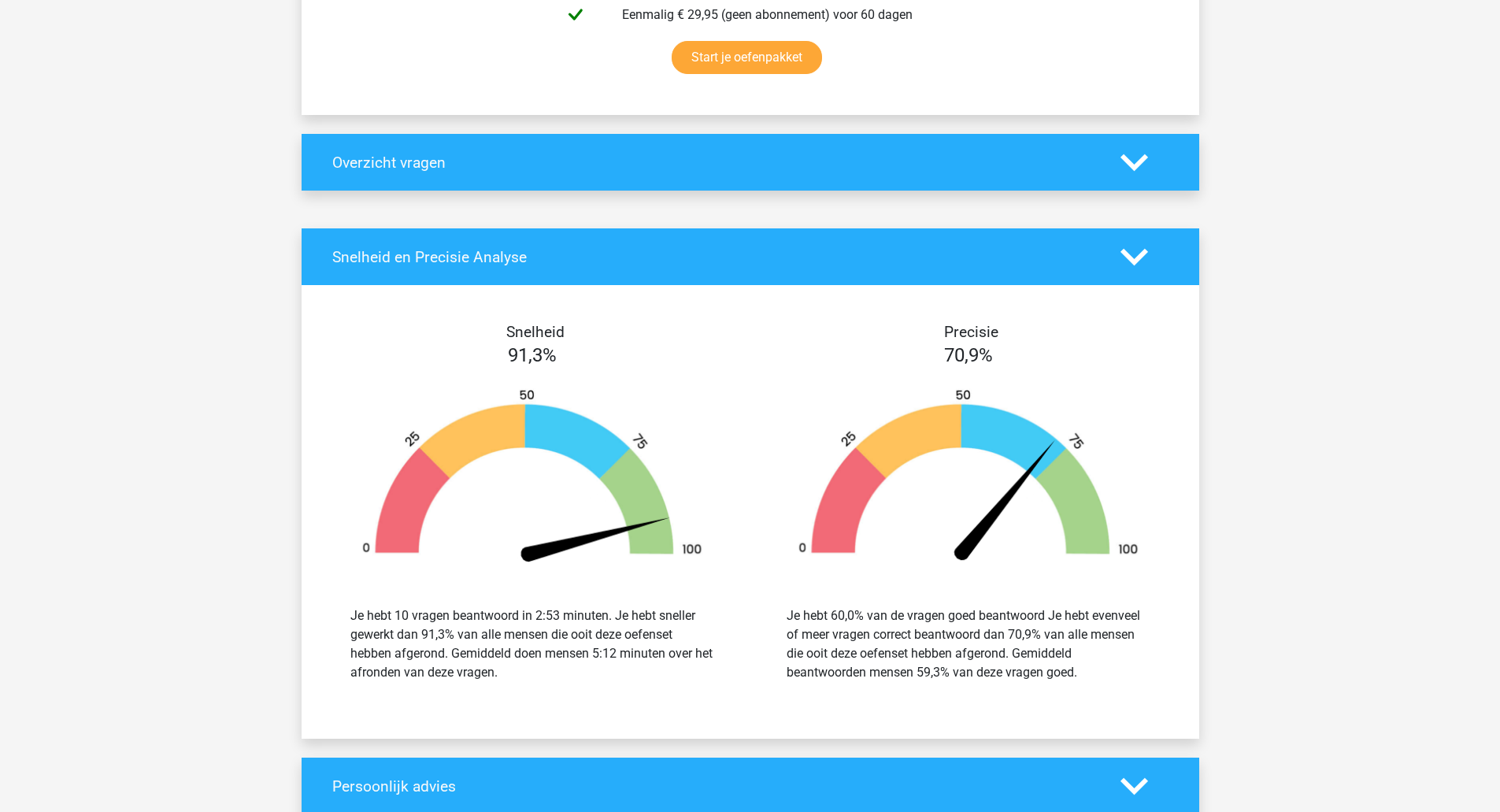
click at [1132, 166] on polygon at bounding box center [1135, 162] width 28 height 17
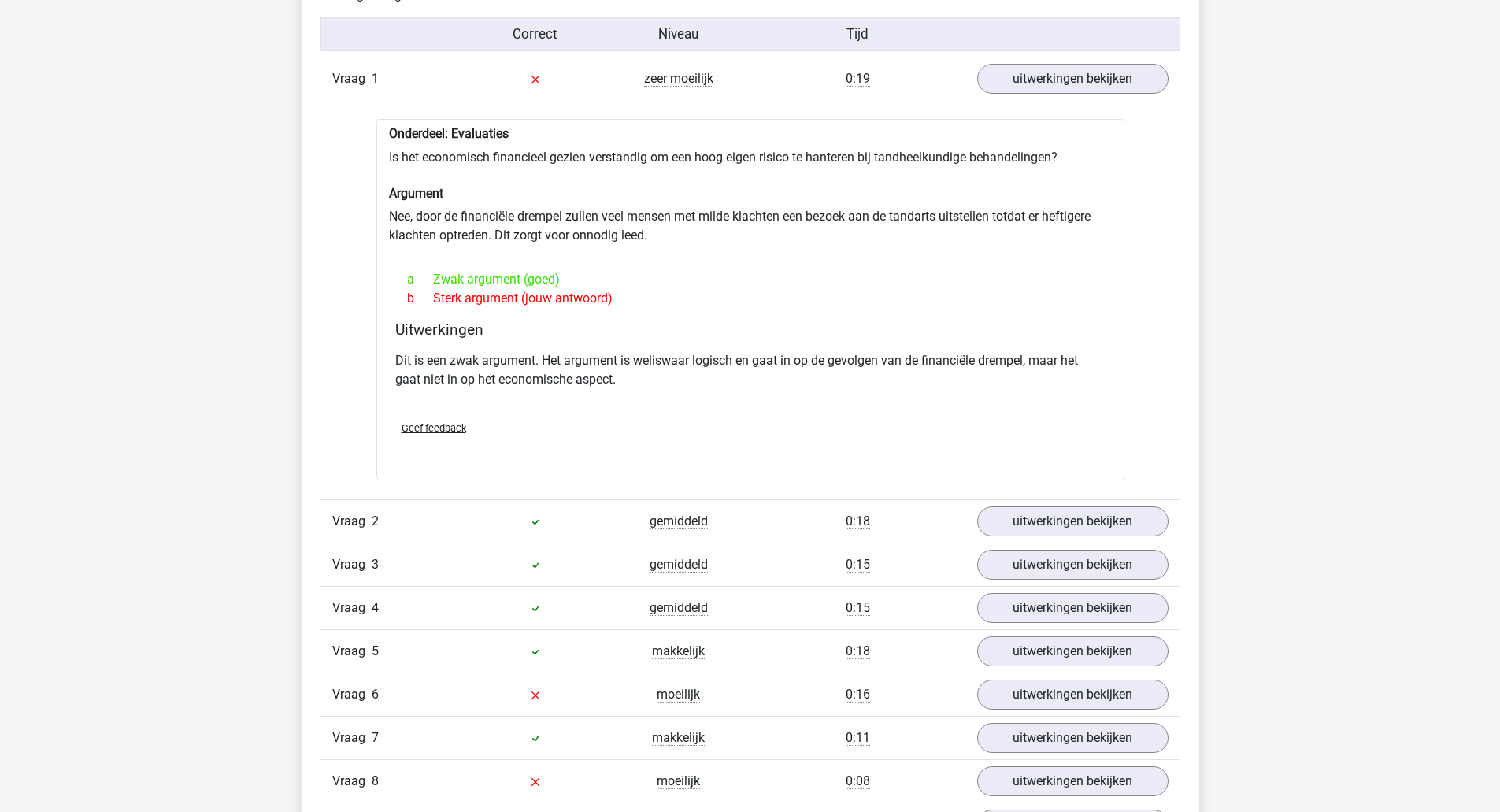
scroll to position [1155, 0]
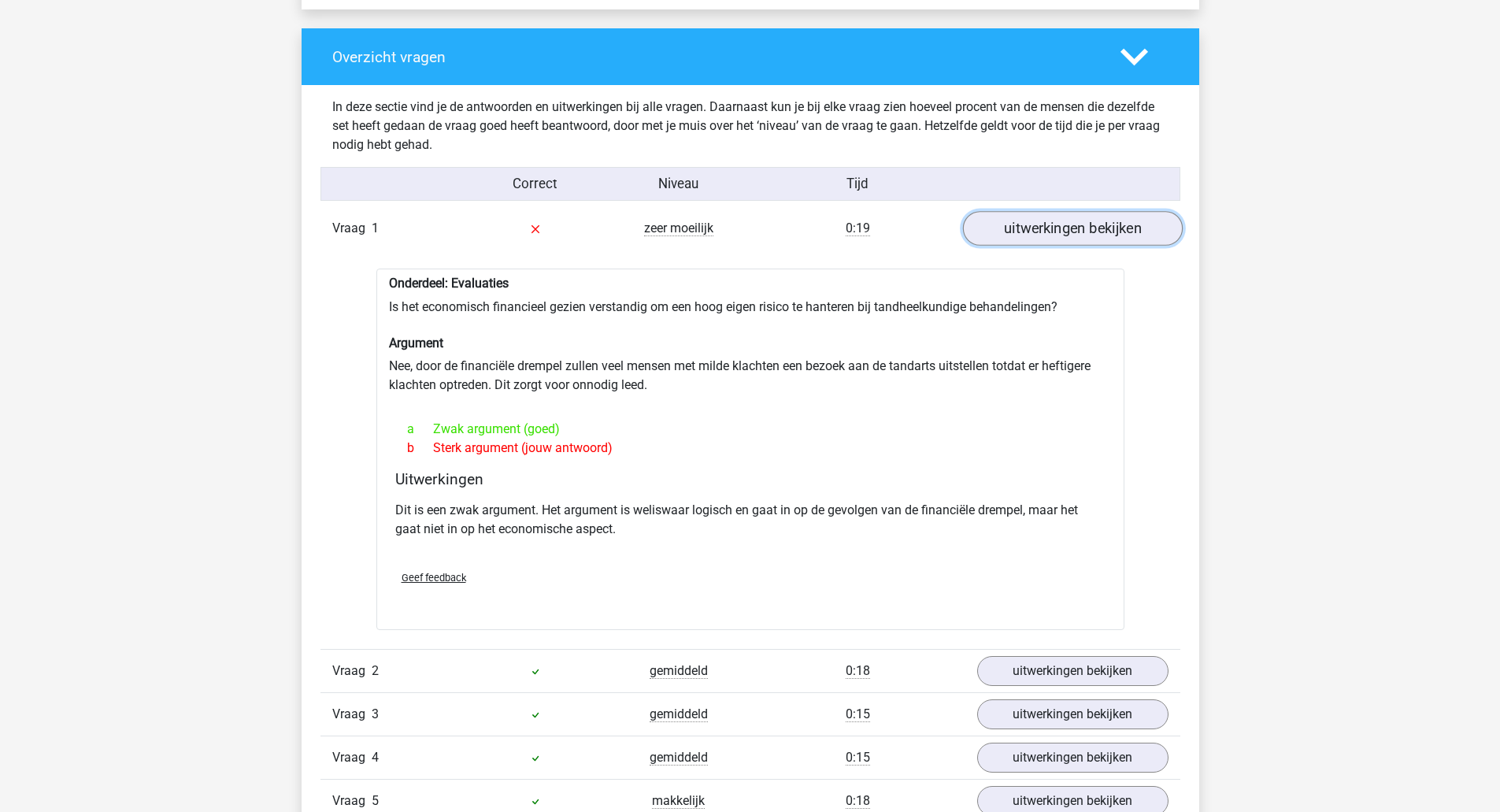
click at [1074, 234] on link "uitwerkingen bekijken" at bounding box center [1072, 229] width 219 height 34
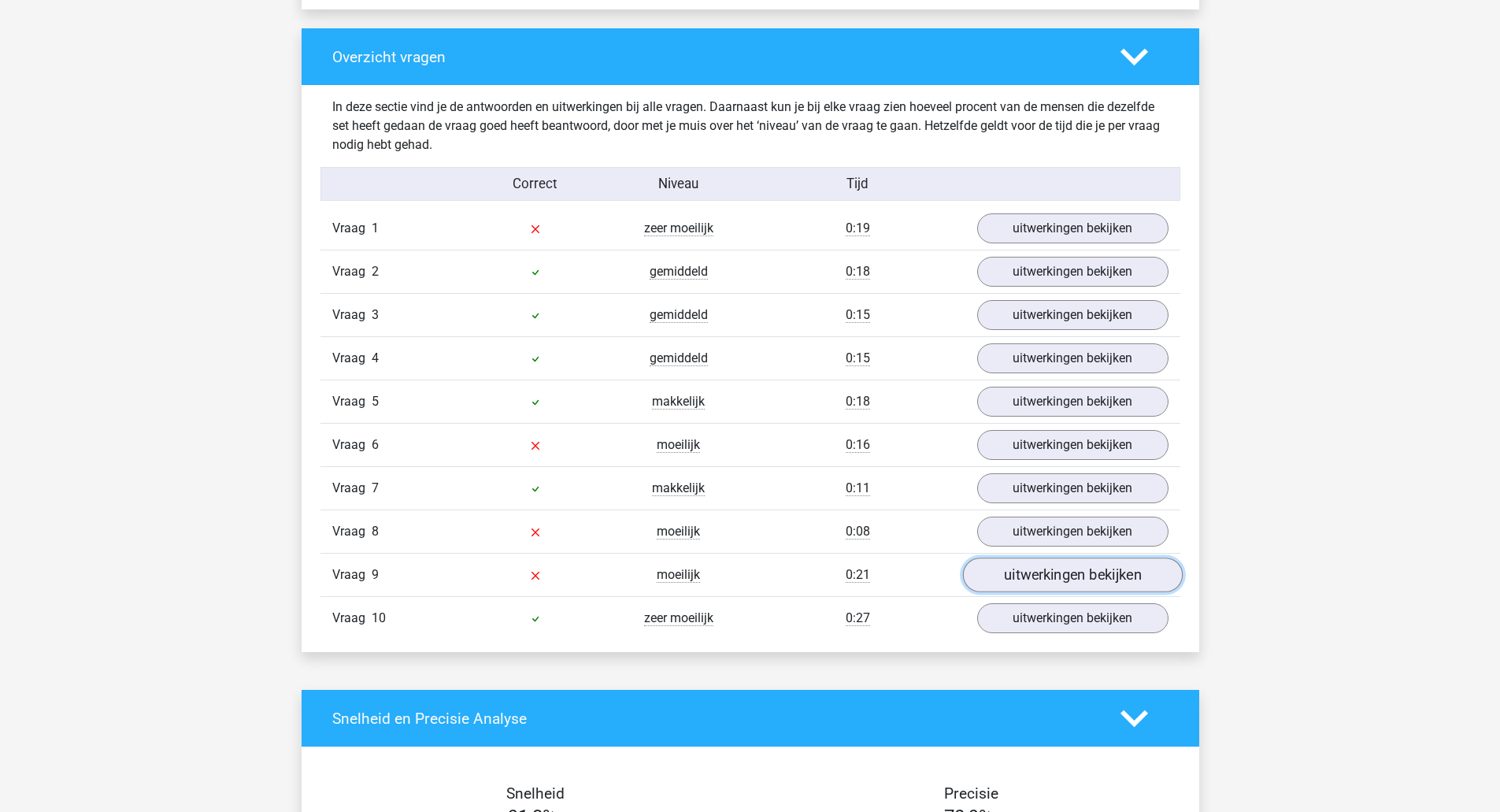
click at [1077, 580] on link "uitwerkingen bekijken" at bounding box center [1072, 575] width 219 height 34
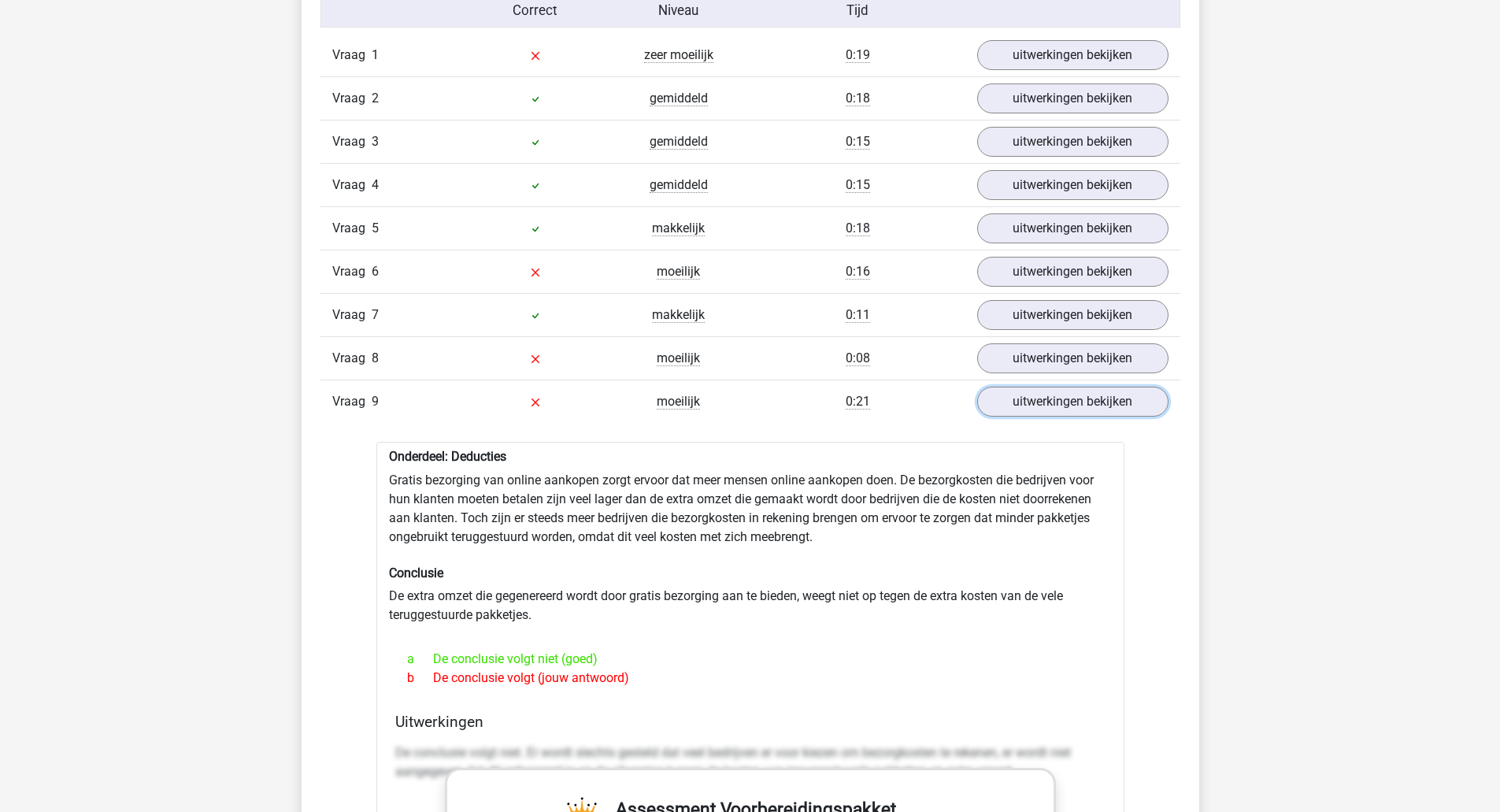
scroll to position [1365, 0]
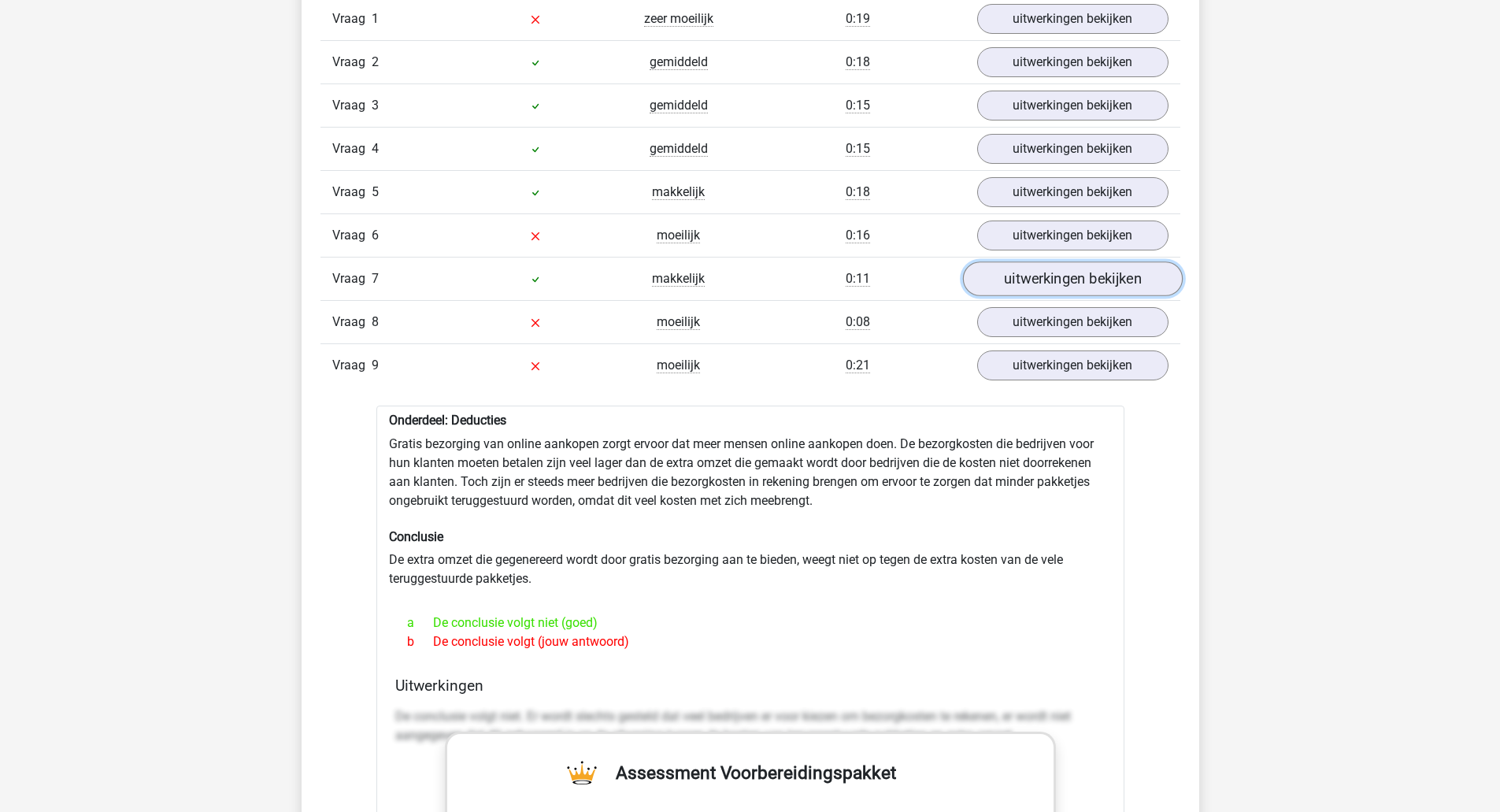
click at [1068, 281] on link "uitwerkingen bekijken" at bounding box center [1072, 279] width 219 height 34
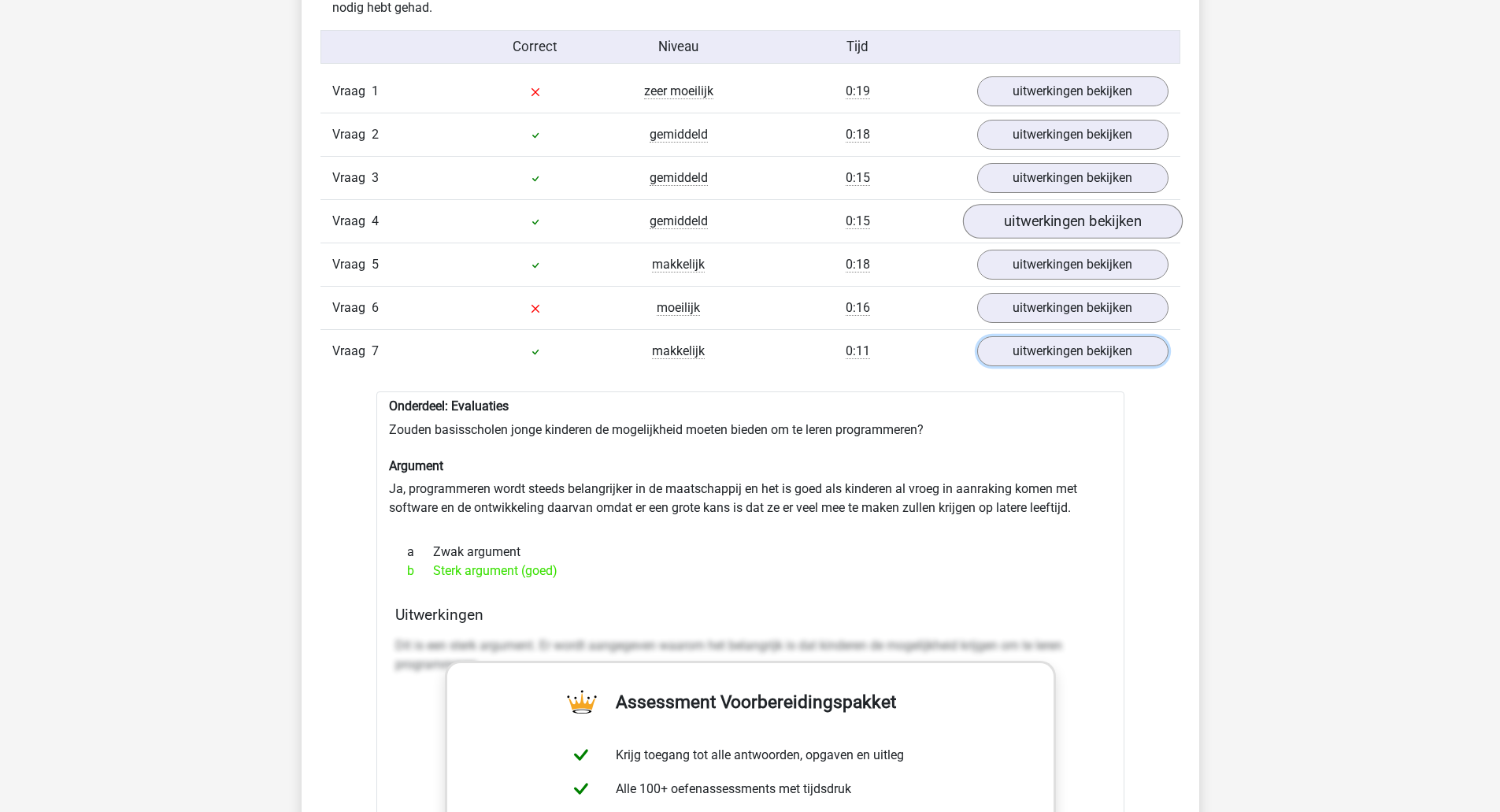
scroll to position [1155, 0]
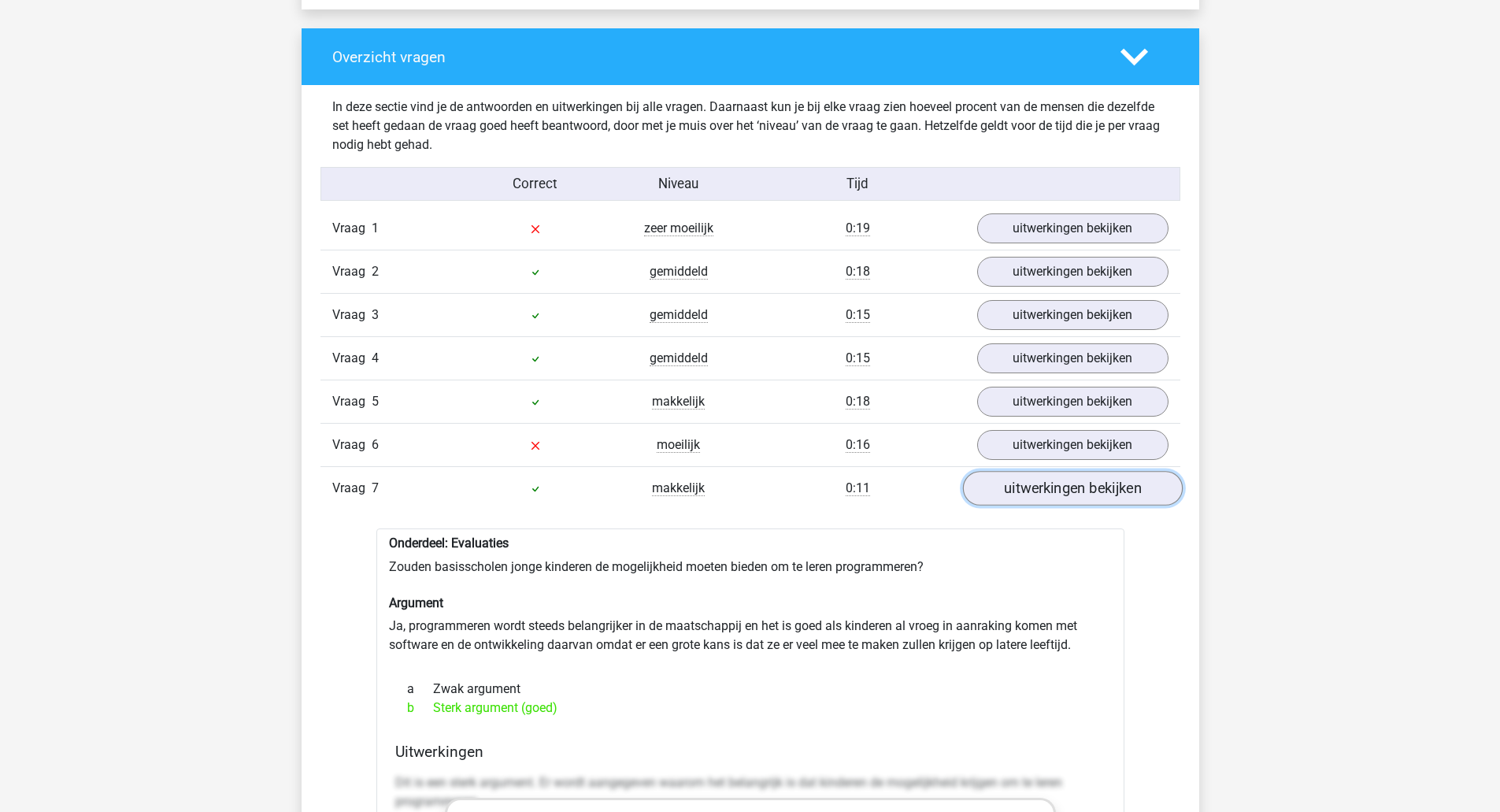
click at [1087, 479] on link "uitwerkingen bekijken" at bounding box center [1072, 489] width 219 height 34
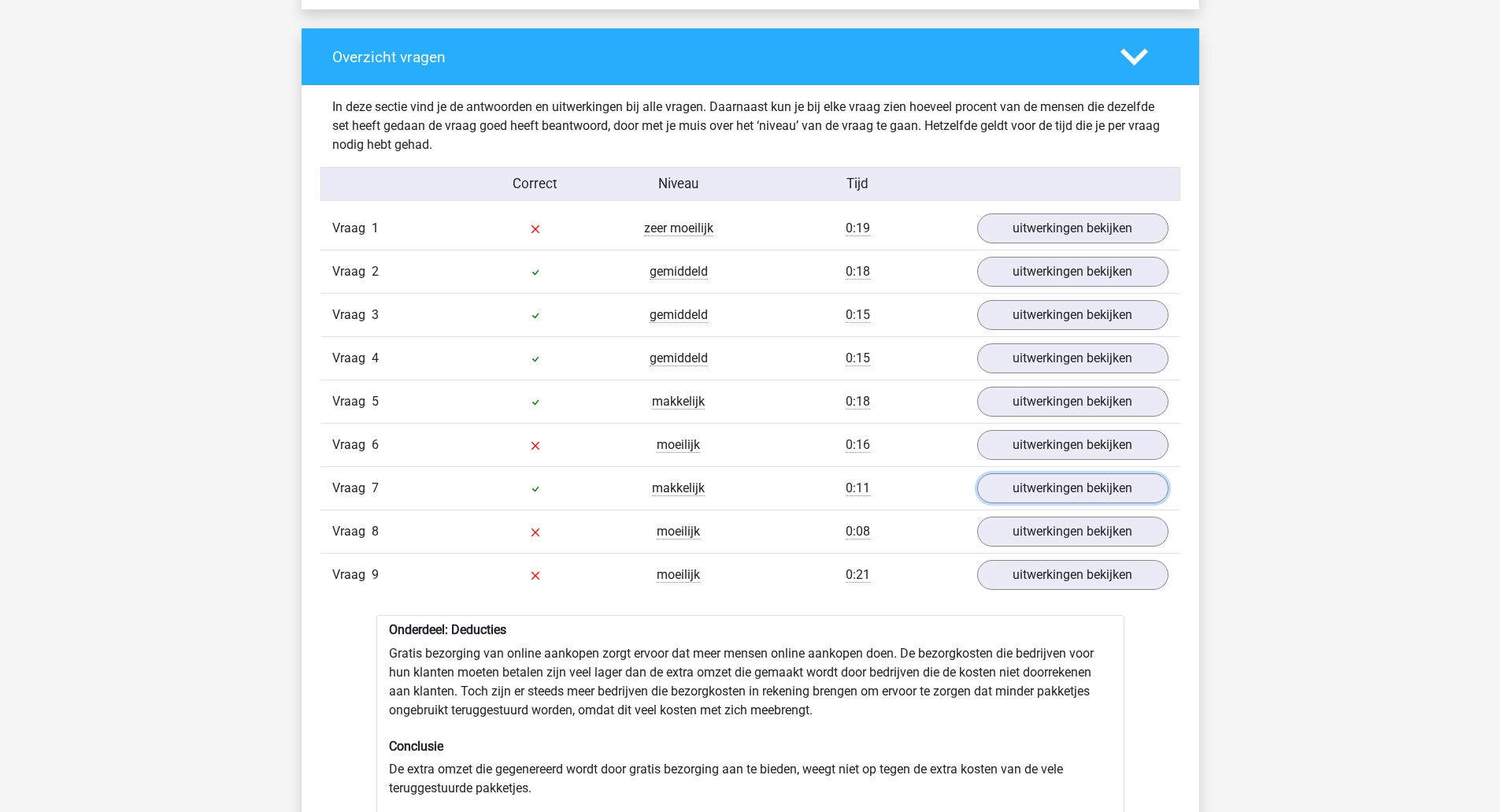
scroll to position [1365, 0]
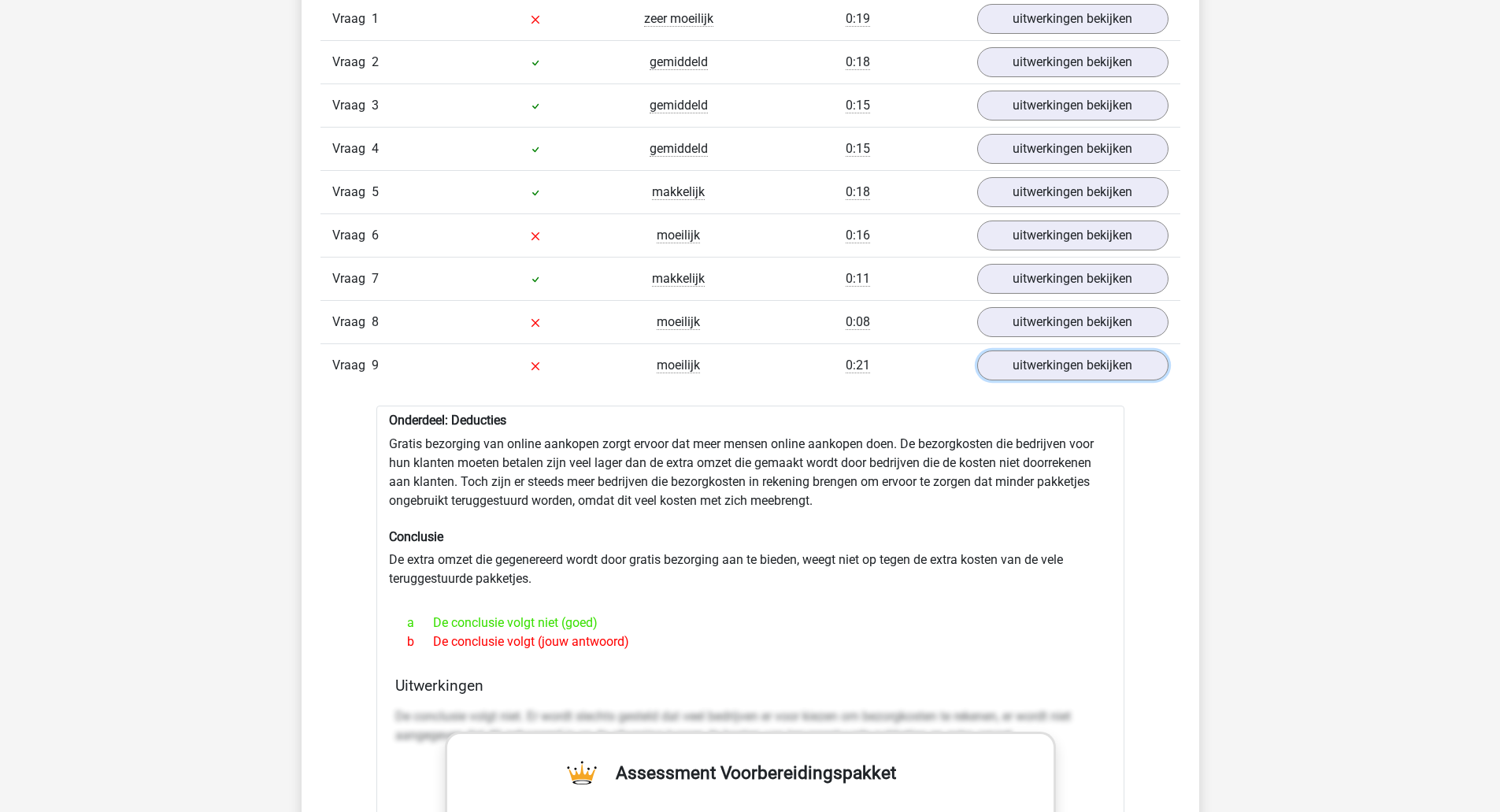
click at [1047, 383] on div "Vraag 9 moeilijk 0:21 uitwerkingen bekijken" at bounding box center [751, 364] width 860 height 43
click at [1058, 364] on link "uitwerkingen bekijken" at bounding box center [1072, 366] width 219 height 34
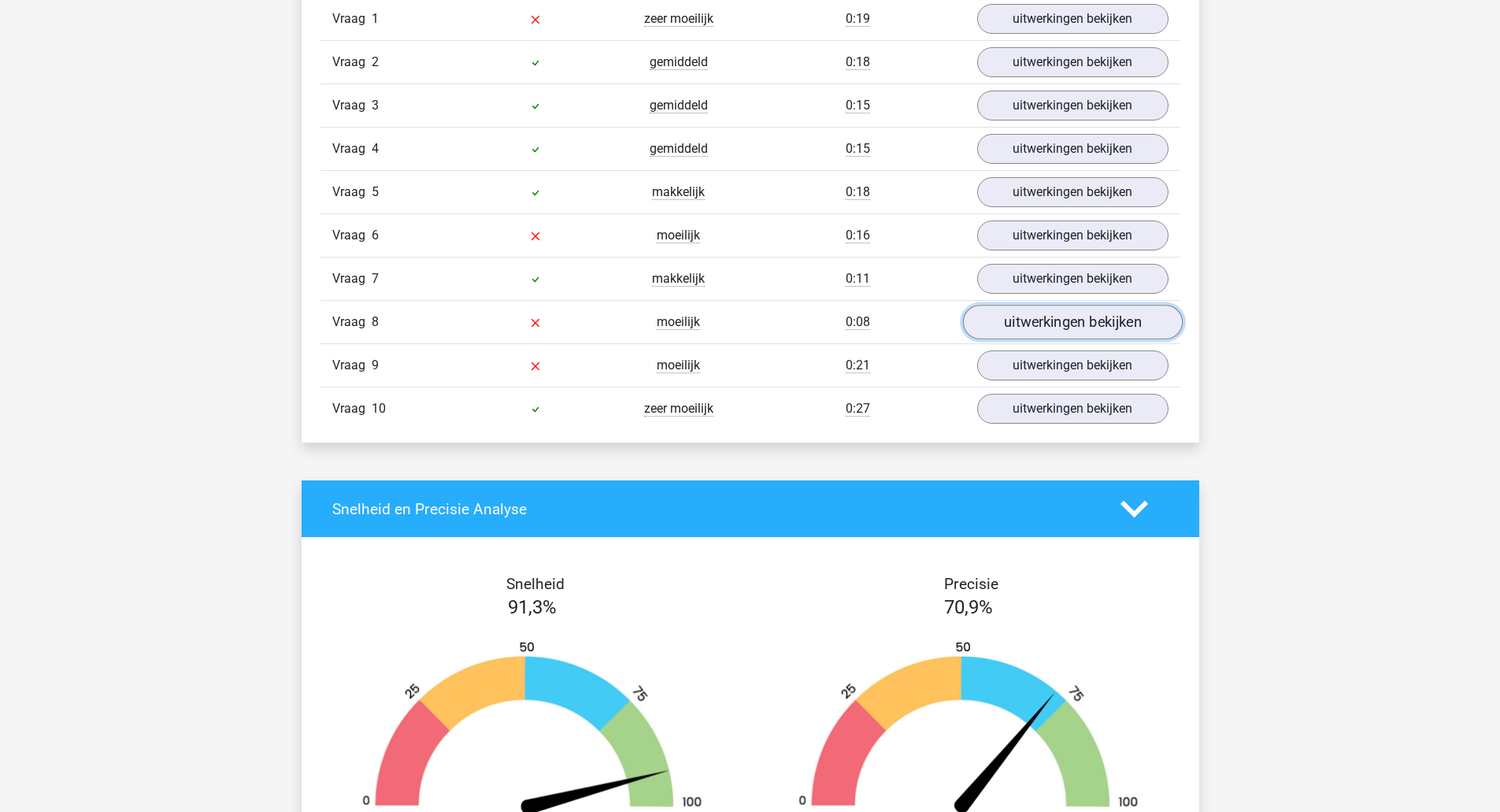
click at [1087, 321] on link "uitwerkingen bekijken" at bounding box center [1072, 323] width 219 height 34
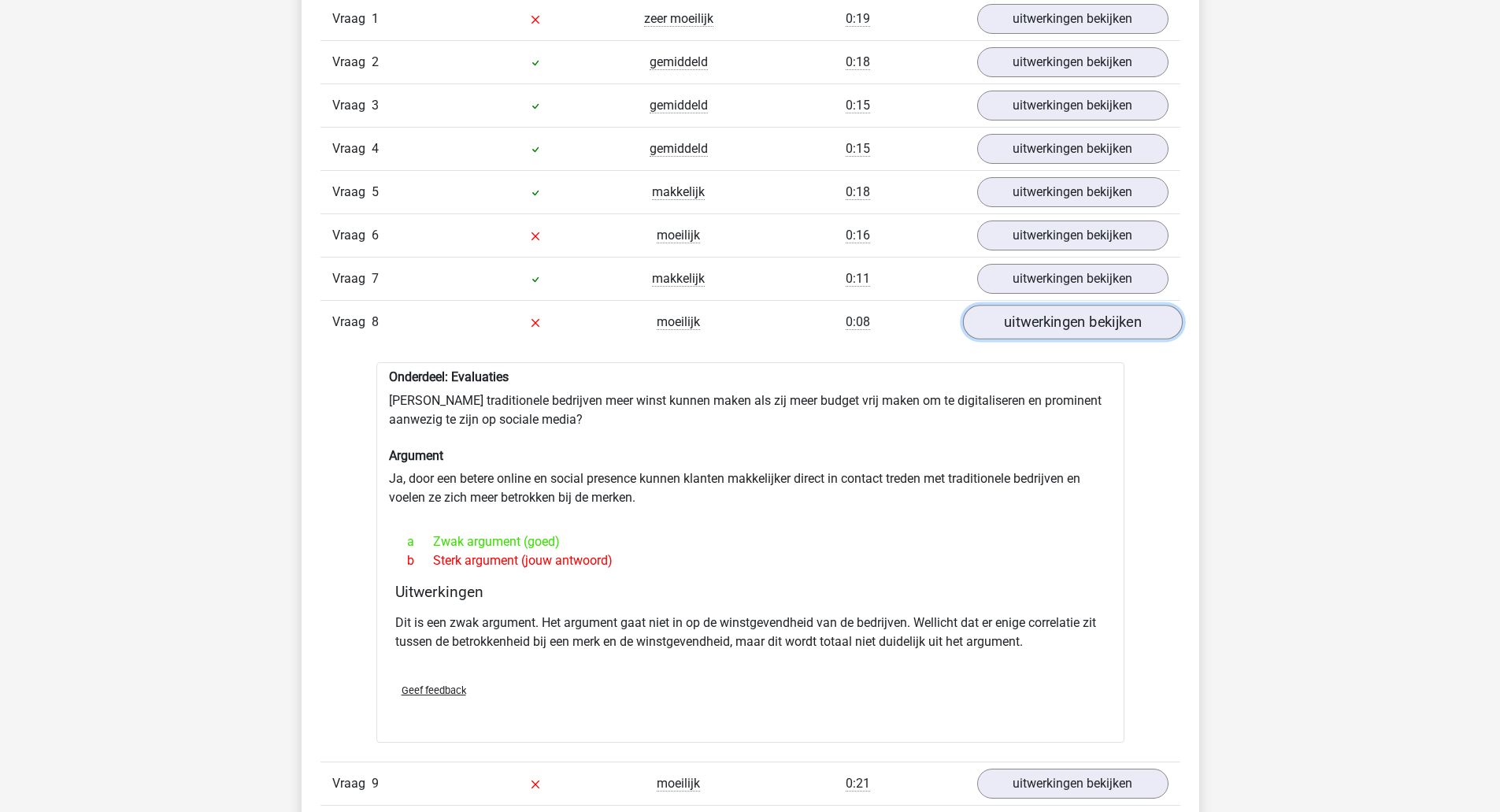
click at [1046, 324] on link "uitwerkingen bekijken" at bounding box center [1072, 323] width 219 height 34
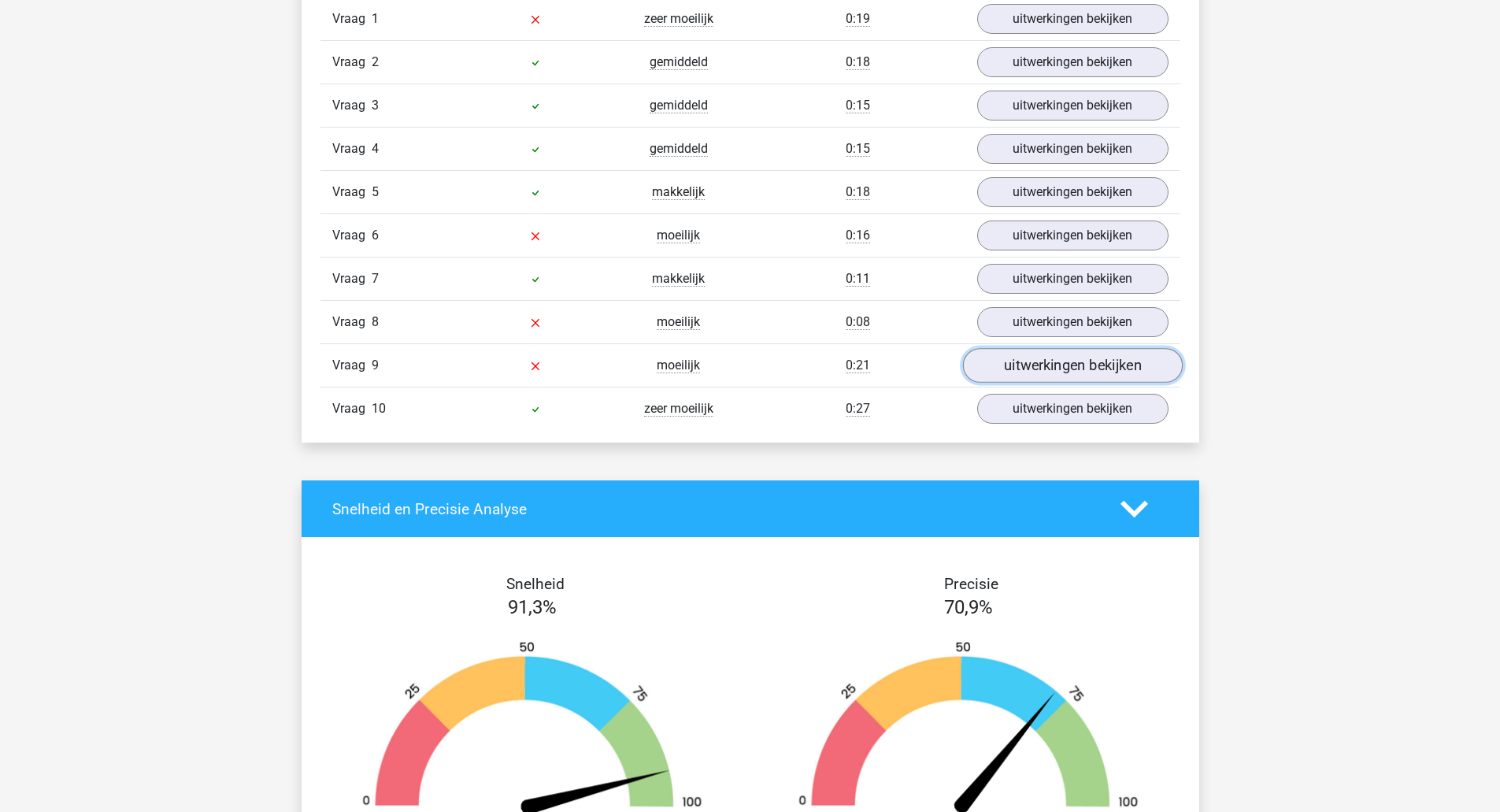
click at [1037, 360] on link "uitwerkingen bekijken" at bounding box center [1072, 366] width 219 height 34
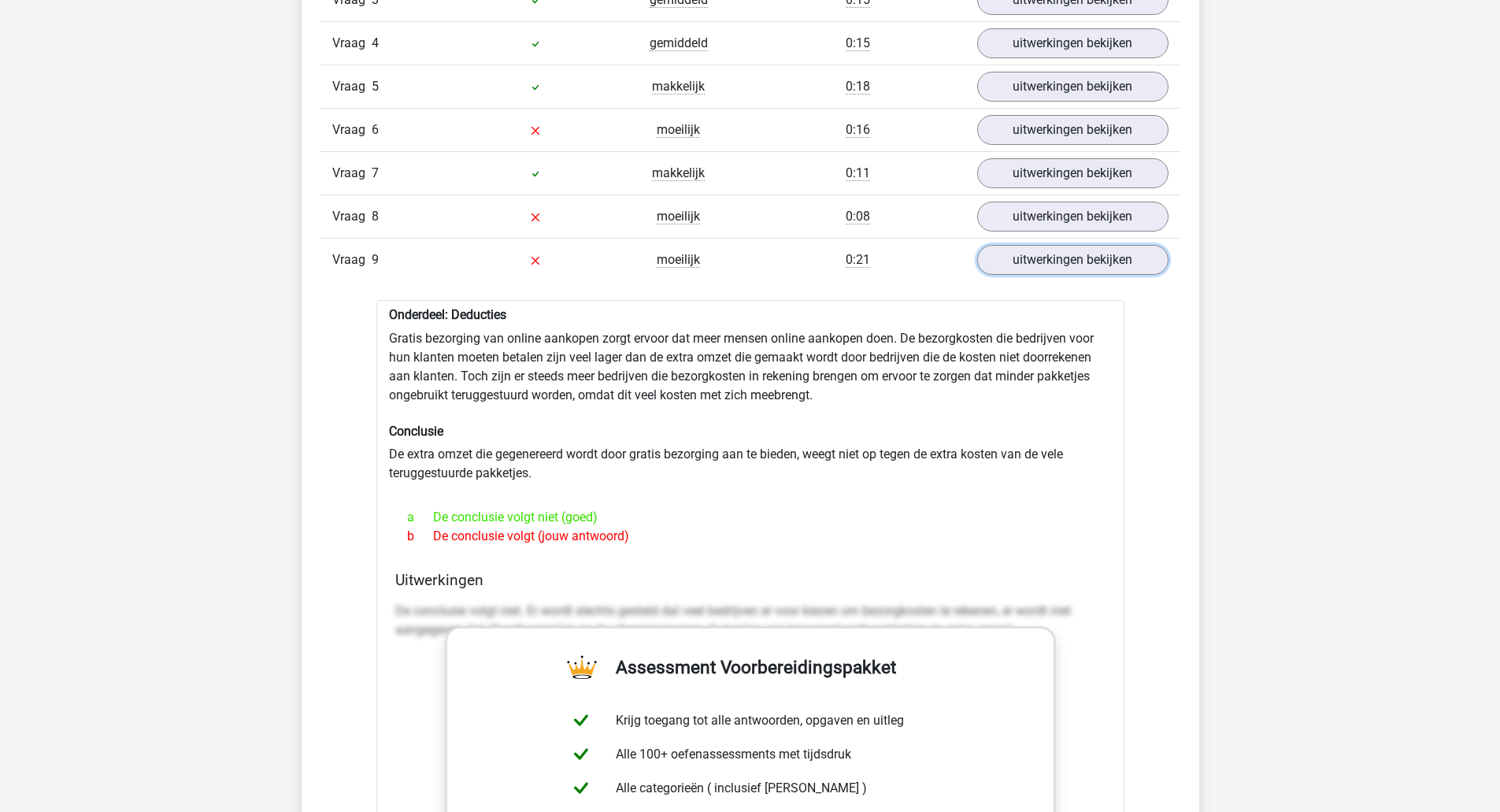
scroll to position [945, 0]
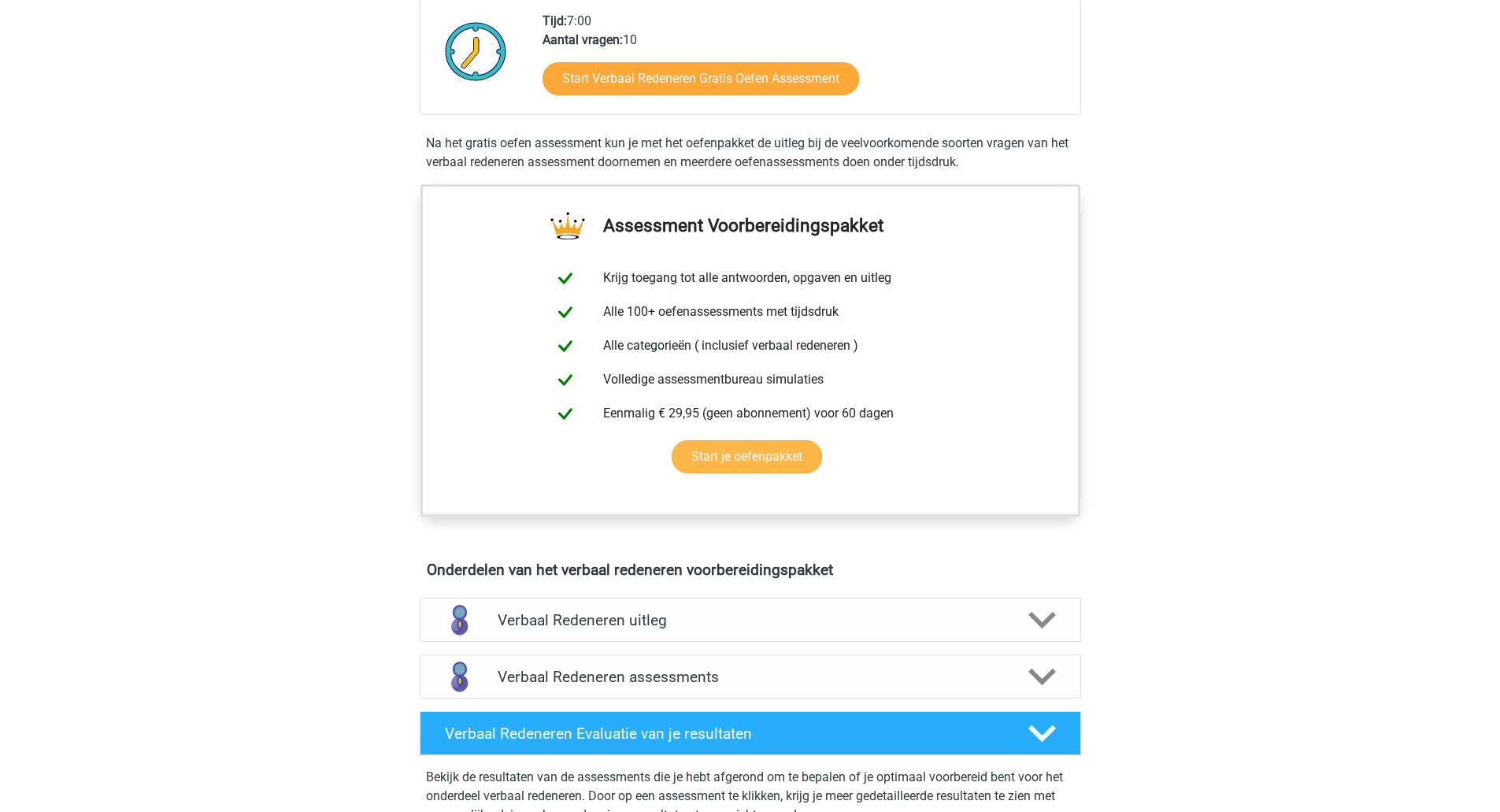
scroll to position [420, 0]
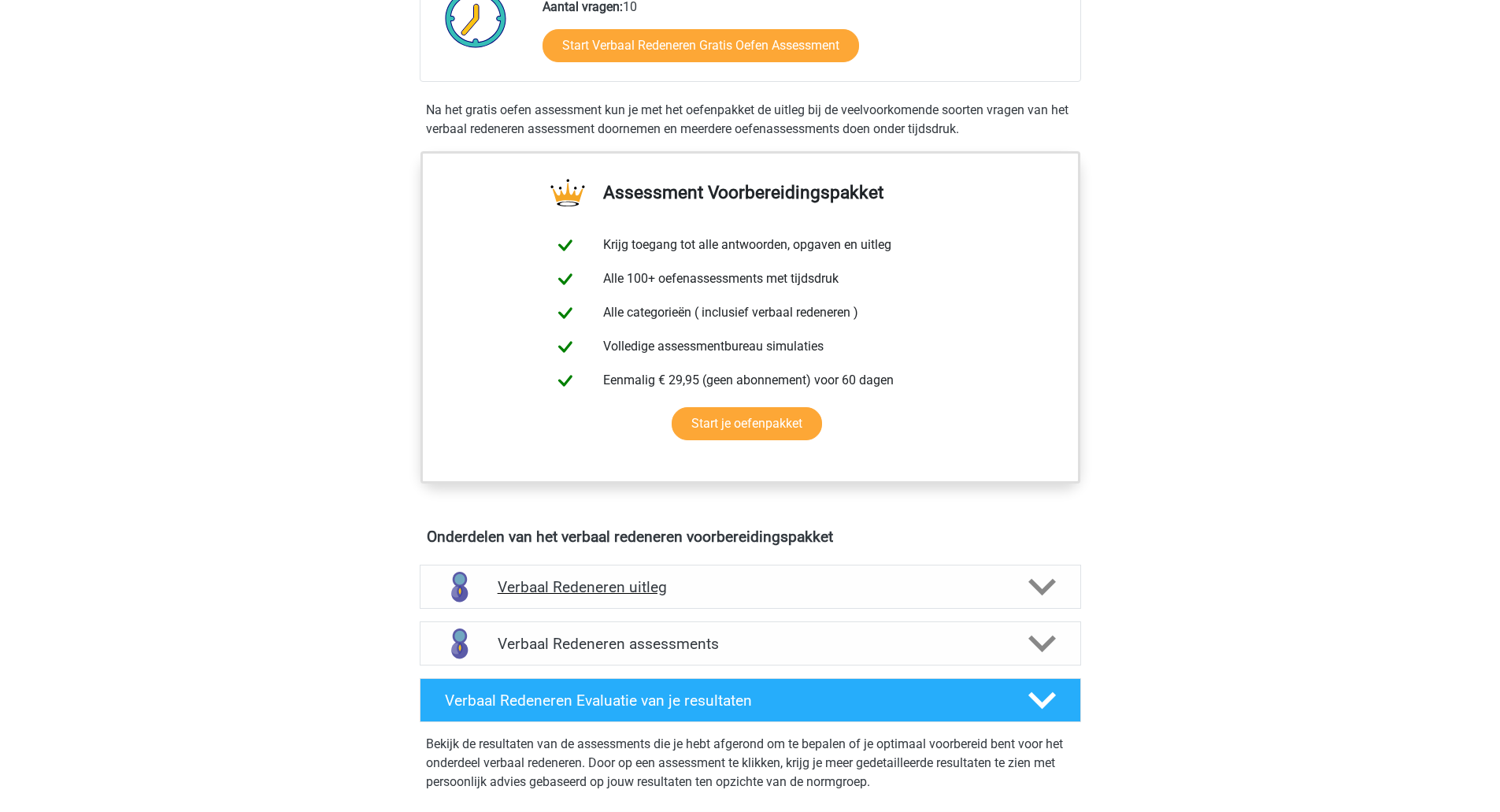
click at [1042, 588] on icon at bounding box center [1042, 587] width 28 height 28
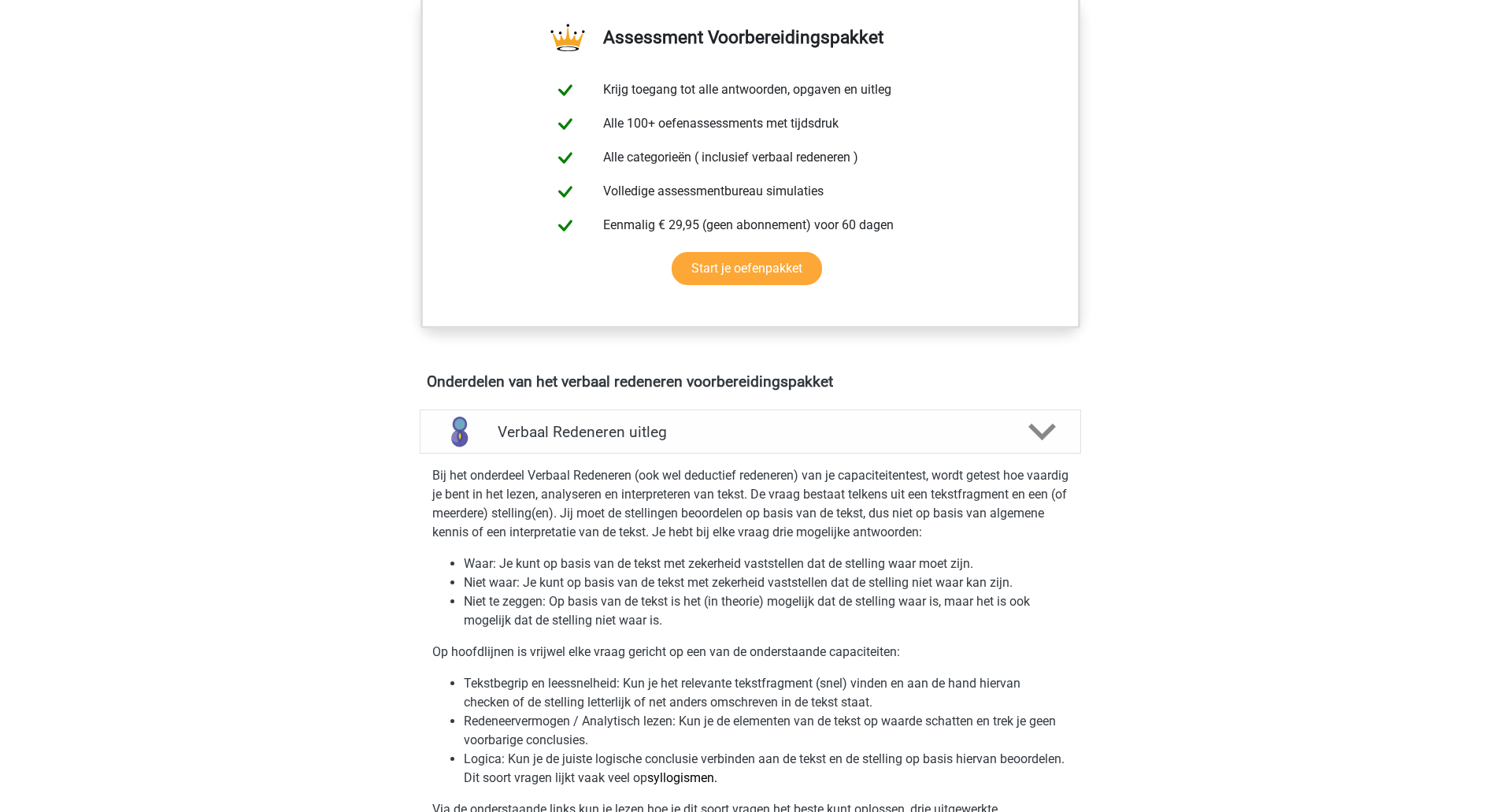
scroll to position [526, 0]
